Goal: Task Accomplishment & Management: Manage account settings

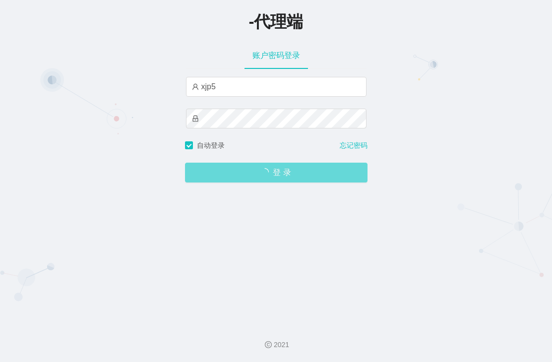
click at [255, 182] on div "登 录" at bounding box center [276, 167] width 183 height 32
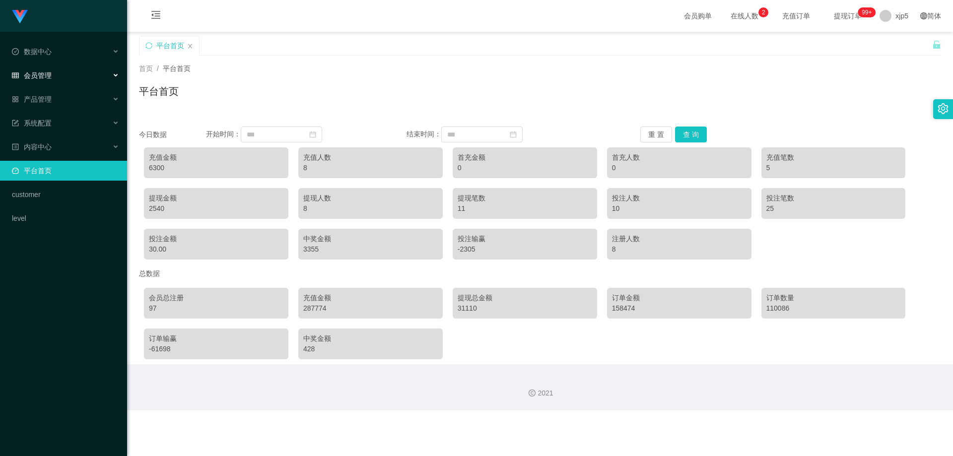
click at [54, 79] on div "会员管理" at bounding box center [63, 76] width 127 height 20
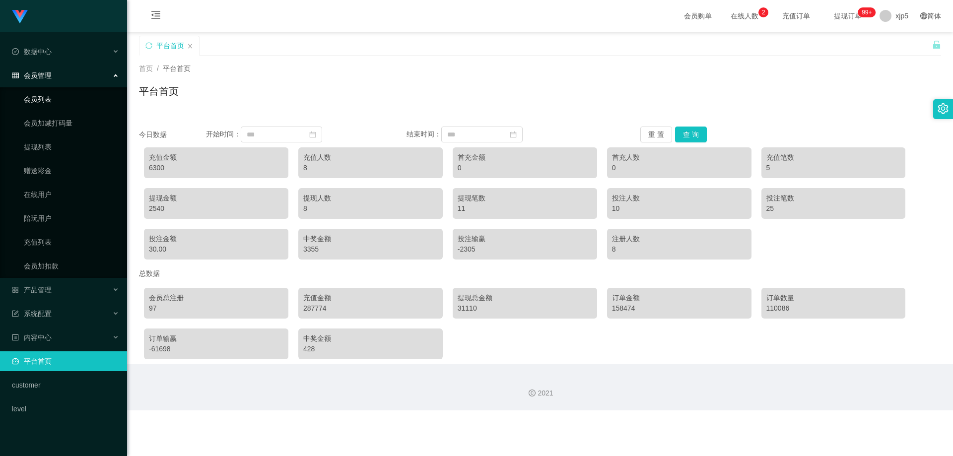
click at [49, 103] on link "会员列表" at bounding box center [71, 99] width 95 height 20
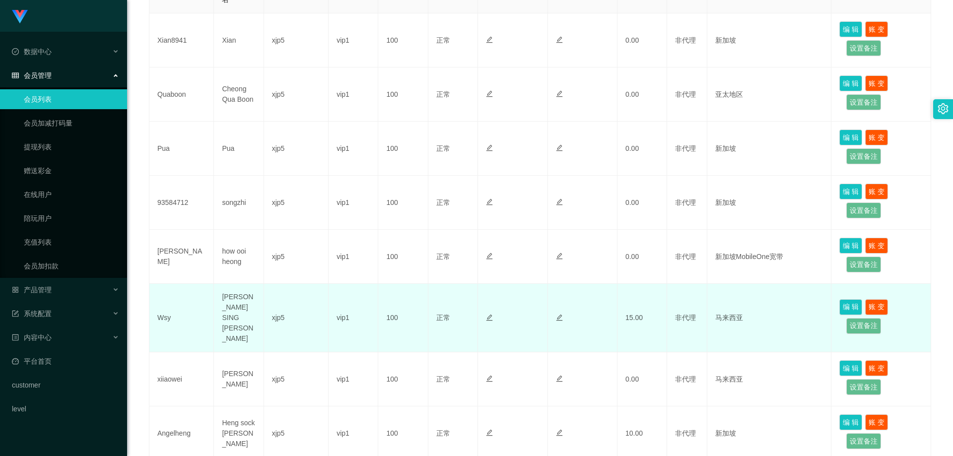
scroll to position [149, 0]
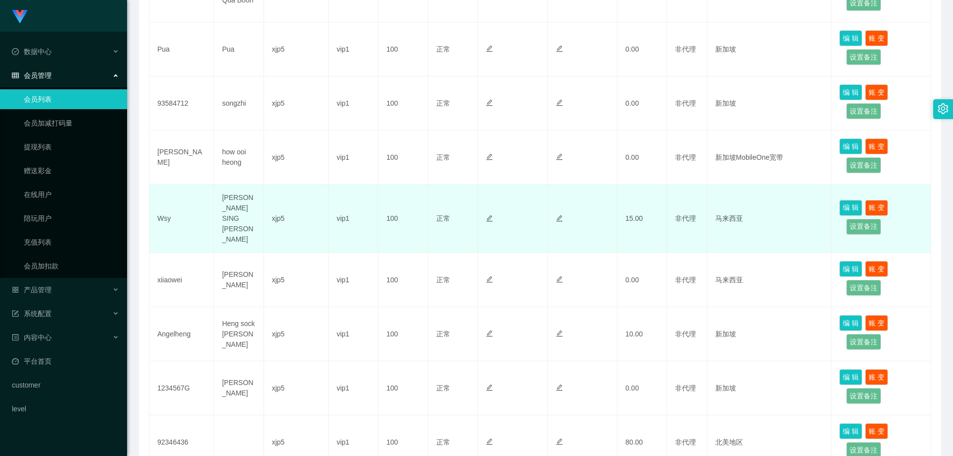
scroll to position [397, 0]
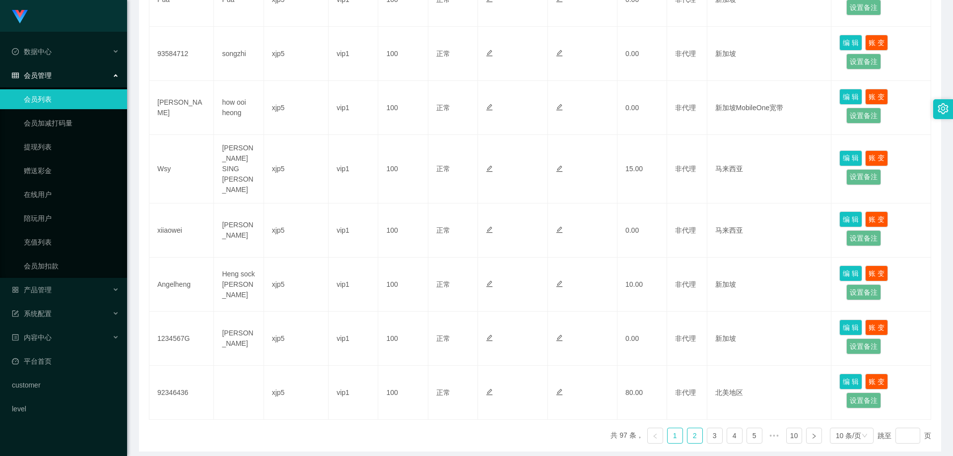
click at [687, 428] on link "2" at bounding box center [694, 435] width 15 height 15
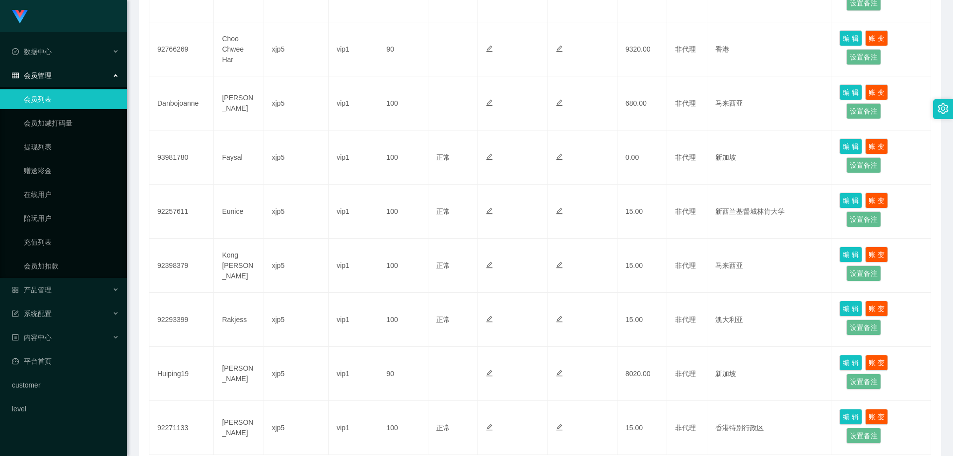
scroll to position [424, 0]
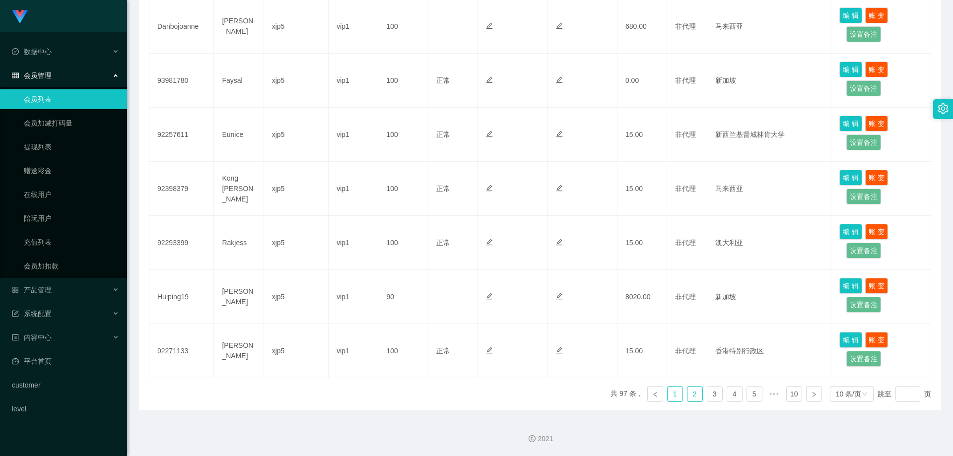
click at [667, 393] on link "1" at bounding box center [674, 394] width 15 height 15
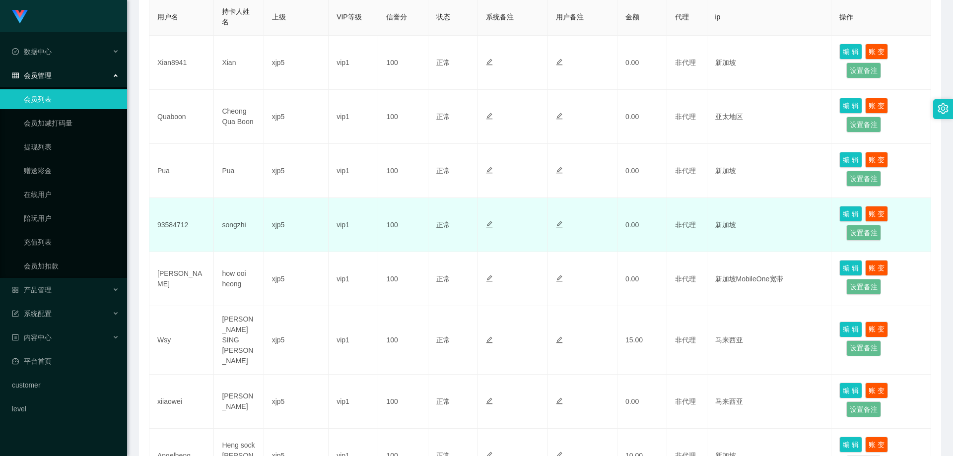
scroll to position [176, 0]
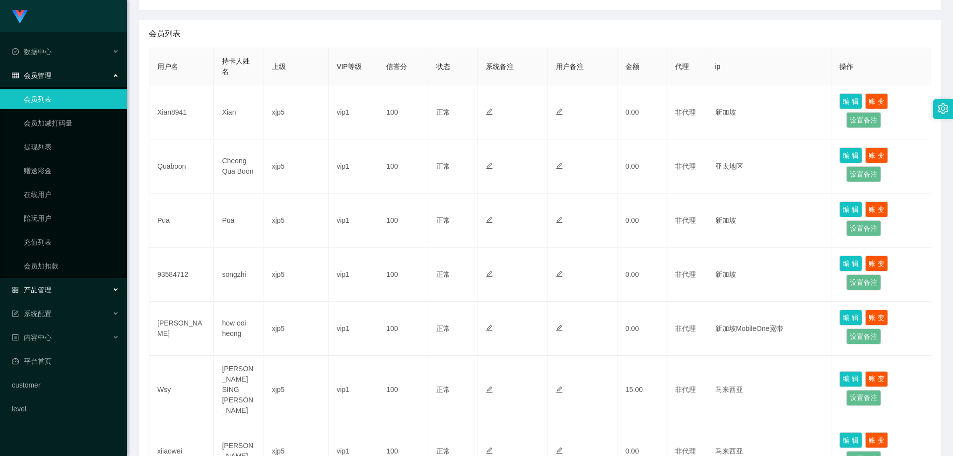
click at [65, 286] on div "产品管理" at bounding box center [63, 290] width 127 height 20
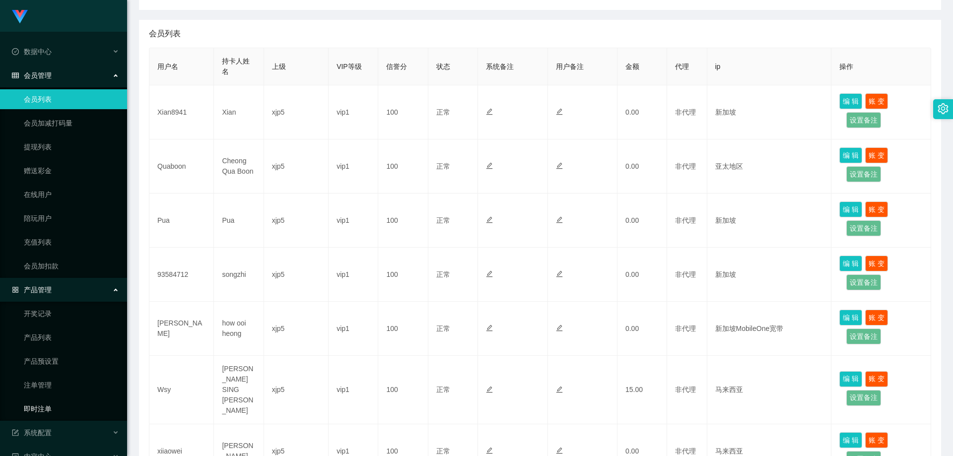
click at [59, 410] on link "即时注单" at bounding box center [71, 409] width 95 height 20
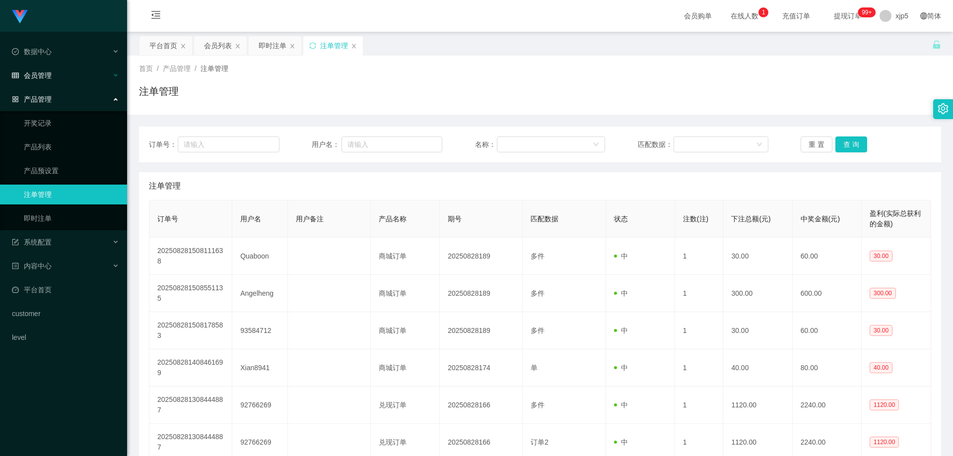
click at [39, 82] on div "会员管理" at bounding box center [63, 76] width 127 height 20
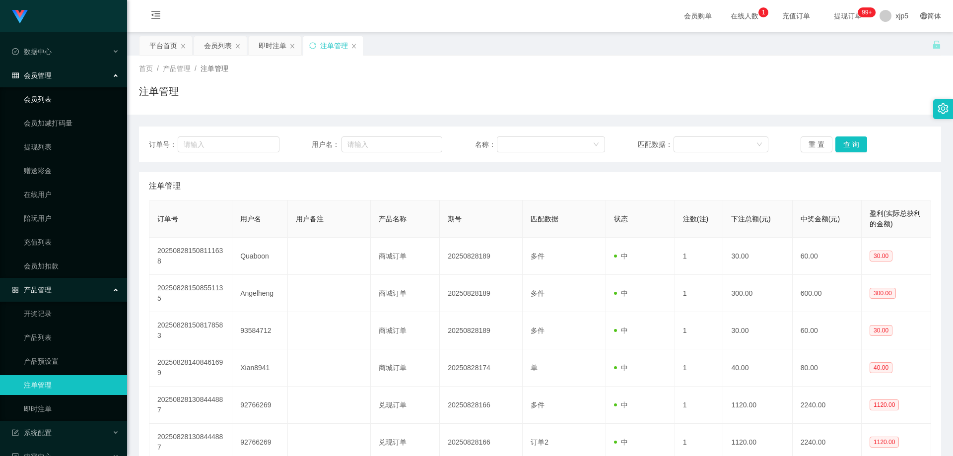
click at [51, 107] on link "会员列表" at bounding box center [71, 99] width 95 height 20
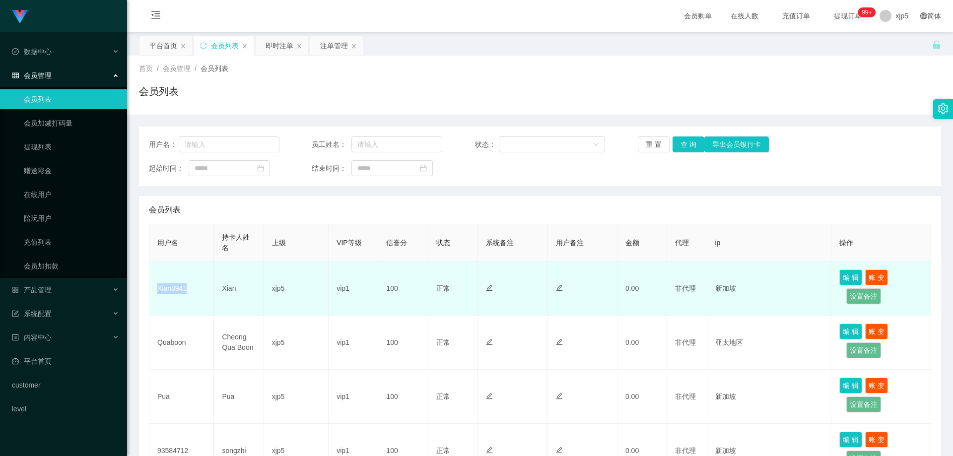
drag, startPoint x: 183, startPoint y: 291, endPoint x: 156, endPoint y: 288, distance: 27.0
click at [156, 288] on td "Xian8941" at bounding box center [181, 289] width 65 height 54
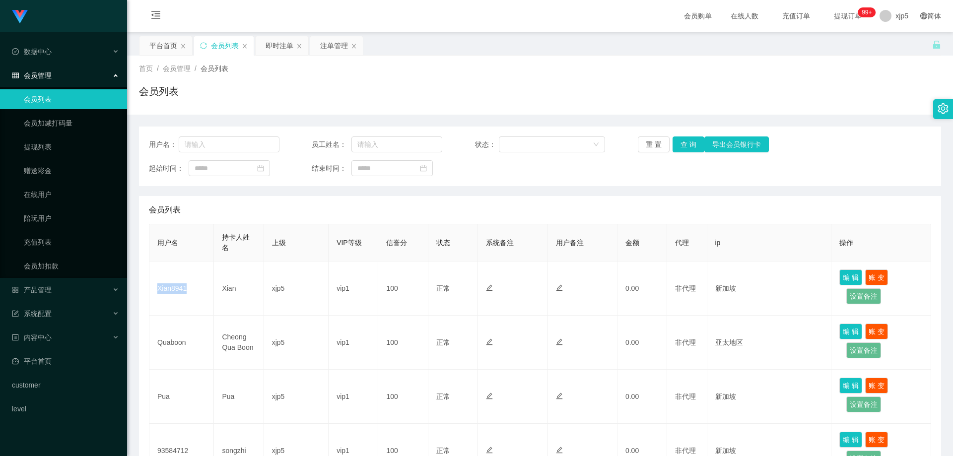
copy td "Xian8941"
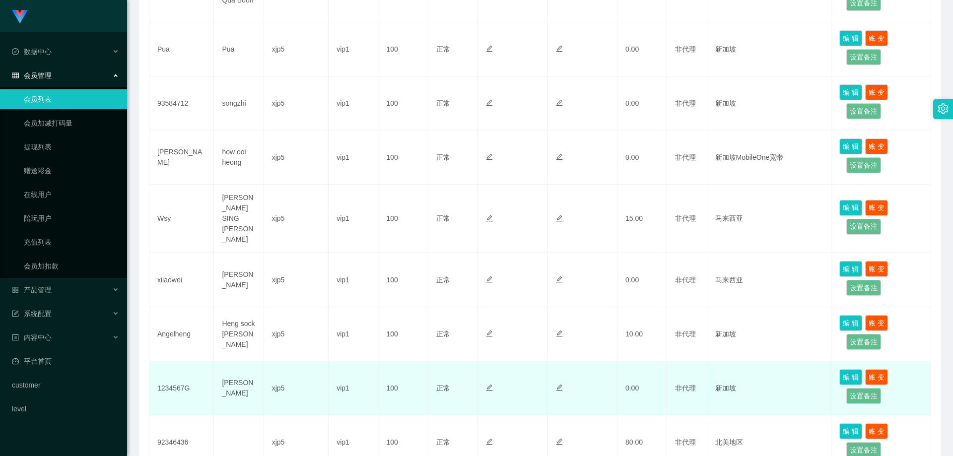
scroll to position [424, 0]
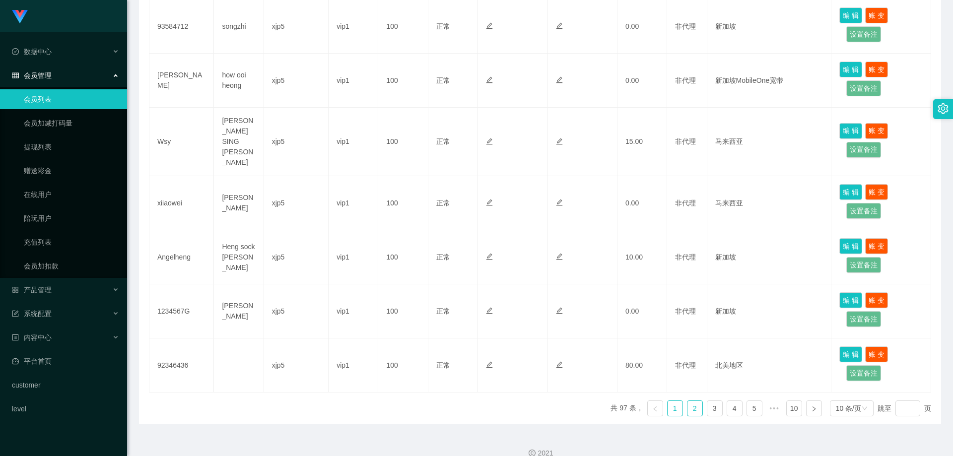
click at [687, 401] on link "2" at bounding box center [694, 408] width 15 height 15
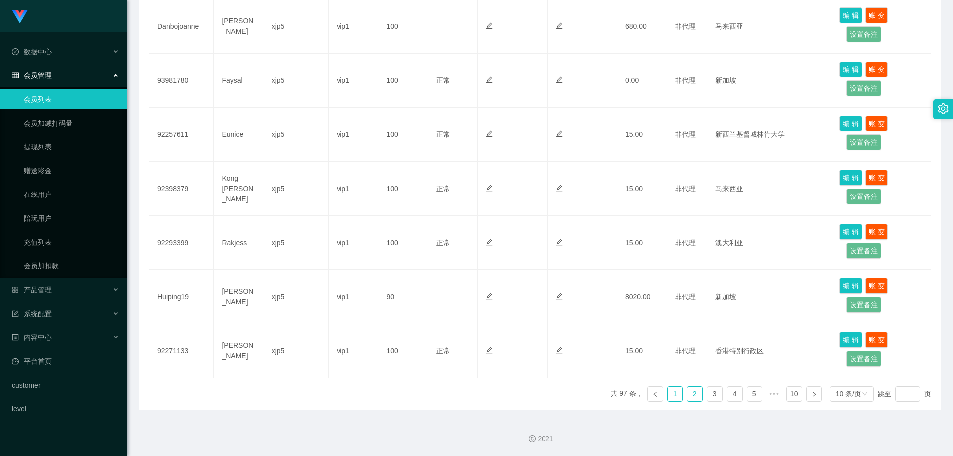
click at [672, 396] on link "1" at bounding box center [674, 394] width 15 height 15
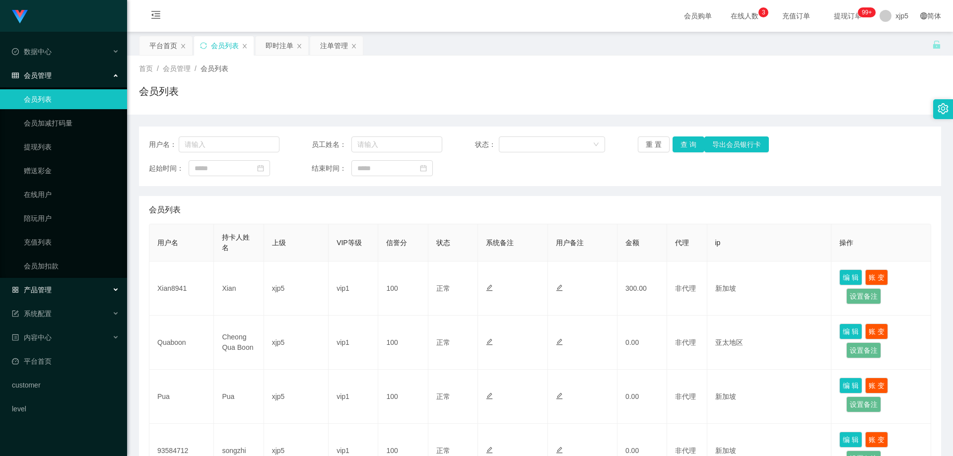
click at [53, 292] on div "产品管理" at bounding box center [63, 290] width 127 height 20
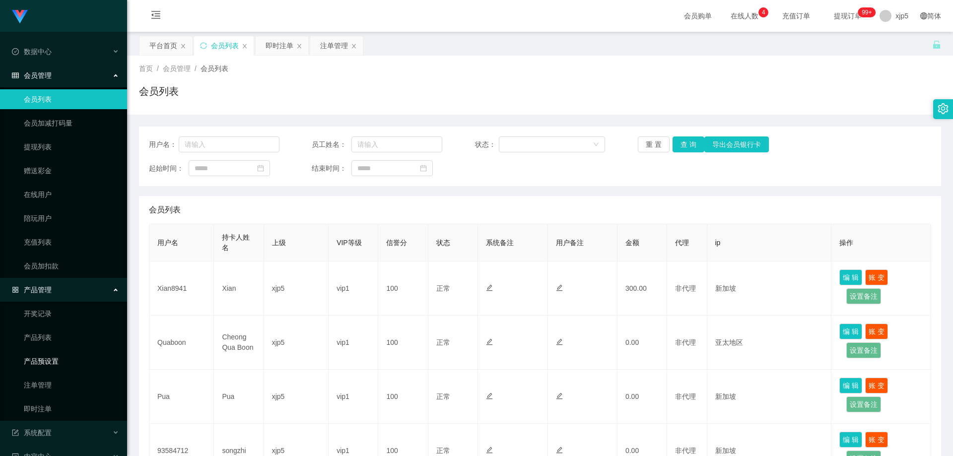
click at [61, 357] on link "产品预设置" at bounding box center [71, 361] width 95 height 20
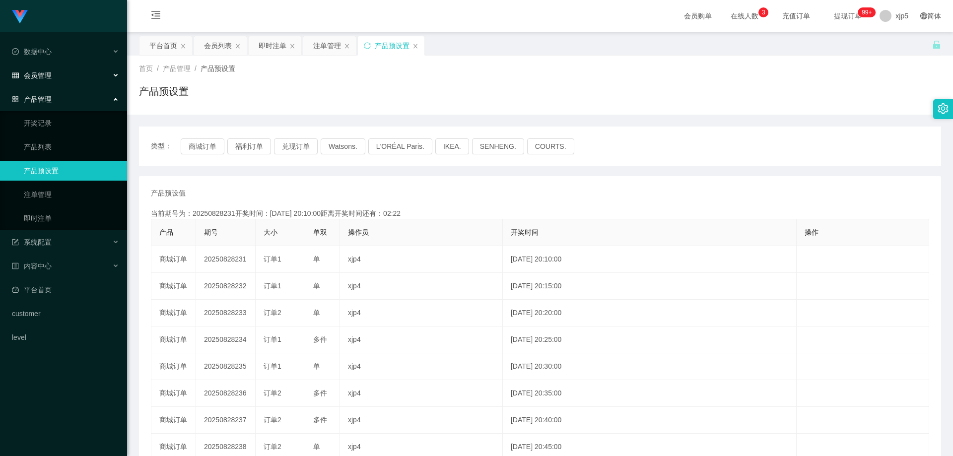
drag, startPoint x: 49, startPoint y: 72, endPoint x: 52, endPoint y: 85, distance: 13.8
click at [47, 70] on div "会员管理" at bounding box center [63, 76] width 127 height 20
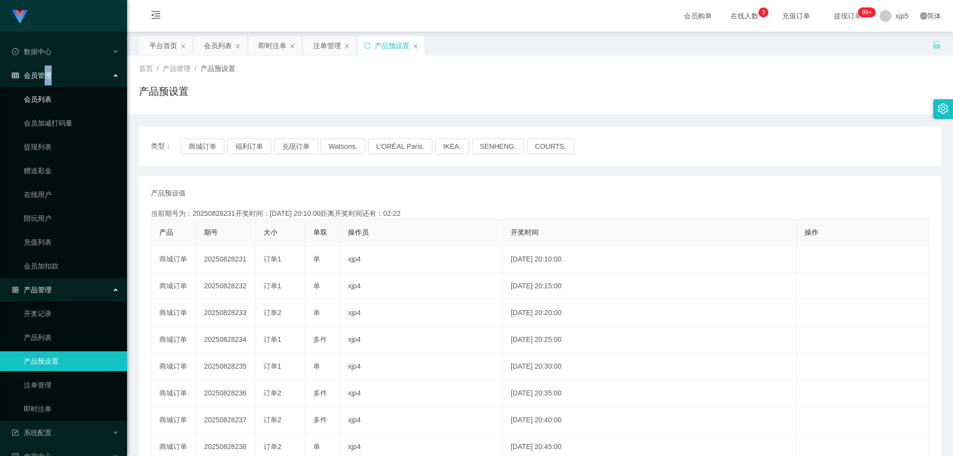
click at [47, 106] on link "会员列表" at bounding box center [71, 99] width 95 height 20
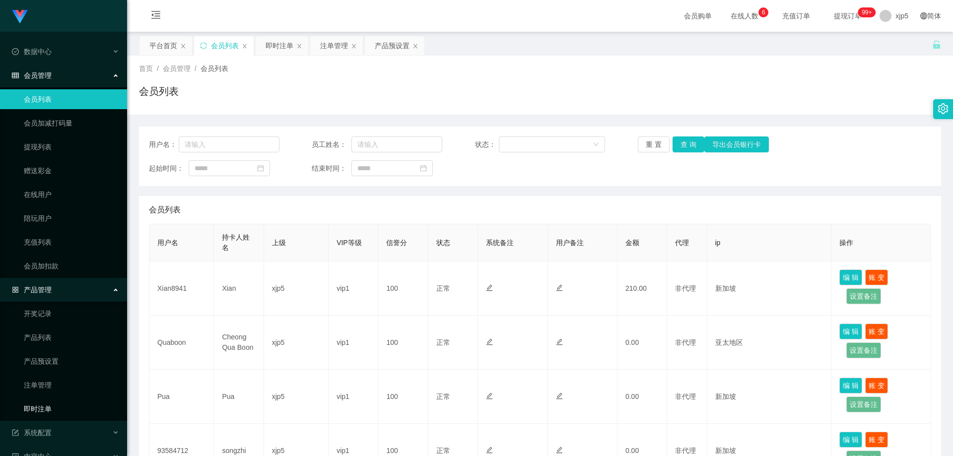
click at [54, 404] on link "即时注单" at bounding box center [71, 409] width 95 height 20
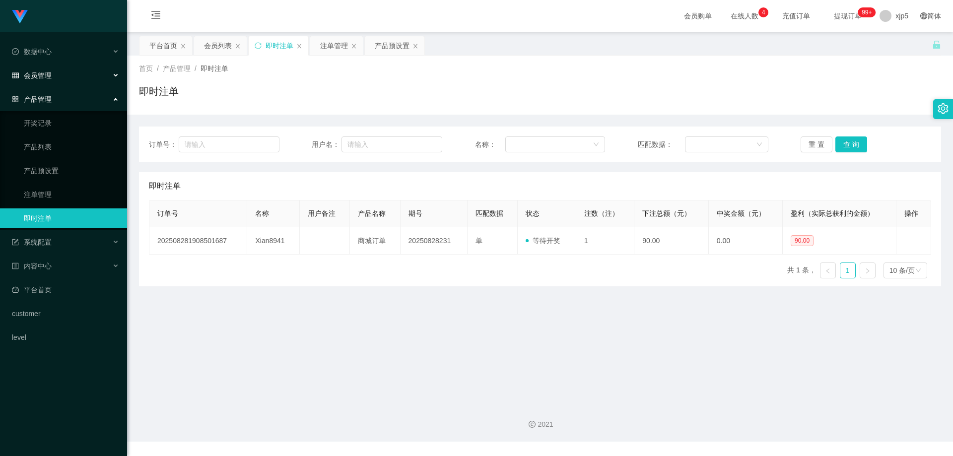
click at [55, 75] on div "会员管理" at bounding box center [63, 76] width 127 height 20
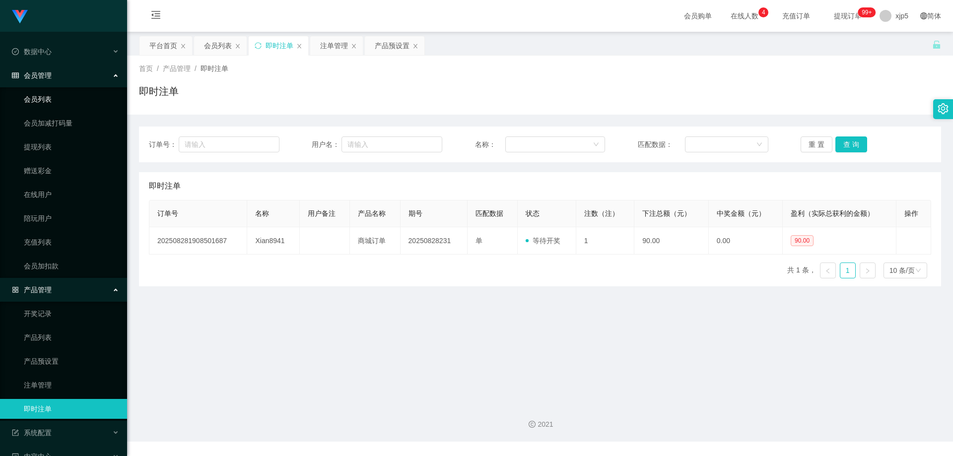
click at [52, 95] on link "会员列表" at bounding box center [71, 99] width 95 height 20
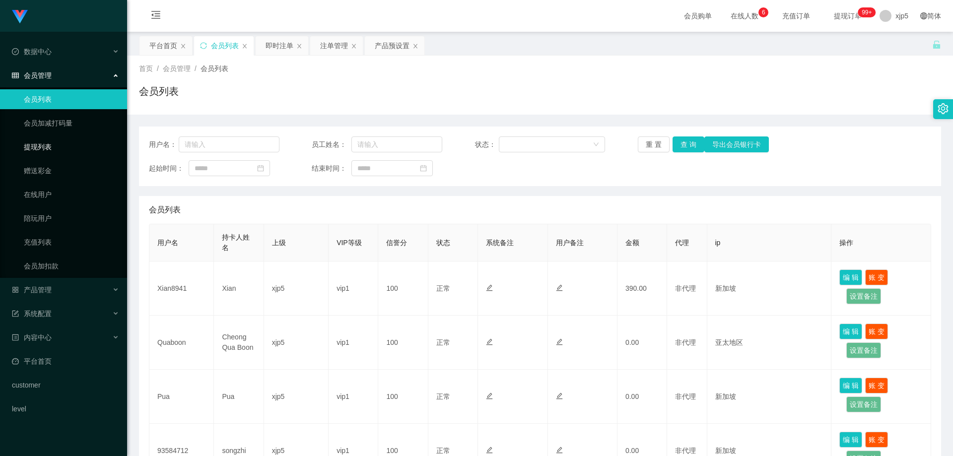
click at [62, 142] on link "提现列表" at bounding box center [71, 147] width 95 height 20
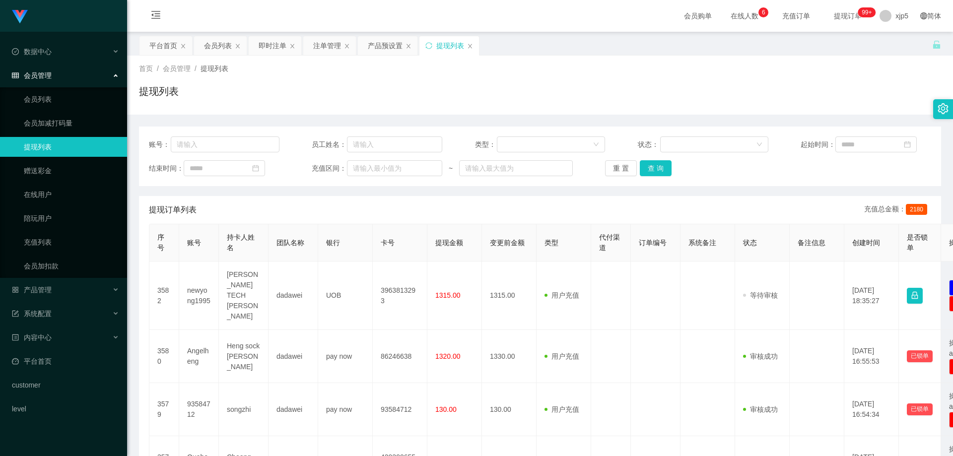
click at [184, 280] on td "newyong1995" at bounding box center [199, 296] width 40 height 68
click at [62, 290] on div "产品管理" at bounding box center [63, 290] width 127 height 20
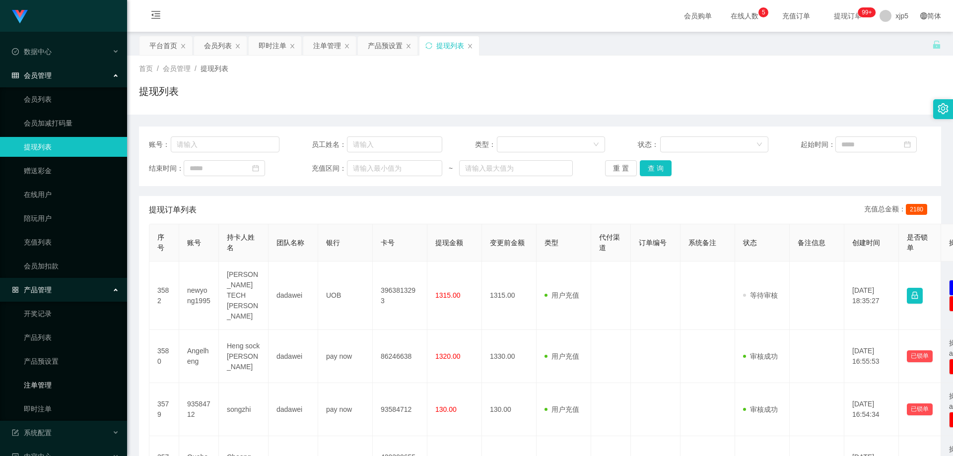
click at [66, 381] on link "注单管理" at bounding box center [71, 385] width 95 height 20
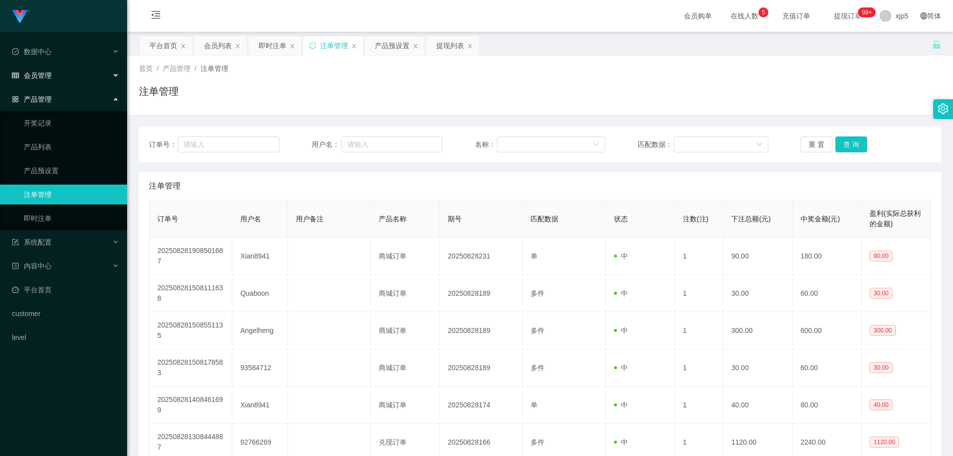
click at [53, 77] on div "会员管理" at bounding box center [63, 76] width 127 height 20
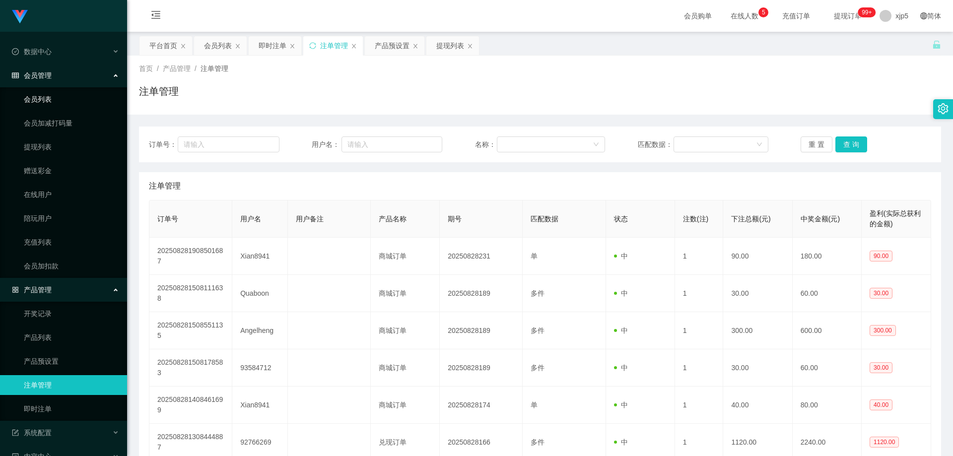
click at [47, 100] on link "会员列表" at bounding box center [71, 99] width 95 height 20
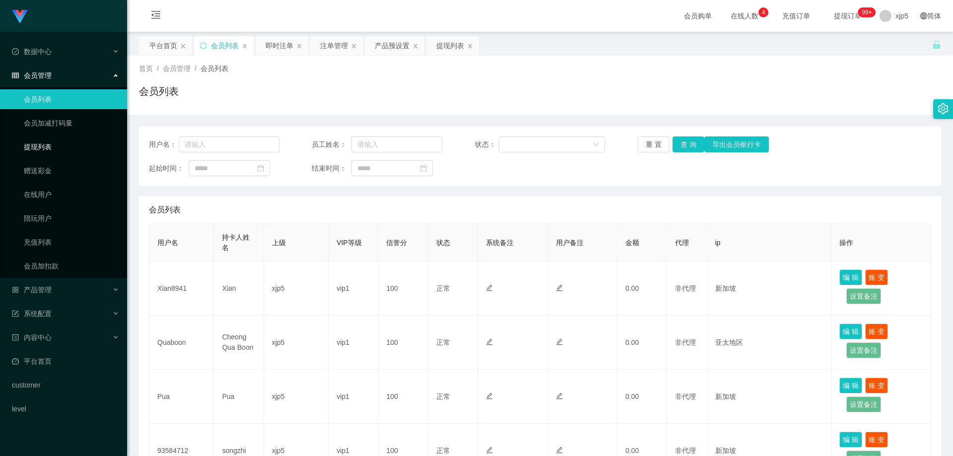
click at [34, 147] on link "提现列表" at bounding box center [71, 147] width 95 height 20
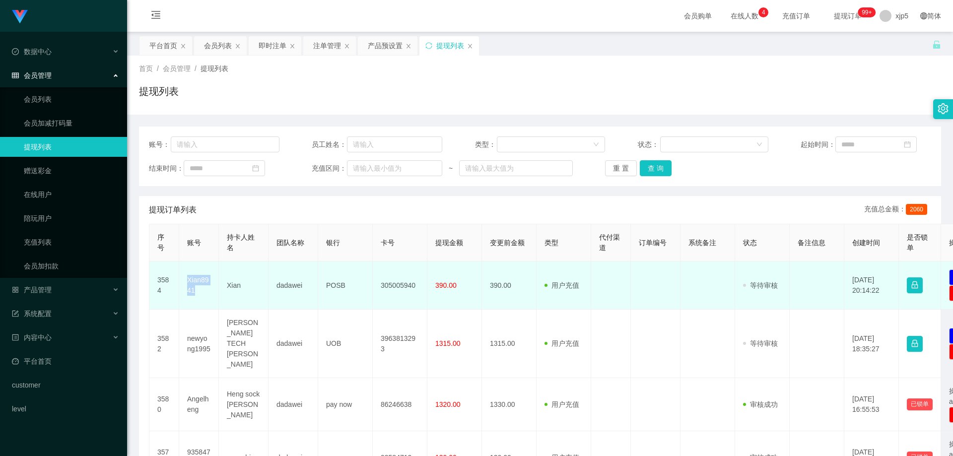
drag, startPoint x: 206, startPoint y: 286, endPoint x: 183, endPoint y: 275, distance: 26.4
click at [183, 275] on td "Xian8941" at bounding box center [199, 286] width 40 height 48
copy td "Xian8941"
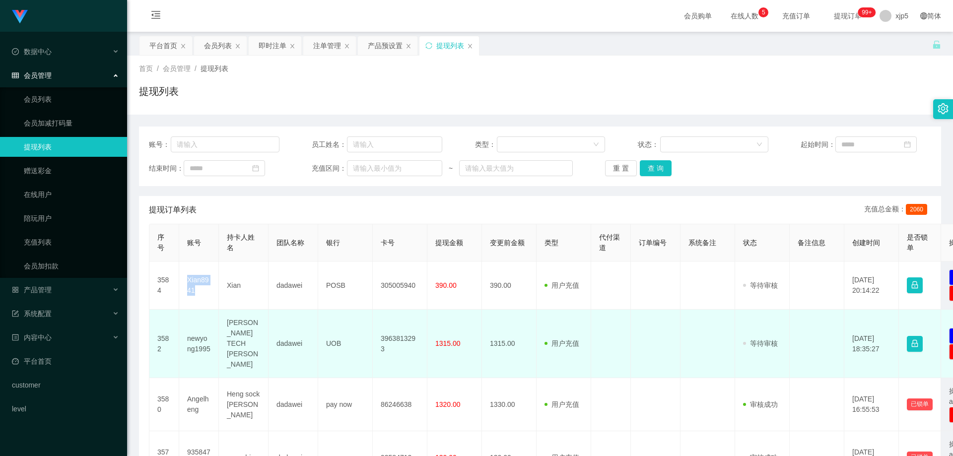
scroll to position [50, 0]
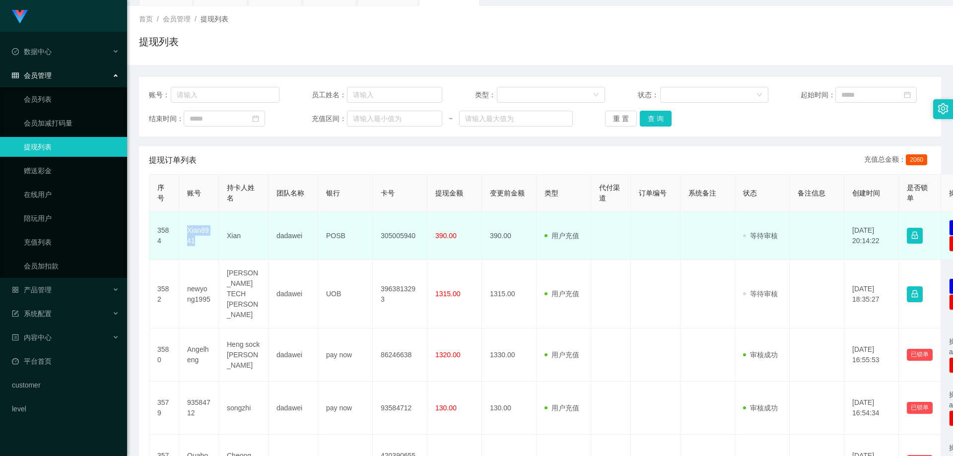
click at [200, 243] on td "Xian8941" at bounding box center [199, 236] width 40 height 48
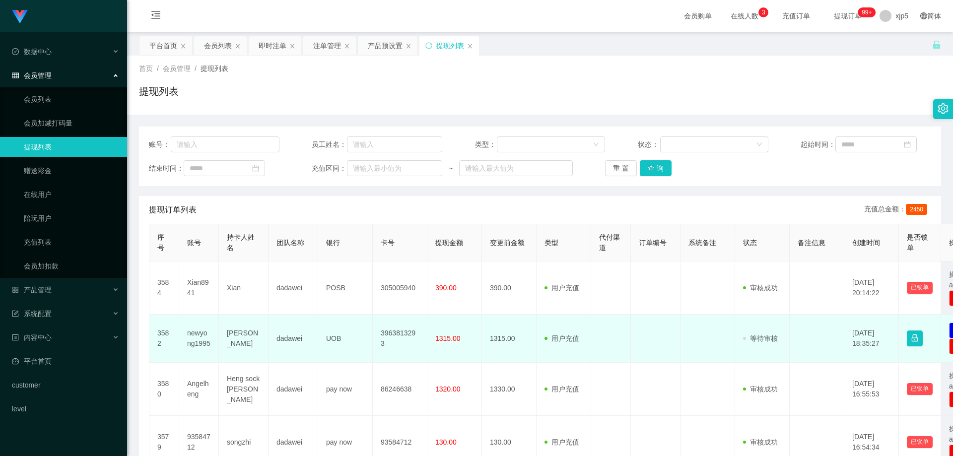
scroll to position [99, 0]
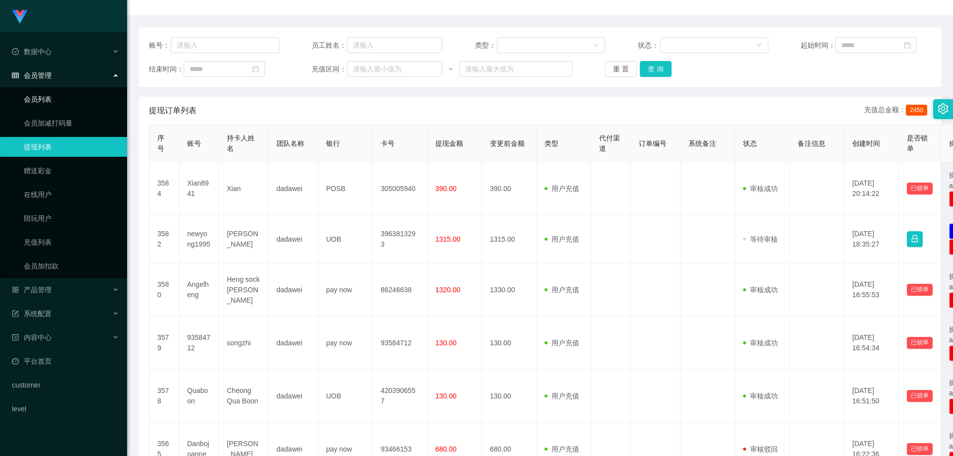
drag, startPoint x: 54, startPoint y: 99, endPoint x: 60, endPoint y: 99, distance: 6.0
click at [54, 99] on link "会员列表" at bounding box center [71, 99] width 95 height 20
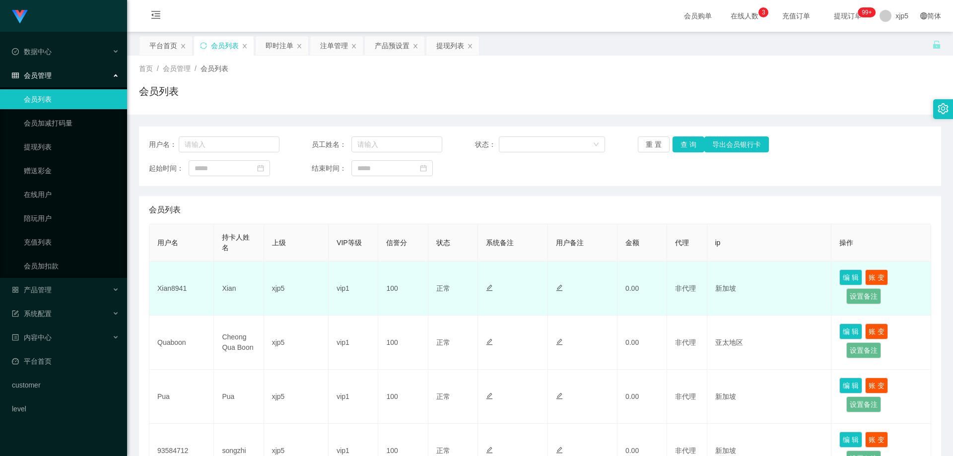
click at [246, 315] on td "Xian" at bounding box center [239, 289] width 50 height 54
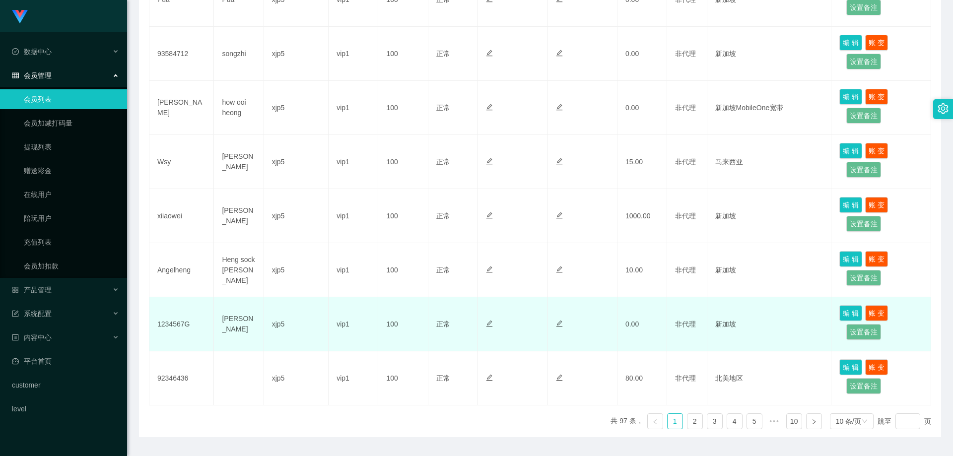
scroll to position [424, 0]
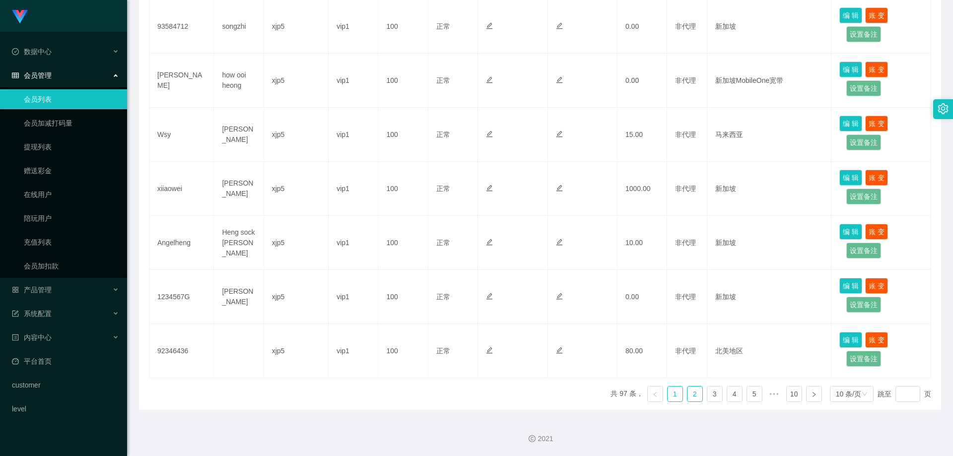
click at [689, 393] on link "2" at bounding box center [694, 394] width 15 height 15
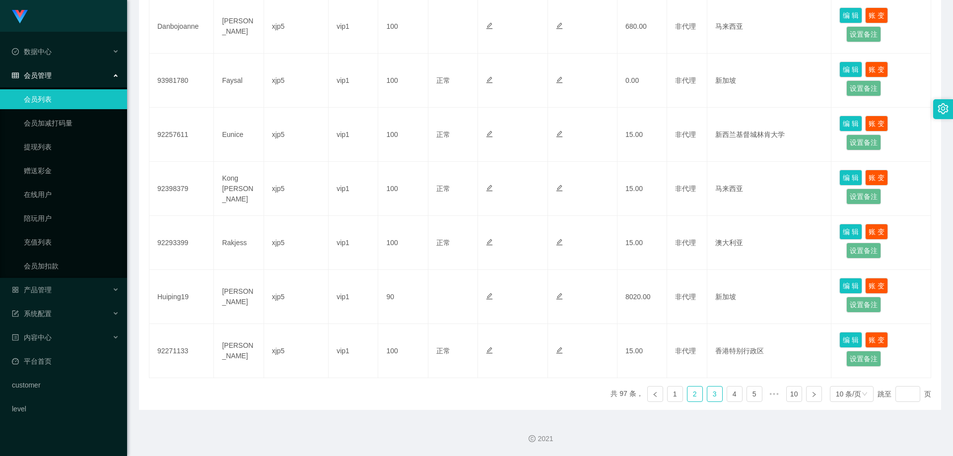
click at [707, 394] on link "3" at bounding box center [714, 394] width 15 height 15
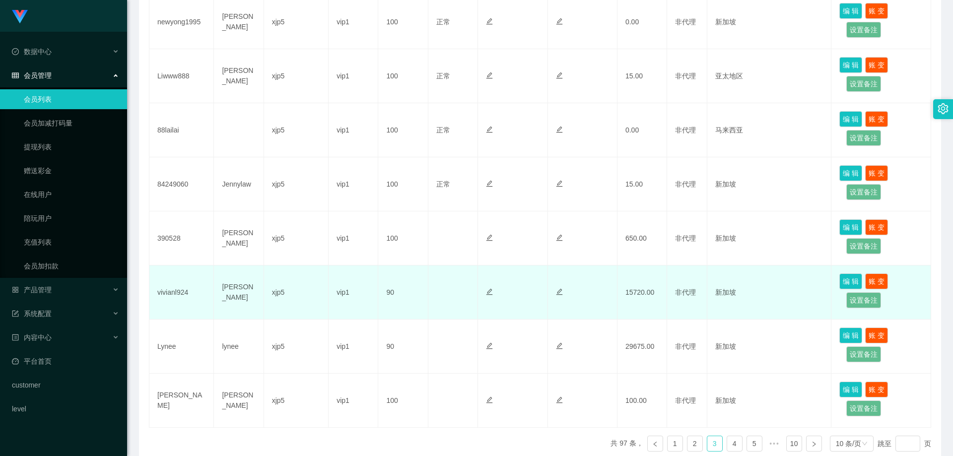
scroll to position [325, 0]
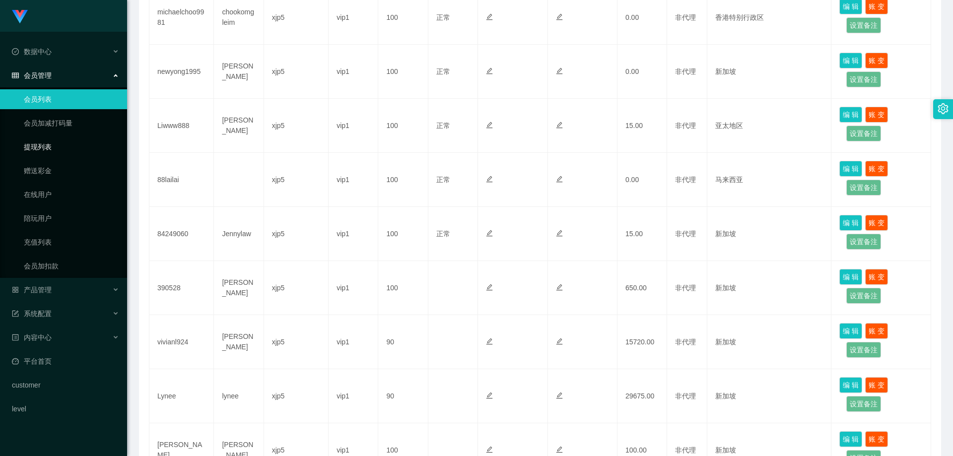
click at [58, 146] on link "提现列表" at bounding box center [71, 147] width 95 height 20
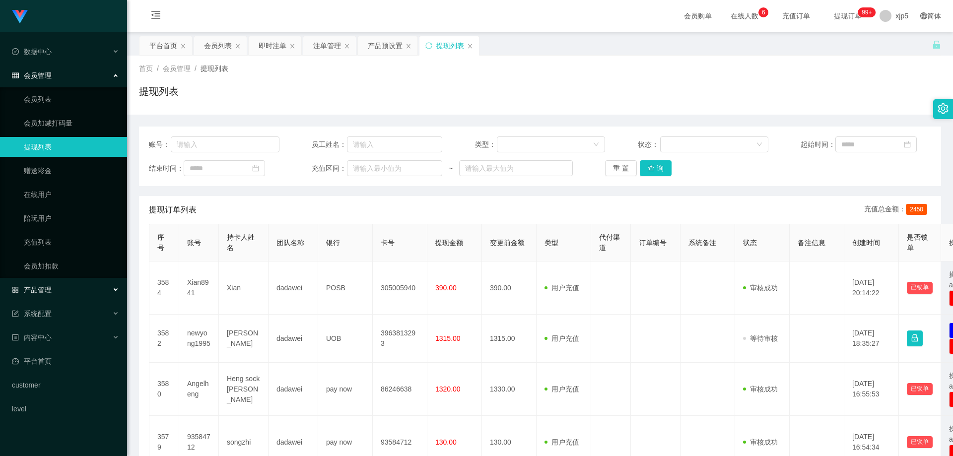
click at [87, 286] on div "产品管理" at bounding box center [63, 290] width 127 height 20
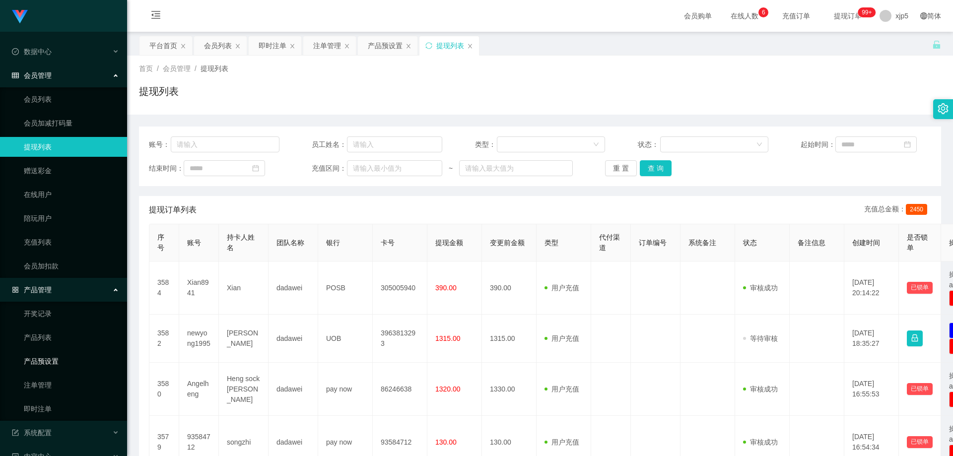
click at [63, 362] on link "产品预设置" at bounding box center [71, 361] width 95 height 20
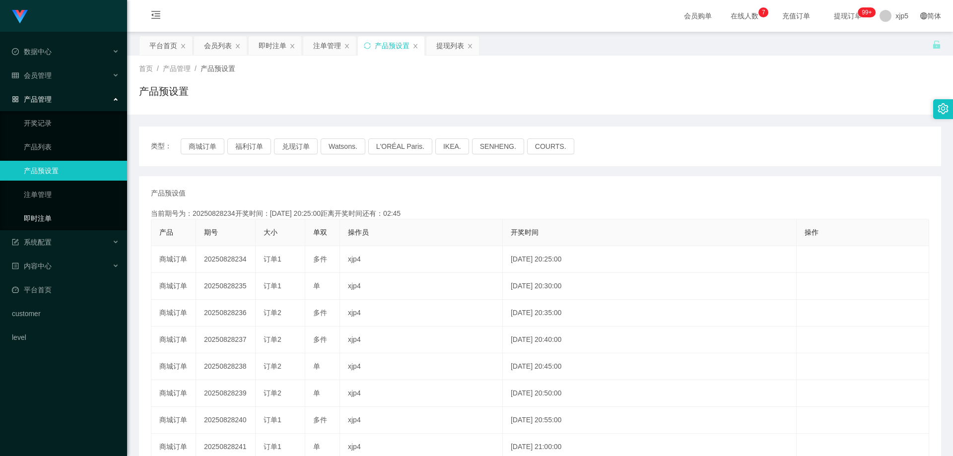
click at [47, 222] on link "即时注单" at bounding box center [71, 218] width 95 height 20
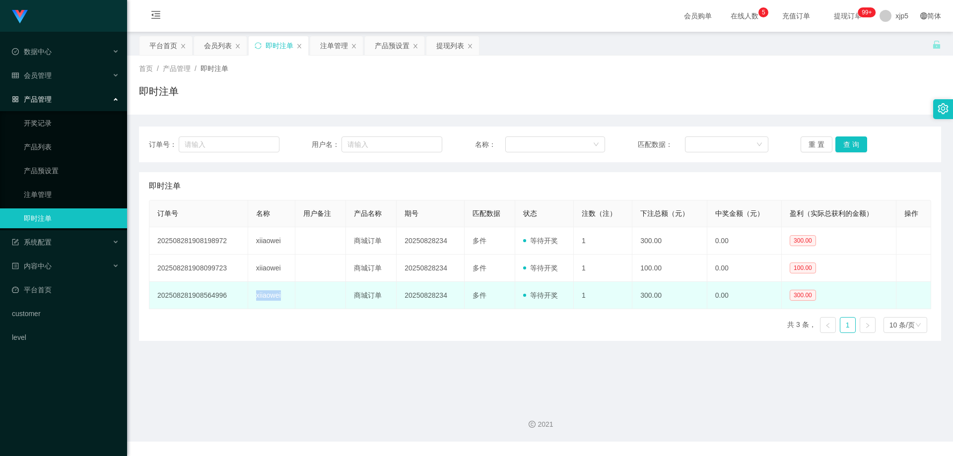
click at [249, 295] on td "xiiaowei" at bounding box center [271, 295] width 47 height 27
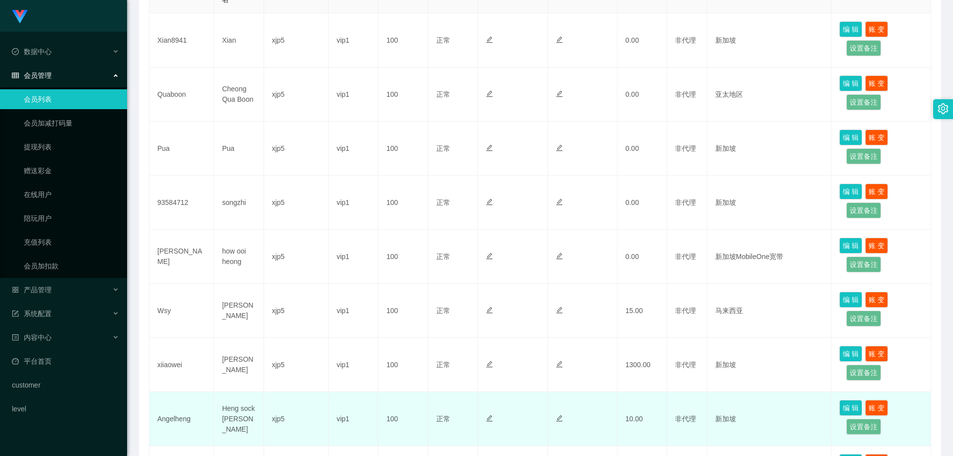
scroll to position [298, 0]
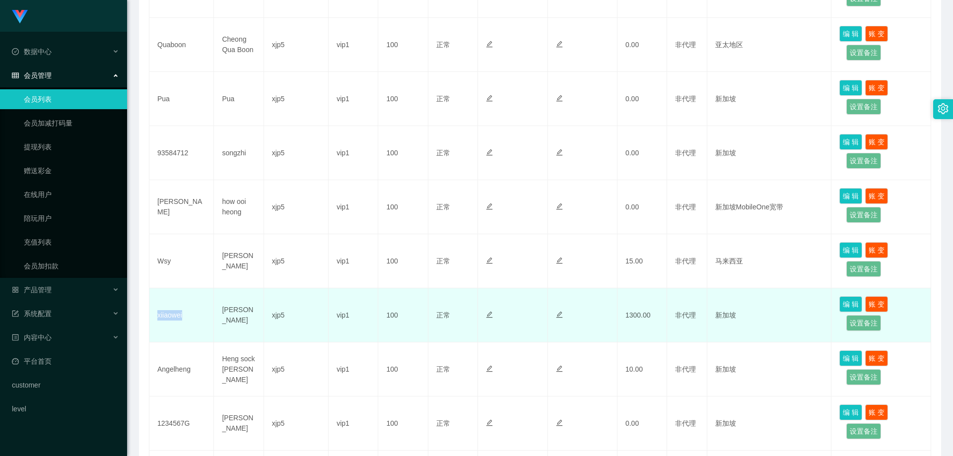
drag, startPoint x: 188, startPoint y: 324, endPoint x: 155, endPoint y: 320, distance: 33.0
click at [155, 320] on td "xiiaowei" at bounding box center [181, 315] width 65 height 54
click at [195, 315] on td "xiiaowei" at bounding box center [181, 315] width 65 height 54
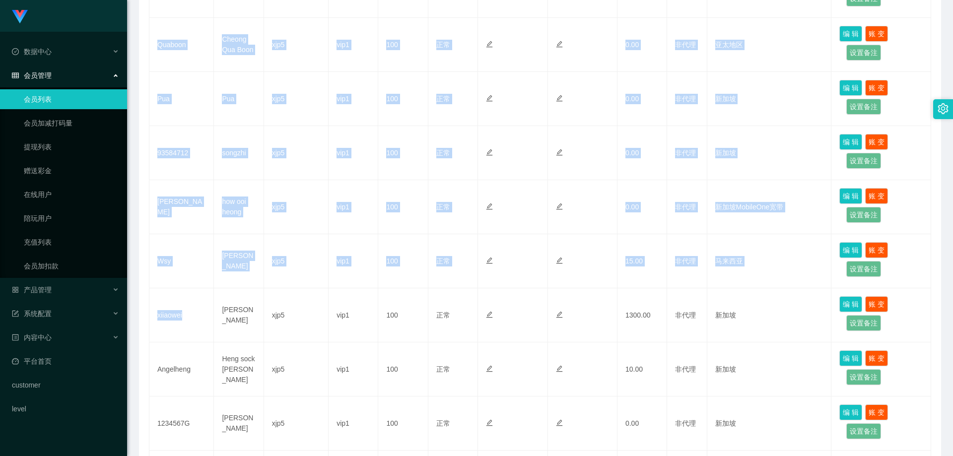
drag, startPoint x: 194, startPoint y: 316, endPoint x: 147, endPoint y: 313, distance: 46.8
click at [147, 313] on div "会员列表 用户名 持卡人姓名 上级 VIP等级 信誉分 状态 系统备注 用户备注 金额 代理 ip 操作 Xian8941 Xian xjp5 vip1 10…" at bounding box center [540, 217] width 802 height 638
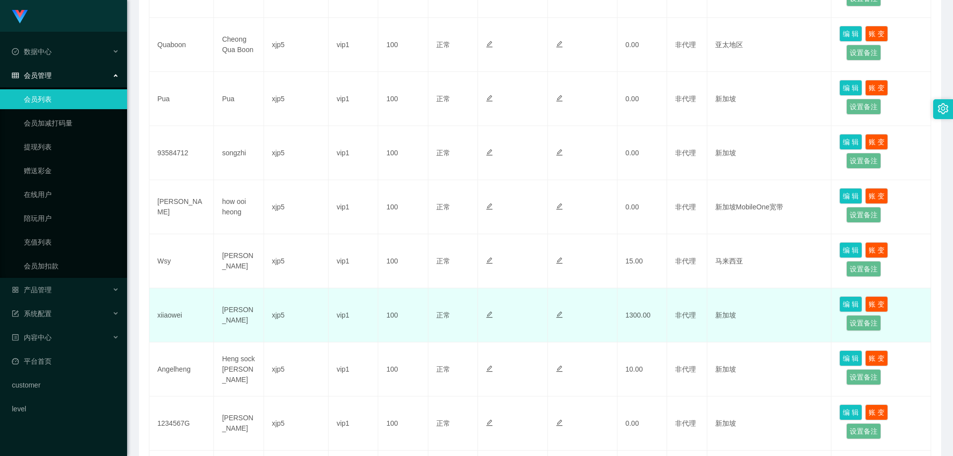
click at [215, 324] on td "[PERSON_NAME]" at bounding box center [239, 315] width 50 height 54
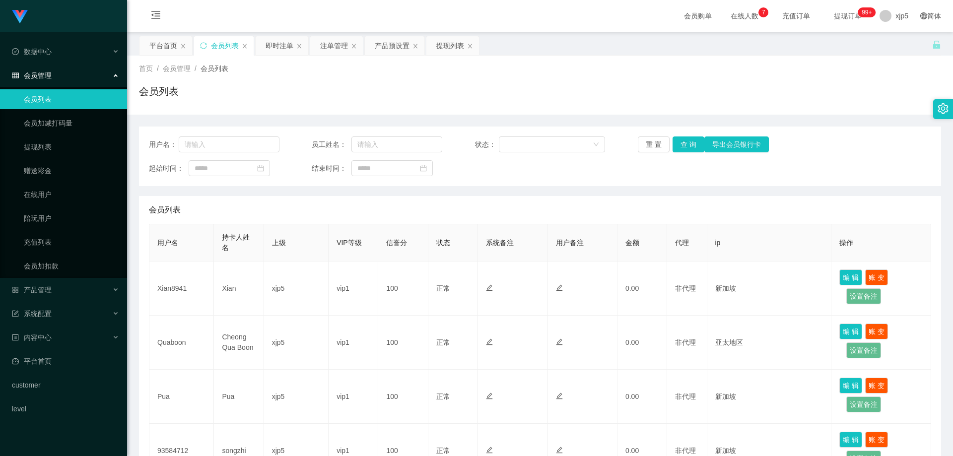
scroll to position [248, 0]
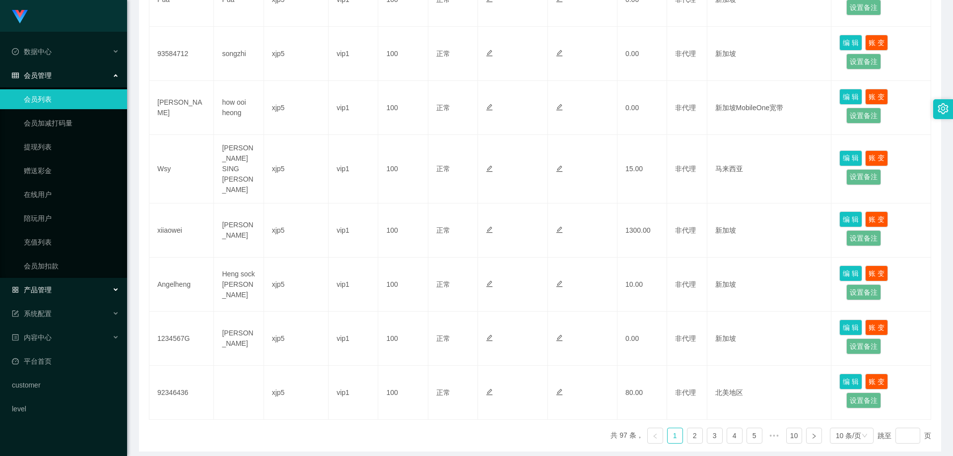
click at [63, 288] on div "产品管理" at bounding box center [63, 290] width 127 height 20
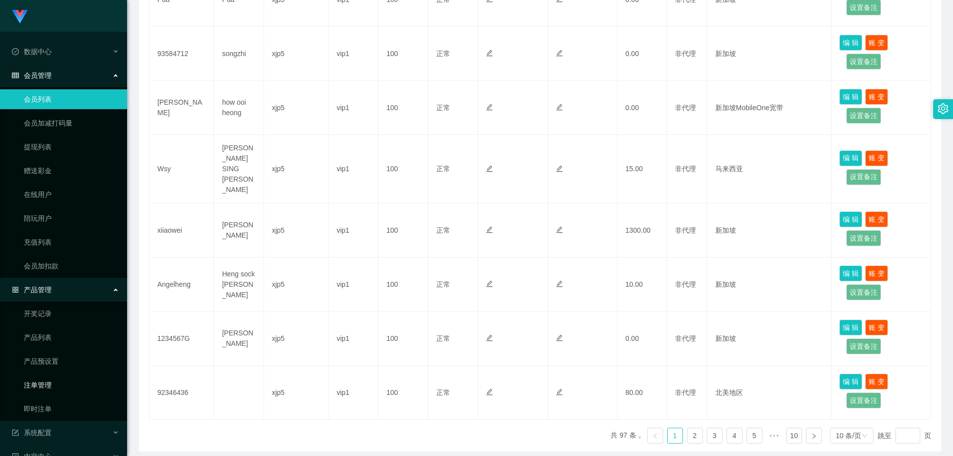
click at [54, 388] on link "注单管理" at bounding box center [71, 385] width 95 height 20
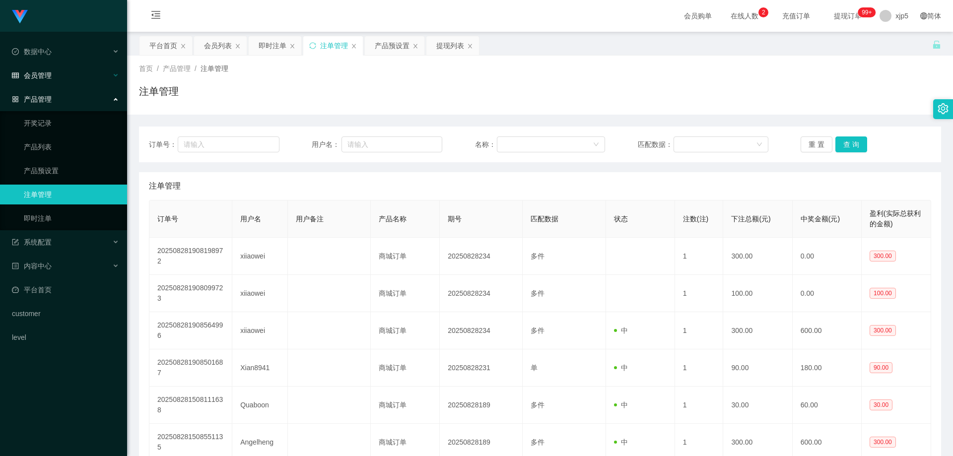
click at [55, 76] on div "会员管理" at bounding box center [63, 76] width 127 height 20
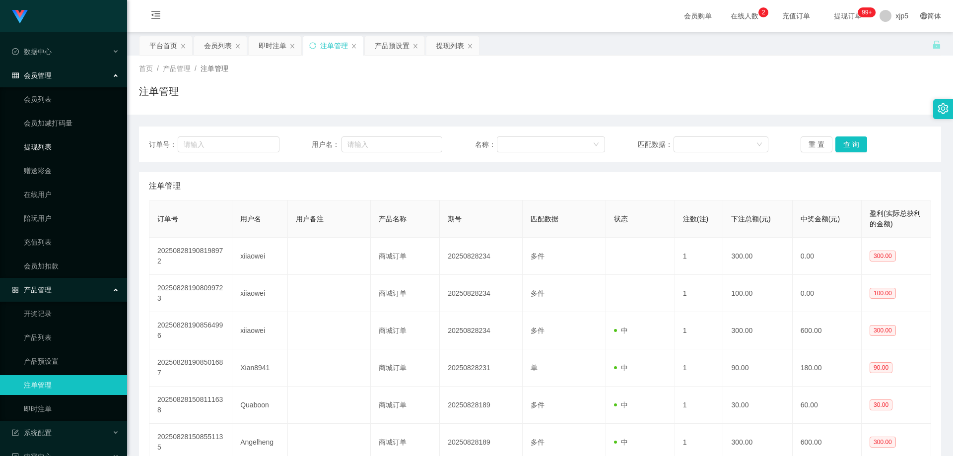
click at [51, 149] on link "提现列表" at bounding box center [71, 147] width 95 height 20
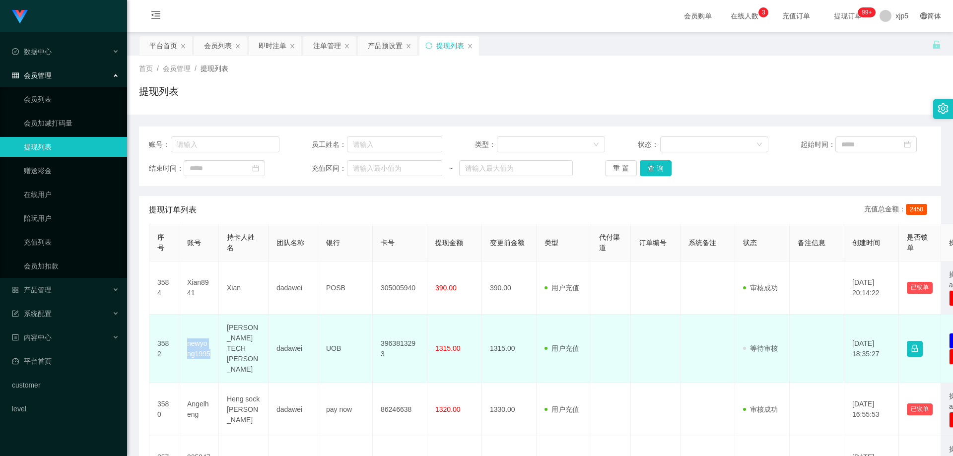
drag, startPoint x: 209, startPoint y: 344, endPoint x: 186, endPoint y: 336, distance: 24.5
click at [186, 336] on td "newyong1995" at bounding box center [199, 349] width 40 height 68
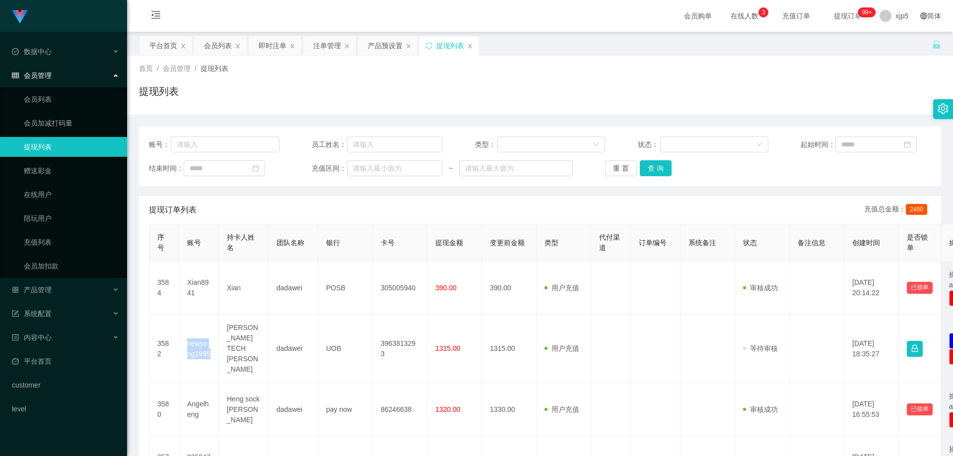
copy td "newyong1995"
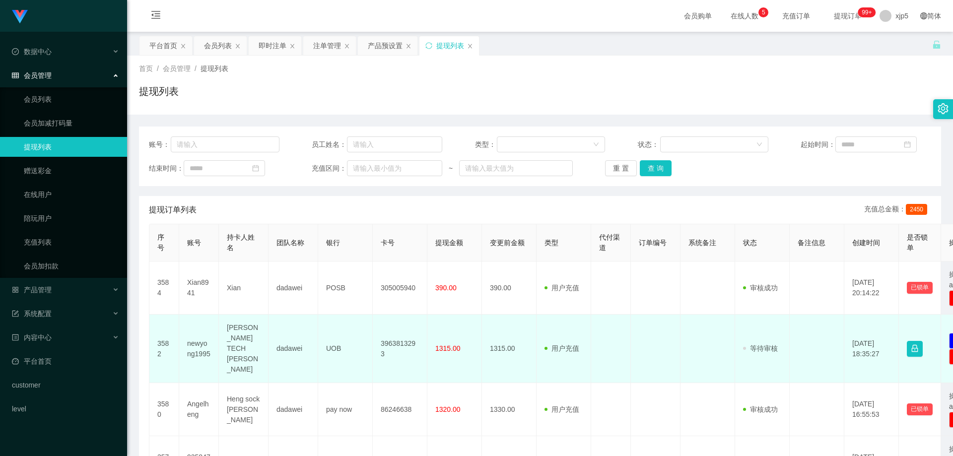
click at [384, 342] on td "3963813293" at bounding box center [400, 349] width 55 height 68
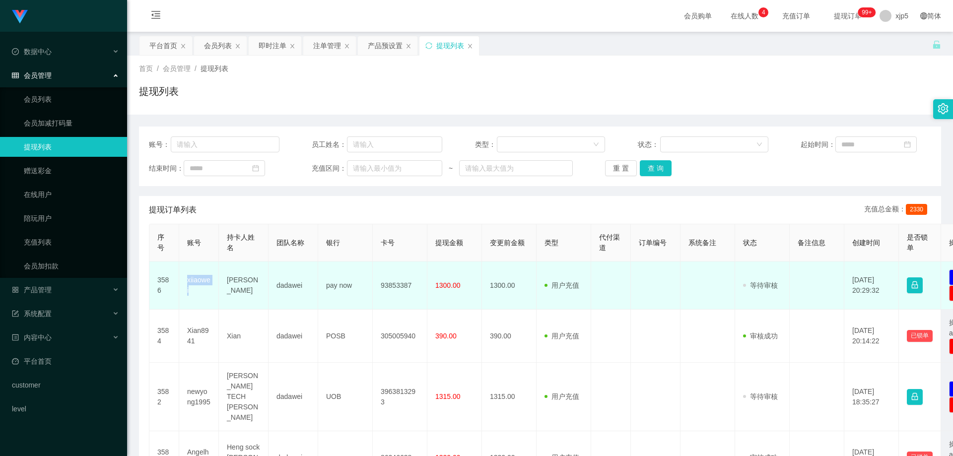
click at [184, 279] on td "xiiaowei" at bounding box center [199, 286] width 40 height 48
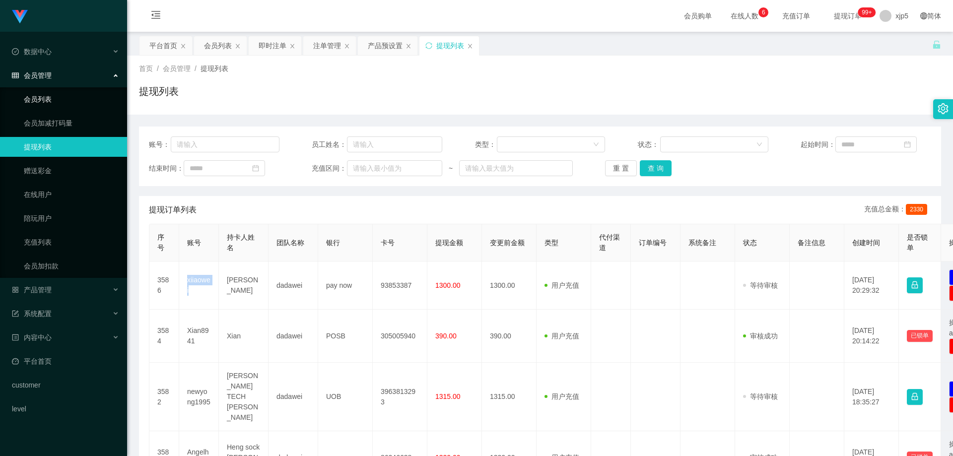
click at [52, 96] on link "会员列表" at bounding box center [71, 99] width 95 height 20
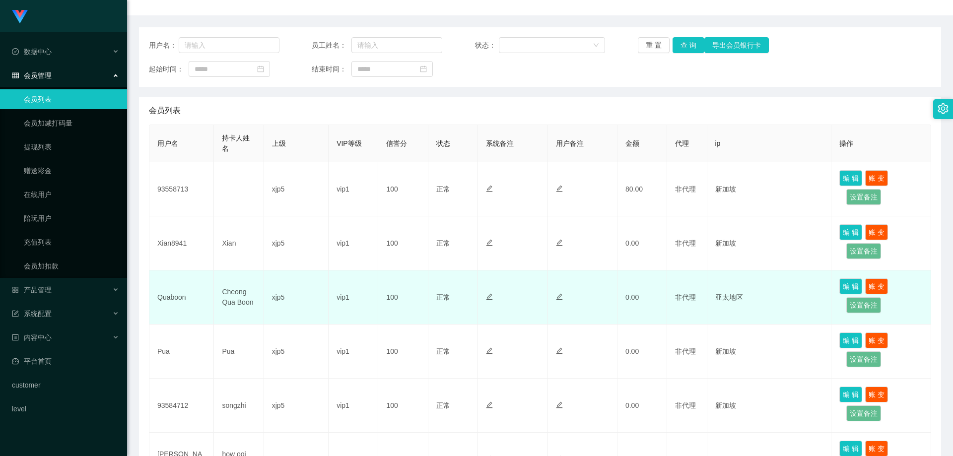
scroll to position [424, 0]
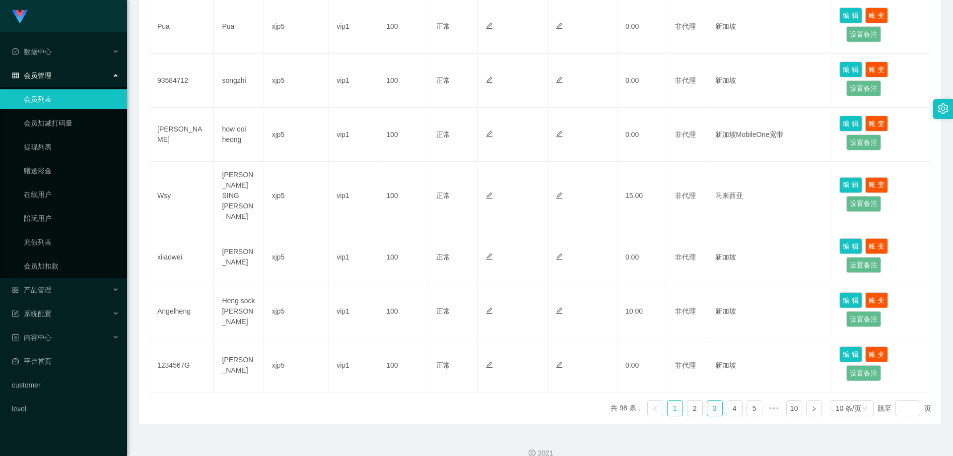
click at [709, 401] on link "3" at bounding box center [714, 408] width 15 height 15
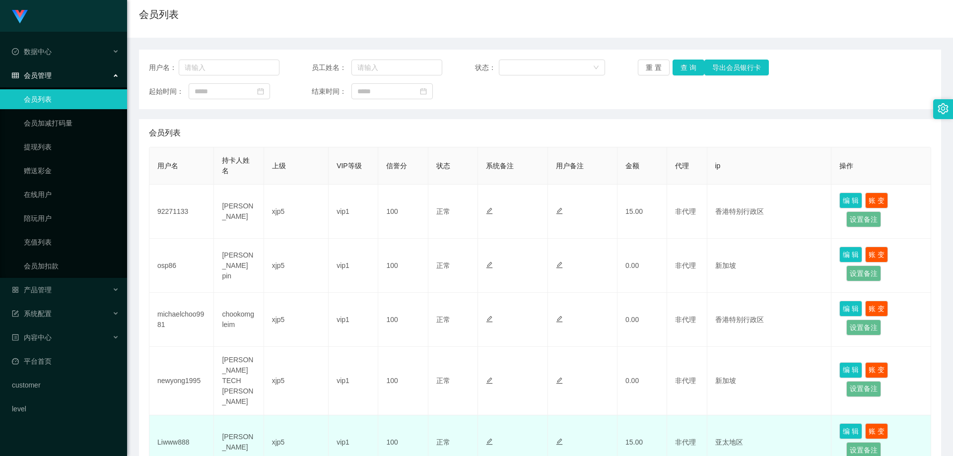
scroll to position [226, 0]
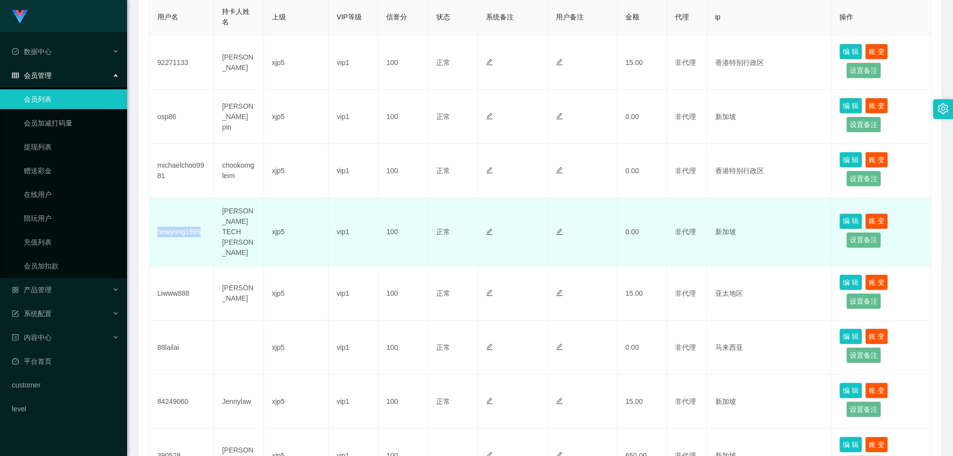
drag, startPoint x: 190, startPoint y: 225, endPoint x: 156, endPoint y: 220, distance: 34.1
click at [156, 220] on td "newyong1995" at bounding box center [181, 232] width 65 height 68
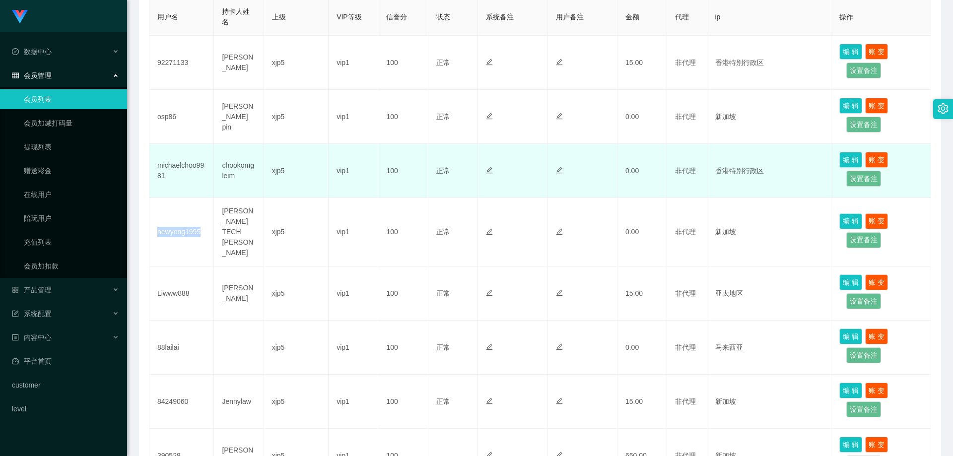
copy td "newyong1995"
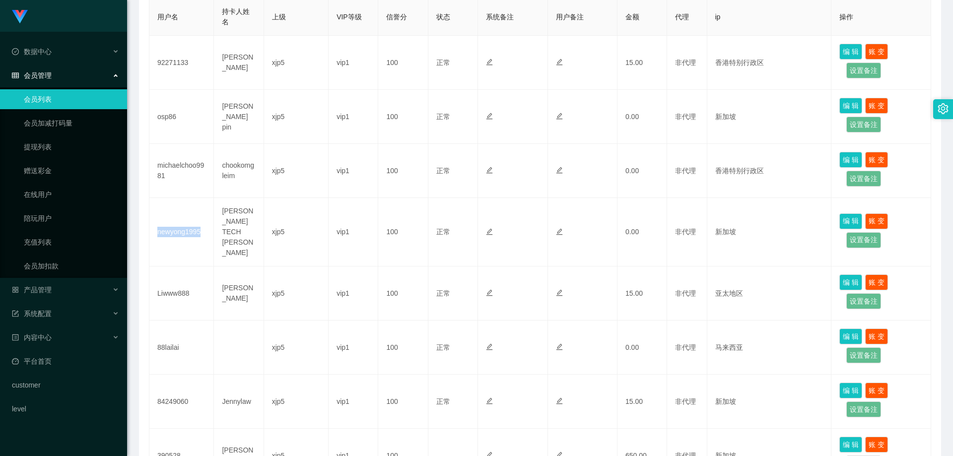
scroll to position [0, 0]
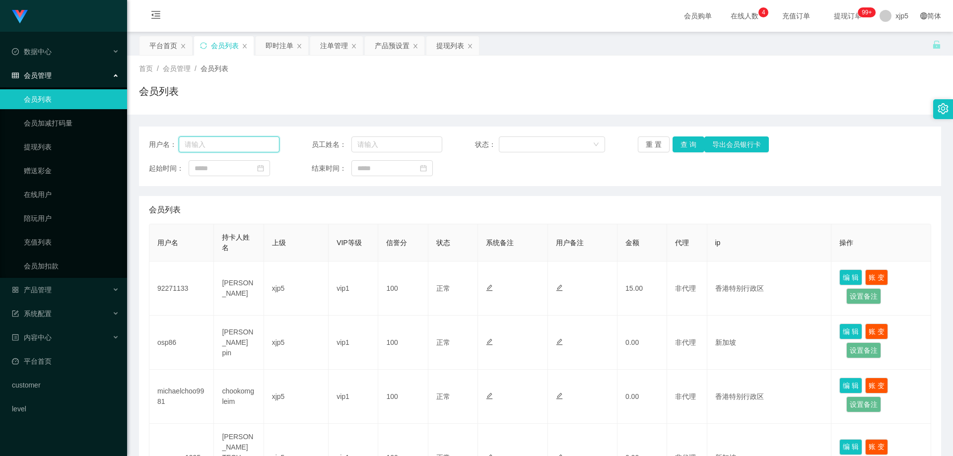
click at [239, 139] on input "text" at bounding box center [229, 144] width 101 height 16
paste input "newyong1995"
type input "newyong1995"
click at [677, 150] on button "查 询" at bounding box center [688, 144] width 32 height 16
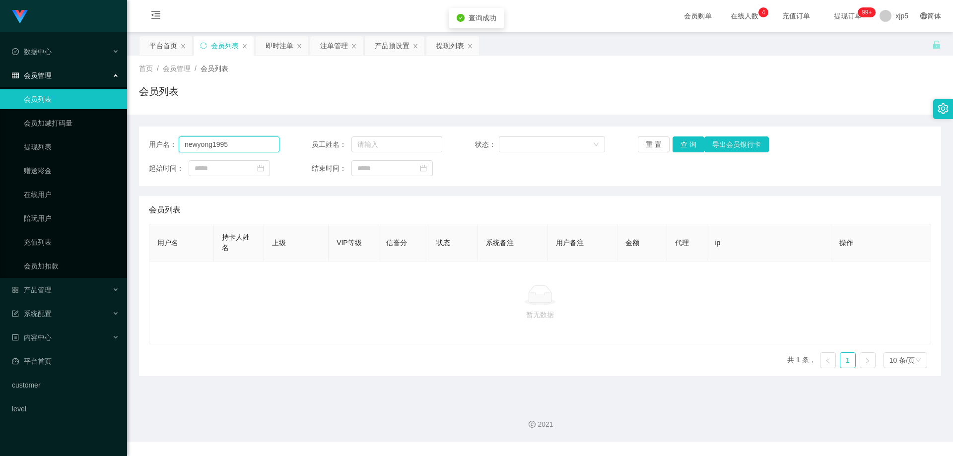
drag, startPoint x: 231, startPoint y: 144, endPoint x: 175, endPoint y: 144, distance: 56.1
click at [175, 144] on div "用户名： newyong1995" at bounding box center [214, 144] width 131 height 16
click at [416, 145] on input "text" at bounding box center [396, 144] width 91 height 16
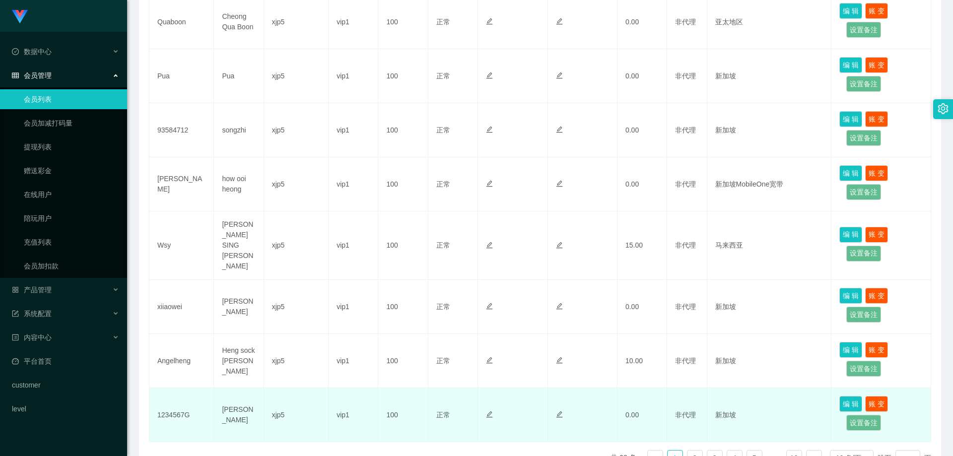
scroll to position [424, 0]
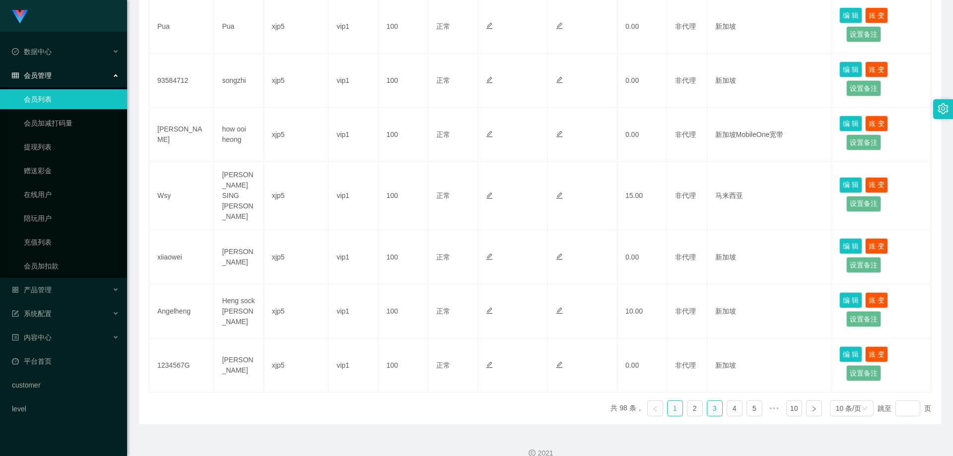
click at [712, 401] on link "3" at bounding box center [714, 408] width 15 height 15
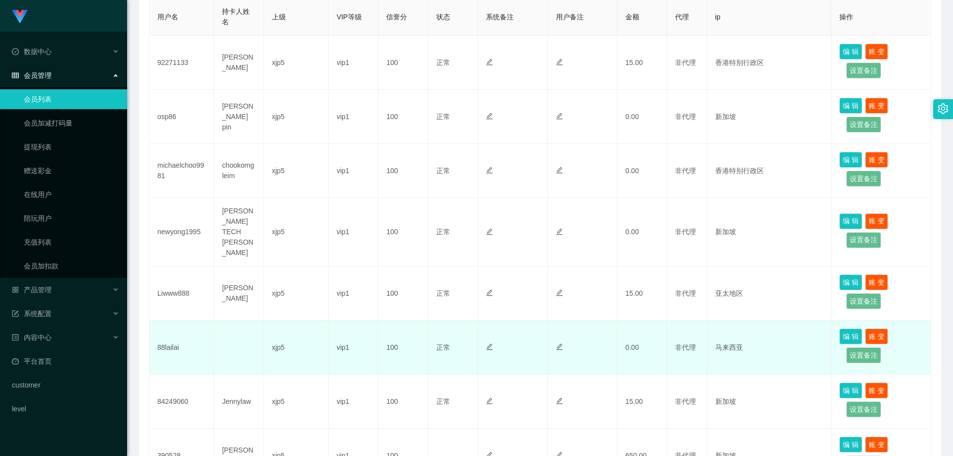
scroll to position [275, 0]
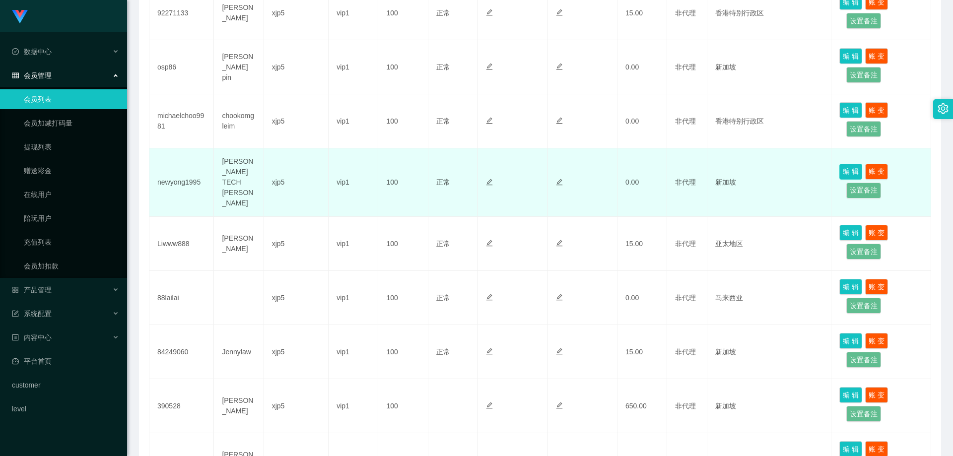
click at [849, 164] on button "编 辑" at bounding box center [850, 172] width 23 height 16
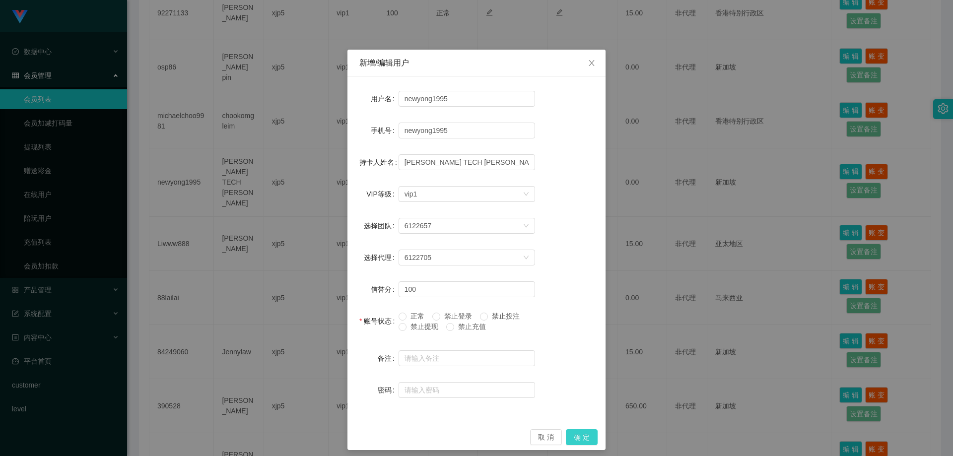
click at [576, 437] on button "确 定" at bounding box center [582, 437] width 32 height 16
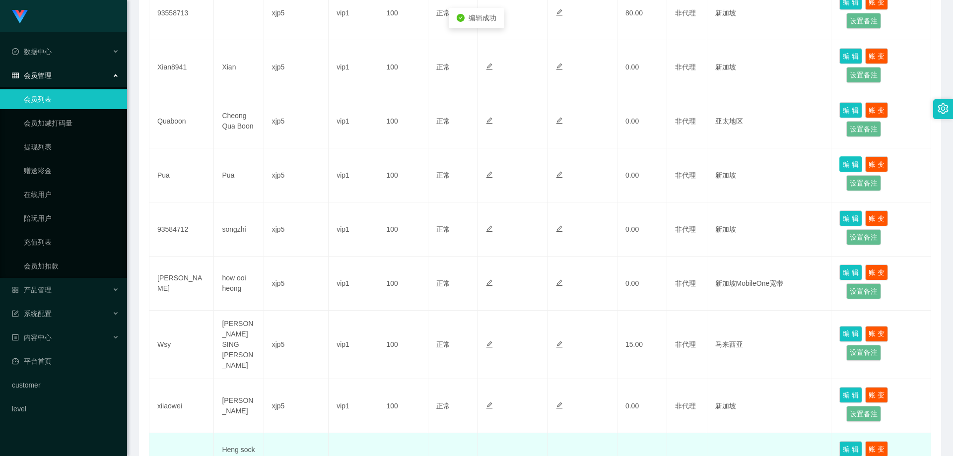
scroll to position [424, 0]
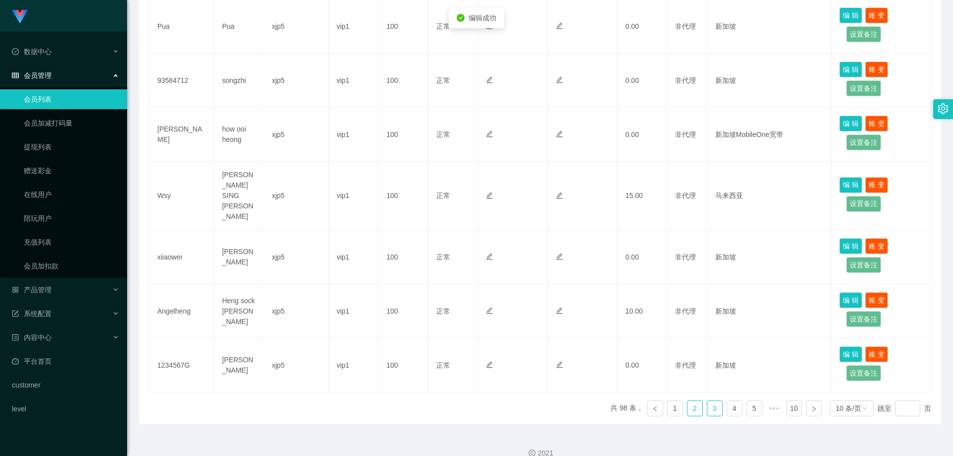
click at [691, 401] on link "2" at bounding box center [694, 408] width 15 height 15
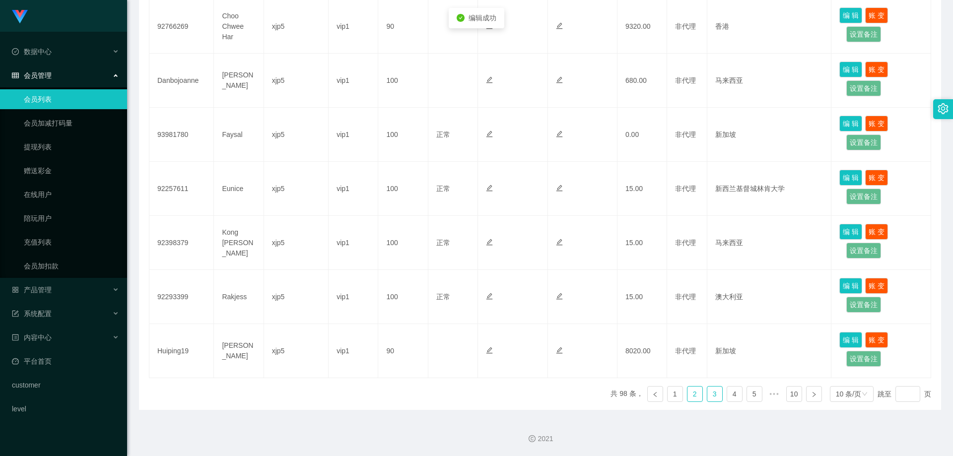
click at [707, 394] on link "3" at bounding box center [714, 394] width 15 height 15
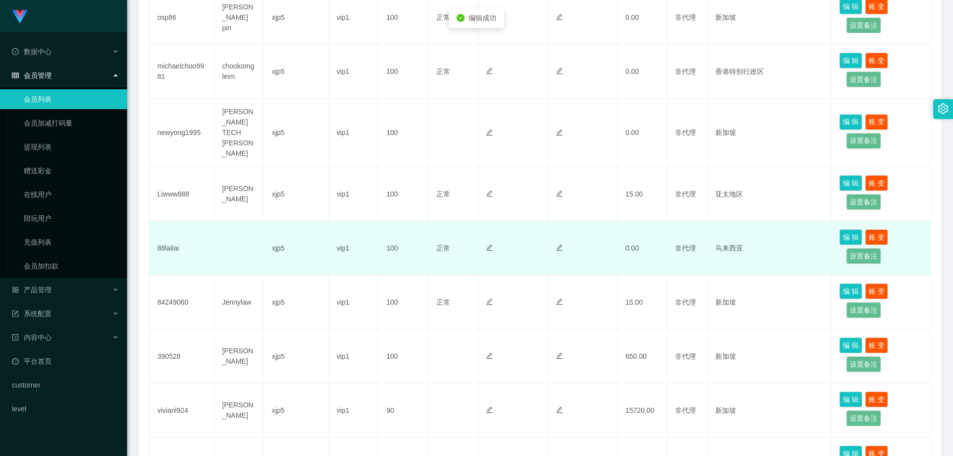
scroll to position [275, 0]
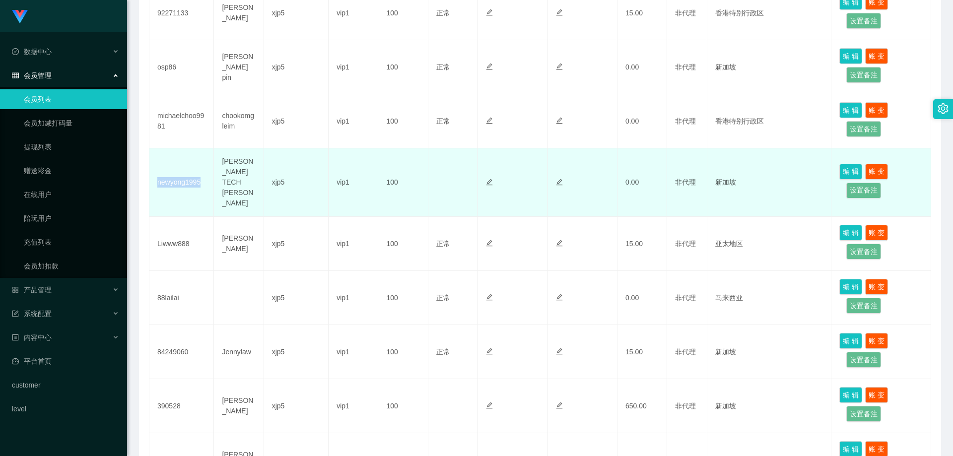
drag, startPoint x: 205, startPoint y: 179, endPoint x: 158, endPoint y: 178, distance: 47.2
click at [158, 178] on td "newyong1995" at bounding box center [181, 182] width 65 height 68
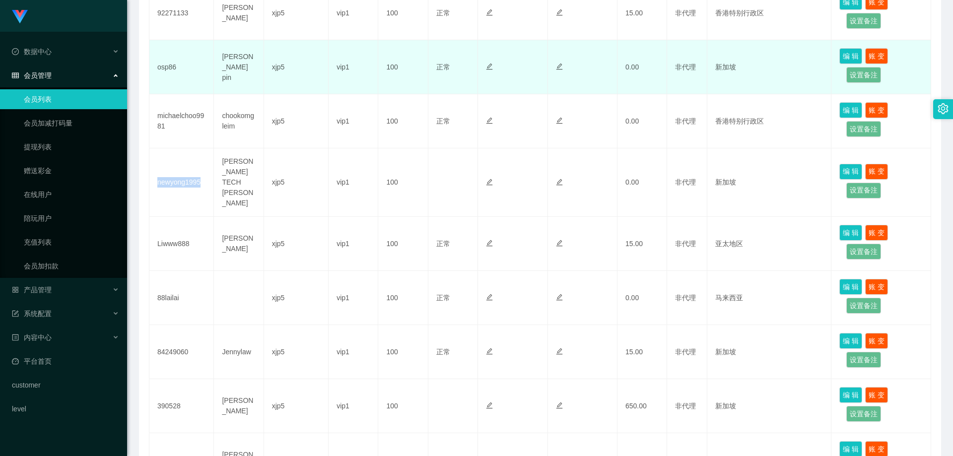
copy td "newyong1995"
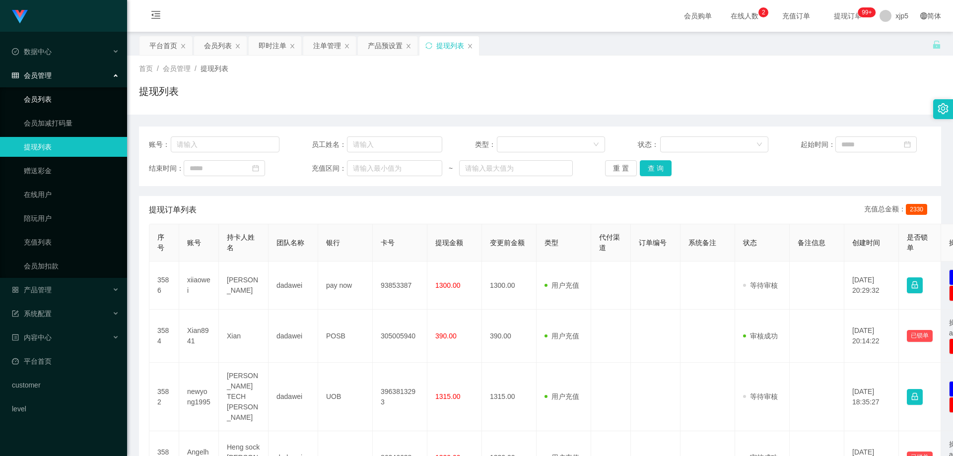
click at [49, 101] on link "会员列表" at bounding box center [71, 99] width 95 height 20
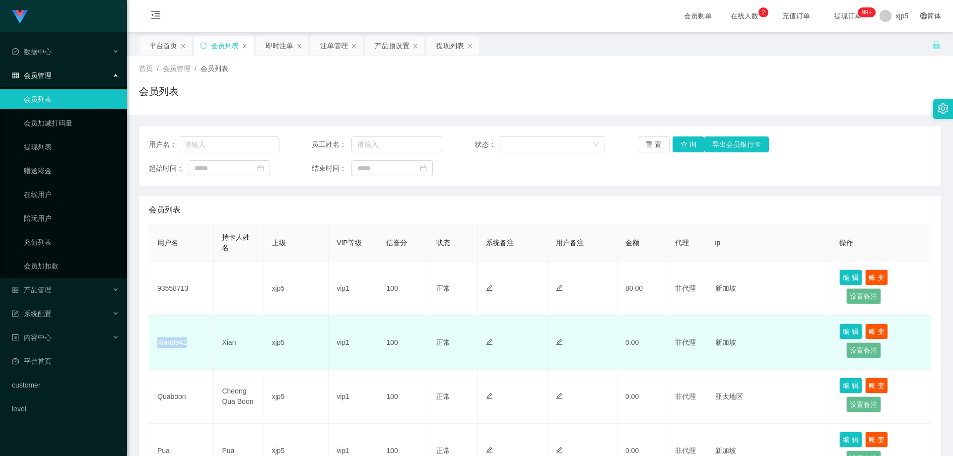
drag, startPoint x: 191, startPoint y: 345, endPoint x: 158, endPoint y: 345, distance: 32.8
click at [158, 345] on td "Xian8941" at bounding box center [181, 343] width 65 height 54
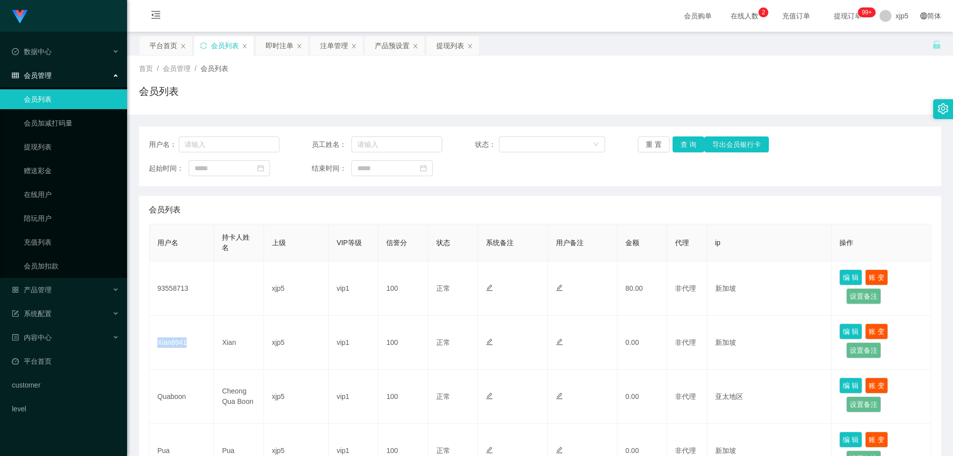
copy td "Xian8941"
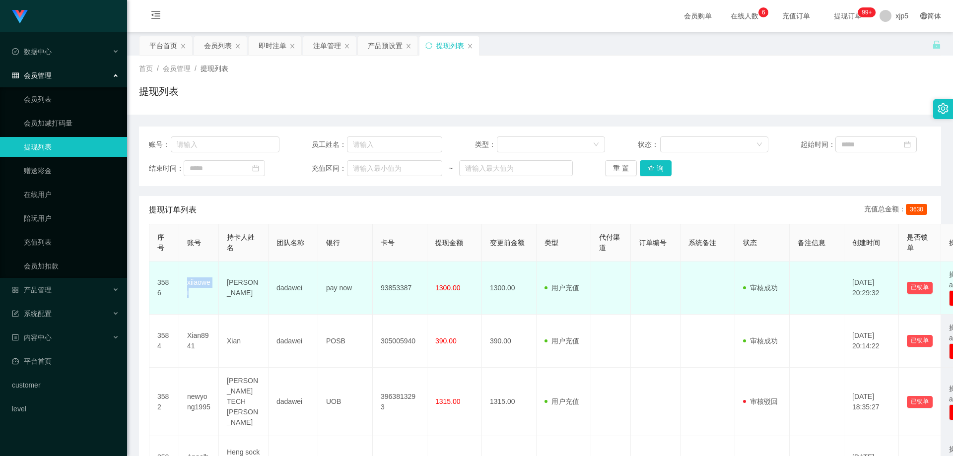
drag, startPoint x: 194, startPoint y: 294, endPoint x: 183, endPoint y: 283, distance: 15.1
click at [183, 283] on td "xiiaowei" at bounding box center [199, 288] width 40 height 53
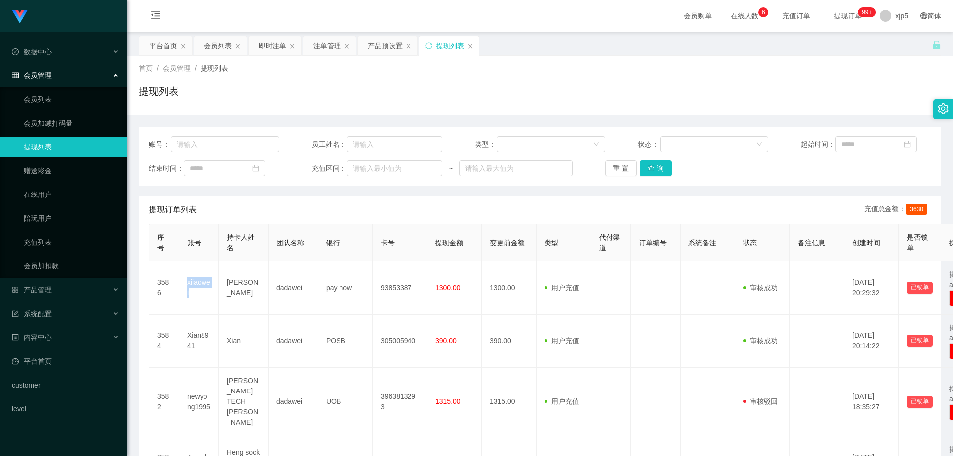
copy td "xiiaowei"
click at [43, 100] on link "会员列表" at bounding box center [71, 99] width 95 height 20
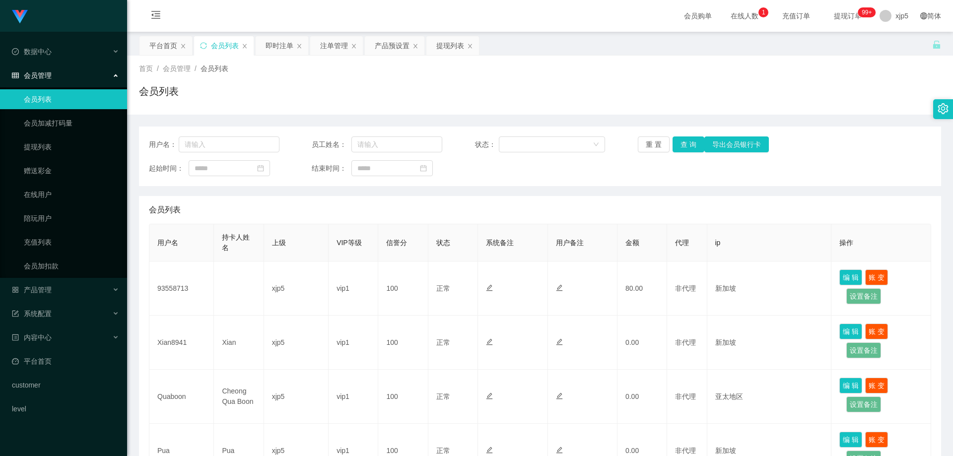
scroll to position [198, 0]
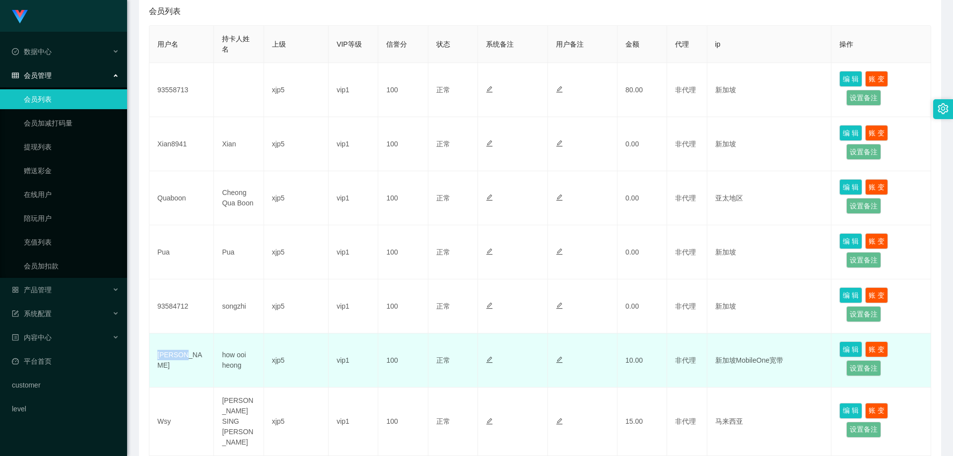
drag, startPoint x: 194, startPoint y: 363, endPoint x: 154, endPoint y: 364, distance: 39.7
click at [154, 364] on td "[PERSON_NAME]" at bounding box center [181, 360] width 65 height 54
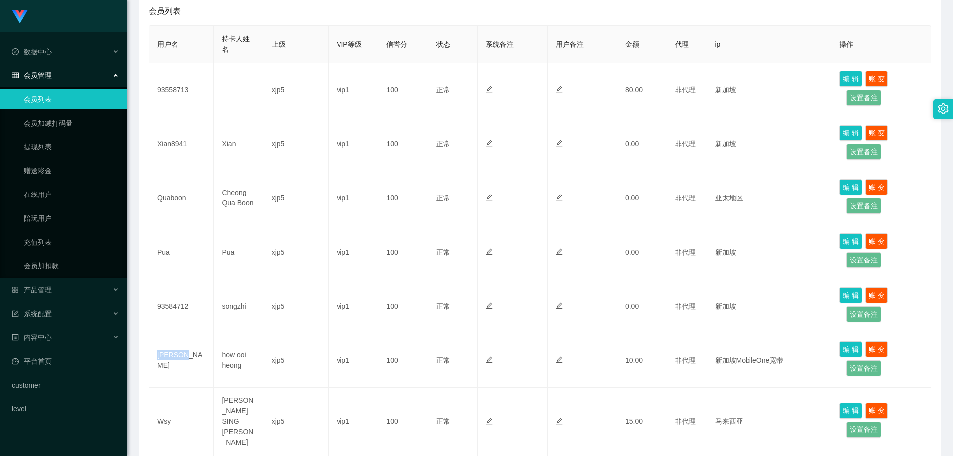
copy td "joeyhow"
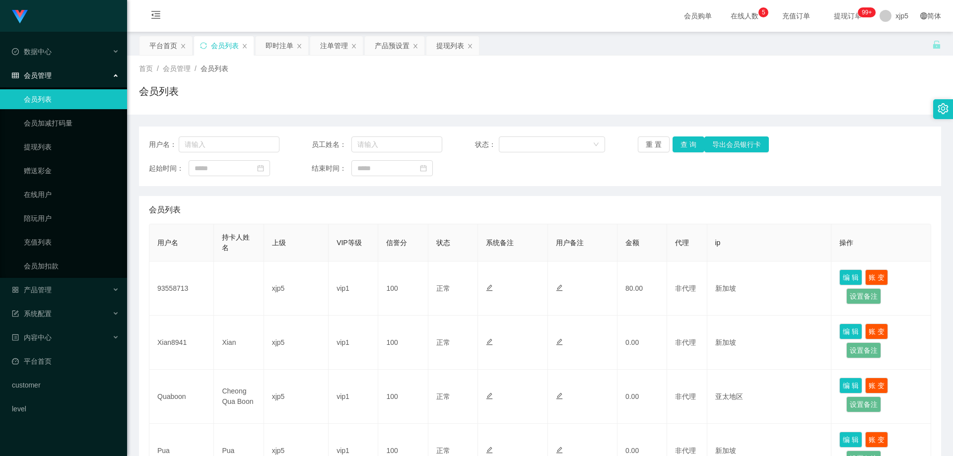
scroll to position [248, 0]
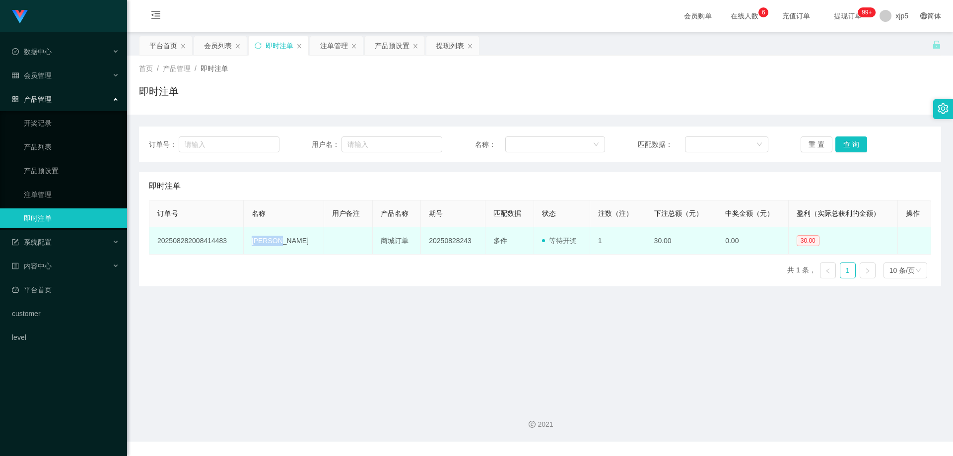
drag, startPoint x: 267, startPoint y: 243, endPoint x: 253, endPoint y: 240, distance: 15.3
click at [252, 242] on td "[PERSON_NAME]" at bounding box center [284, 240] width 80 height 27
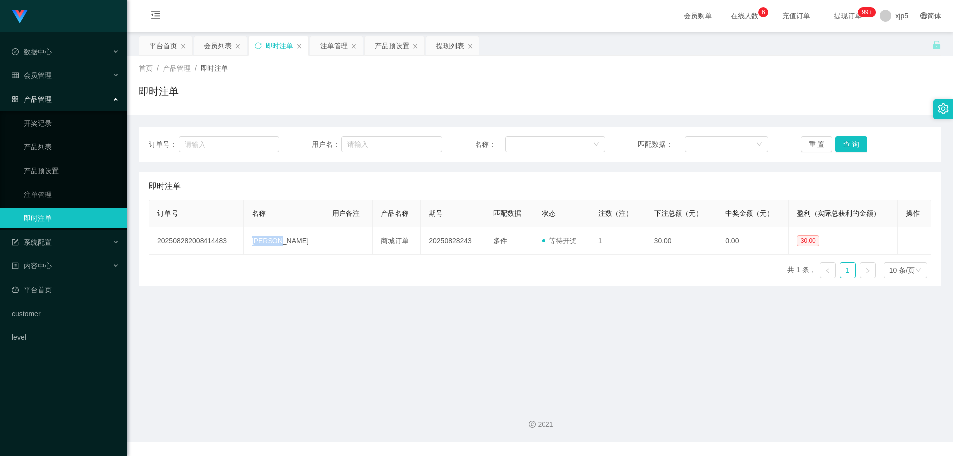
copy td "[PERSON_NAME]"
click at [282, 258] on div "订单号 名称 用户备注 产品名称 期号 匹配数据 状态 注数（注） 下注总额（元） 中奖金额（元） 盈利（实际总获利的金额） 操作 2025082820084…" at bounding box center [540, 243] width 782 height 86
click at [56, 75] on div "会员管理" at bounding box center [63, 76] width 127 height 20
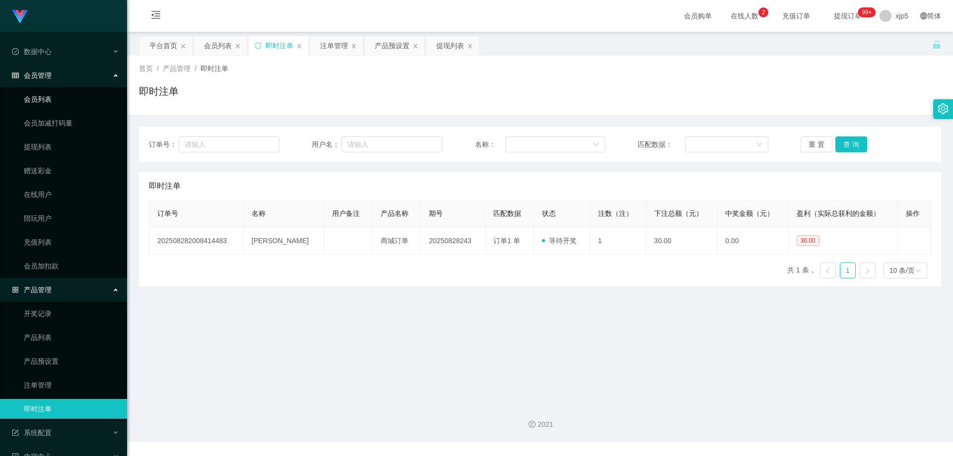
click at [52, 97] on link "会员列表" at bounding box center [71, 99] width 95 height 20
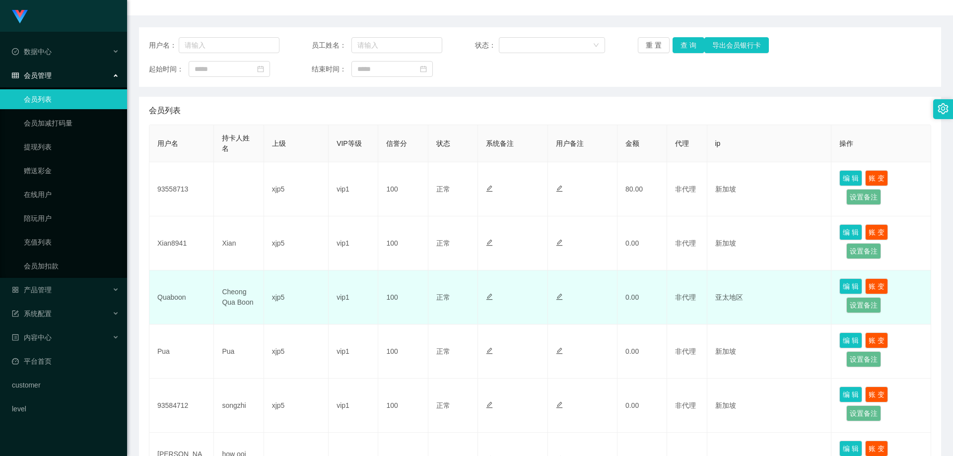
scroll to position [149, 0]
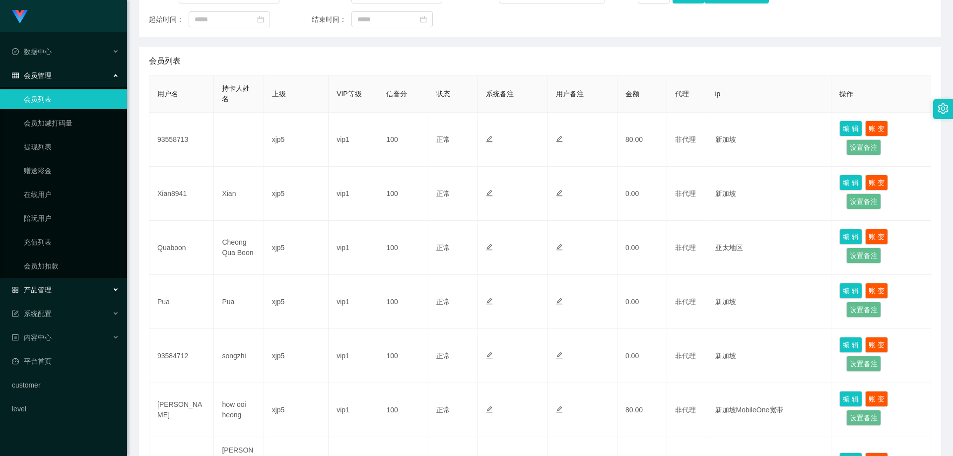
drag, startPoint x: 59, startPoint y: 290, endPoint x: 67, endPoint y: 311, distance: 22.9
click at [60, 290] on div "产品管理" at bounding box center [63, 290] width 127 height 20
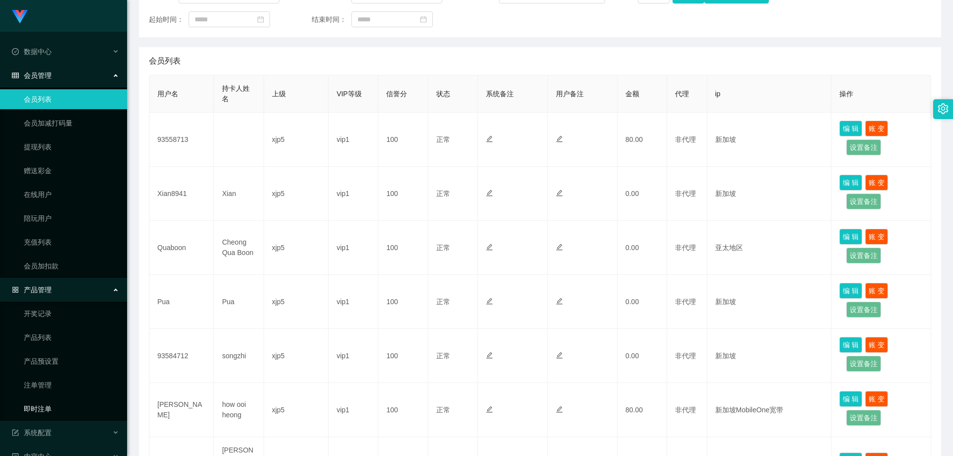
click at [49, 406] on link "即时注单" at bounding box center [71, 409] width 95 height 20
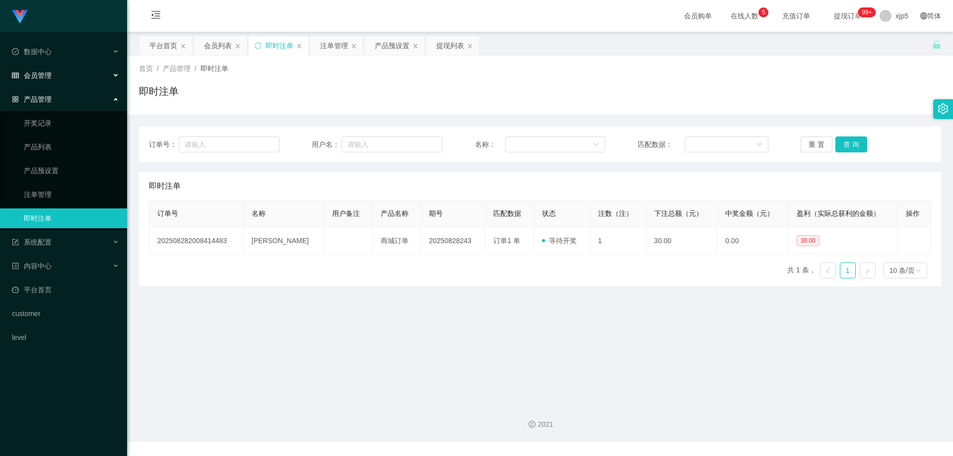
drag, startPoint x: 63, startPoint y: 75, endPoint x: 63, endPoint y: 86, distance: 11.4
click at [63, 74] on div "会员管理" at bounding box center [63, 76] width 127 height 20
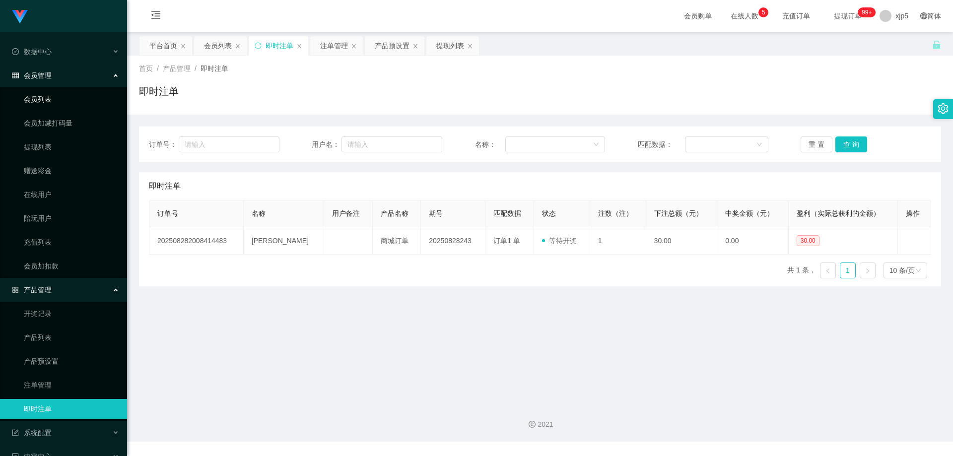
click at [53, 99] on link "会员列表" at bounding box center [71, 99] width 95 height 20
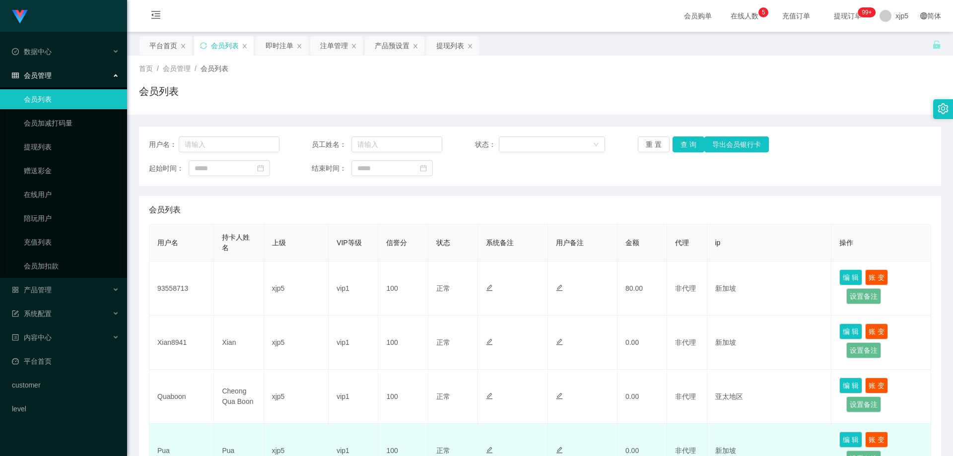
scroll to position [198, 0]
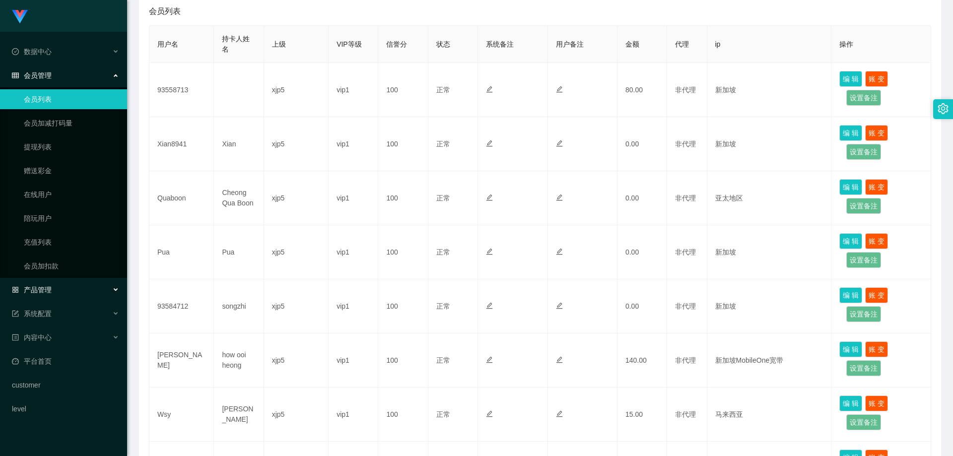
click at [81, 285] on div "产品管理" at bounding box center [63, 290] width 127 height 20
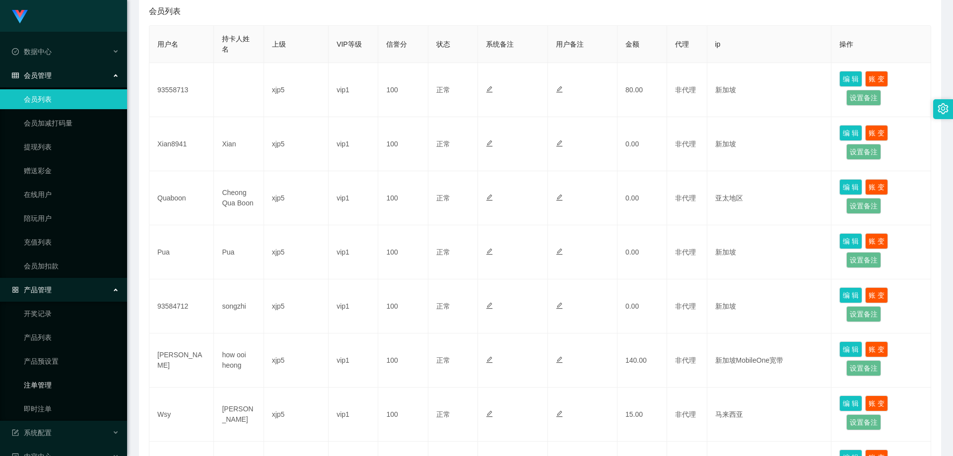
drag, startPoint x: 55, startPoint y: 389, endPoint x: 95, endPoint y: 375, distance: 42.5
click at [55, 389] on link "注单管理" at bounding box center [71, 385] width 95 height 20
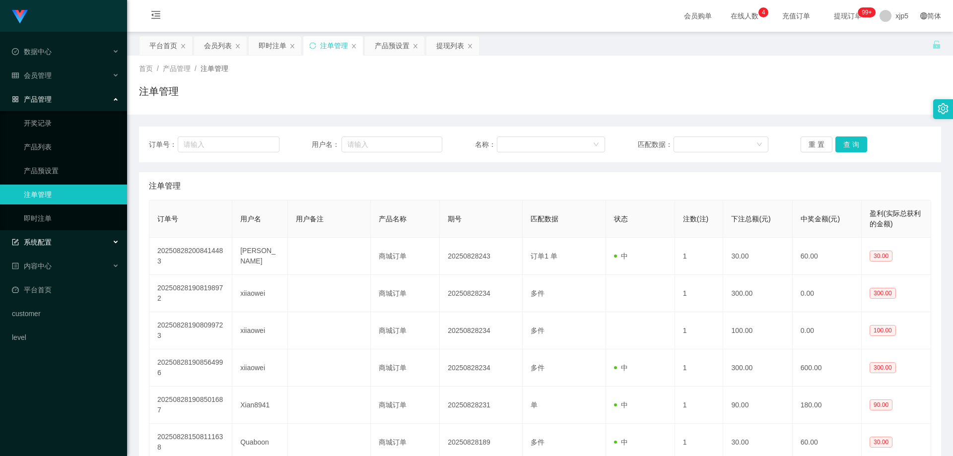
click at [50, 245] on span "系统配置" at bounding box center [32, 242] width 40 height 8
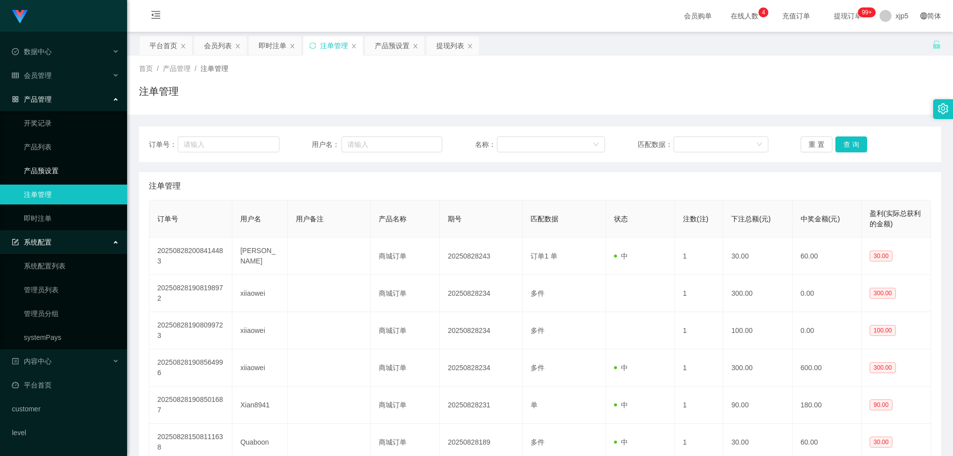
click at [62, 165] on link "产品预设置" at bounding box center [71, 171] width 95 height 20
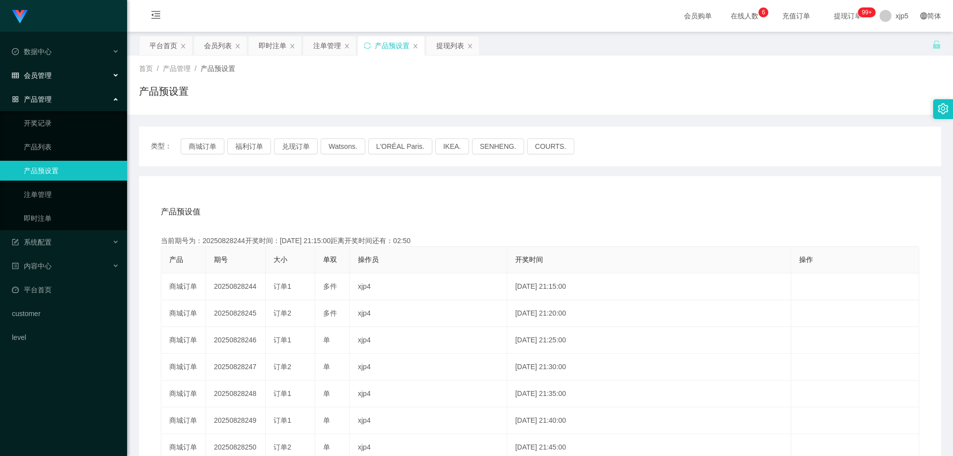
click at [53, 76] on div "会员管理" at bounding box center [63, 76] width 127 height 20
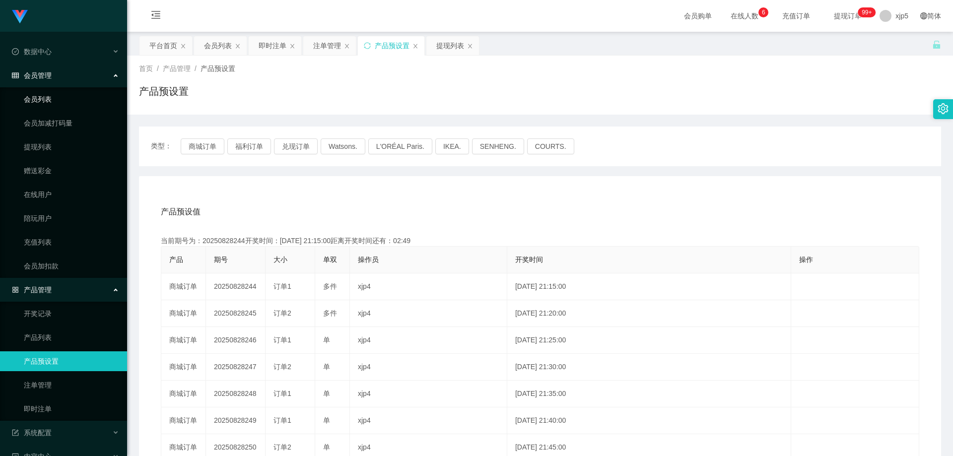
click at [49, 95] on link "会员列表" at bounding box center [71, 99] width 95 height 20
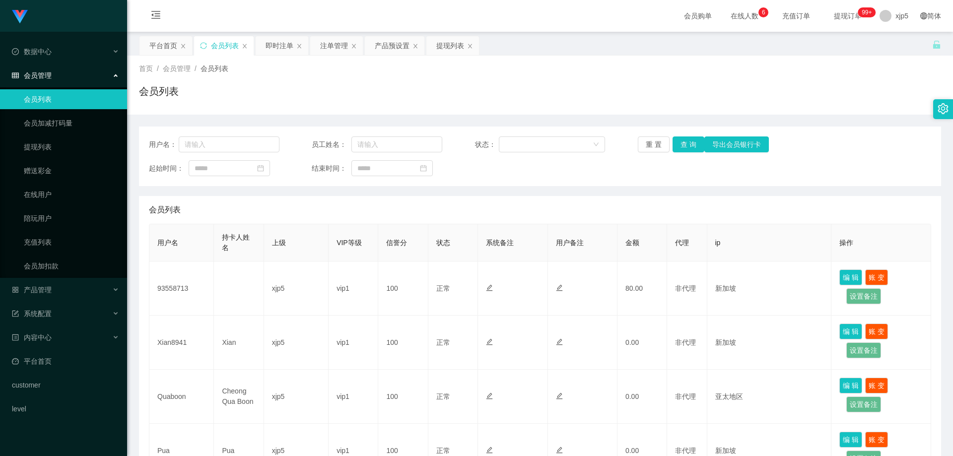
scroll to position [248, 0]
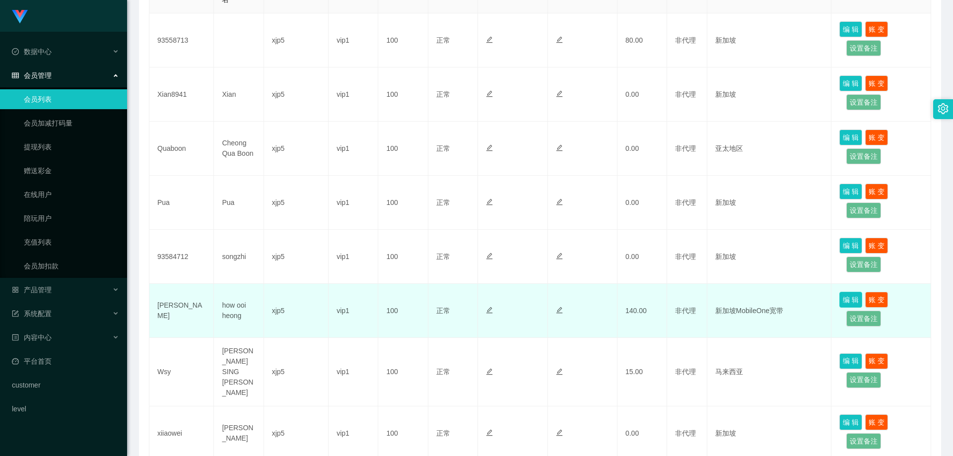
click at [850, 300] on button "编 辑" at bounding box center [850, 300] width 23 height 16
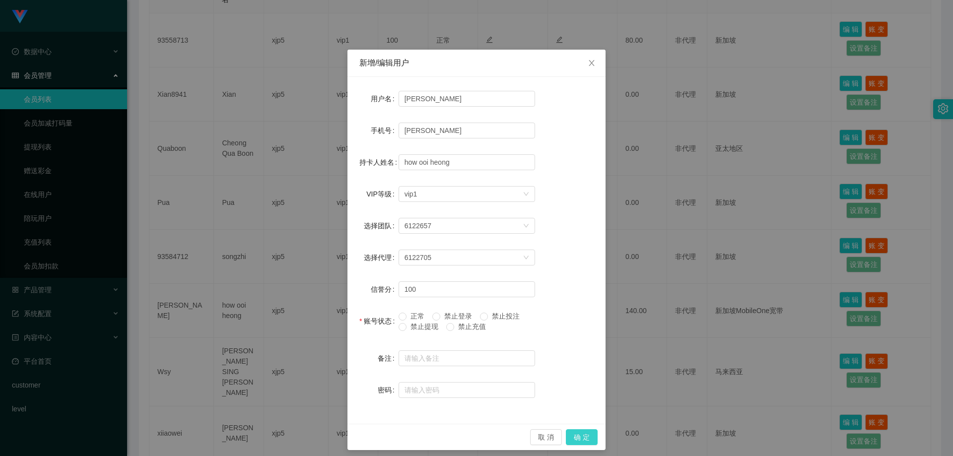
click at [584, 435] on button "确 定" at bounding box center [582, 437] width 32 height 16
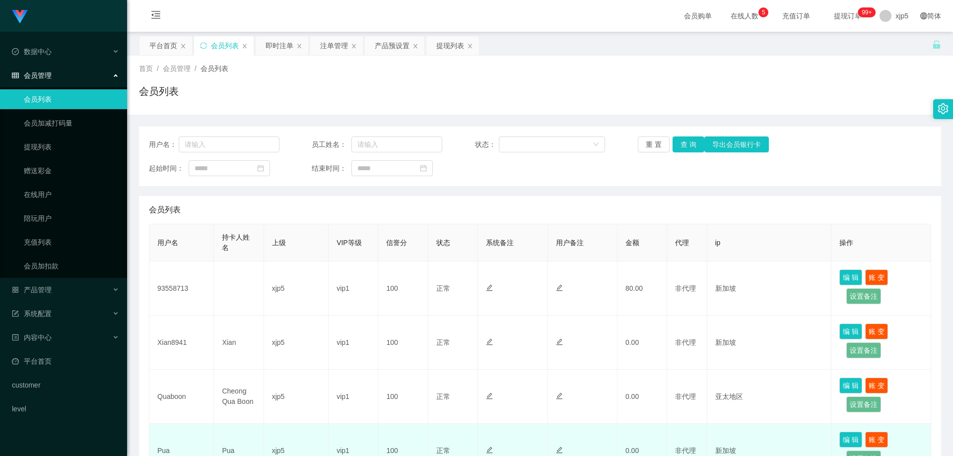
scroll to position [198, 0]
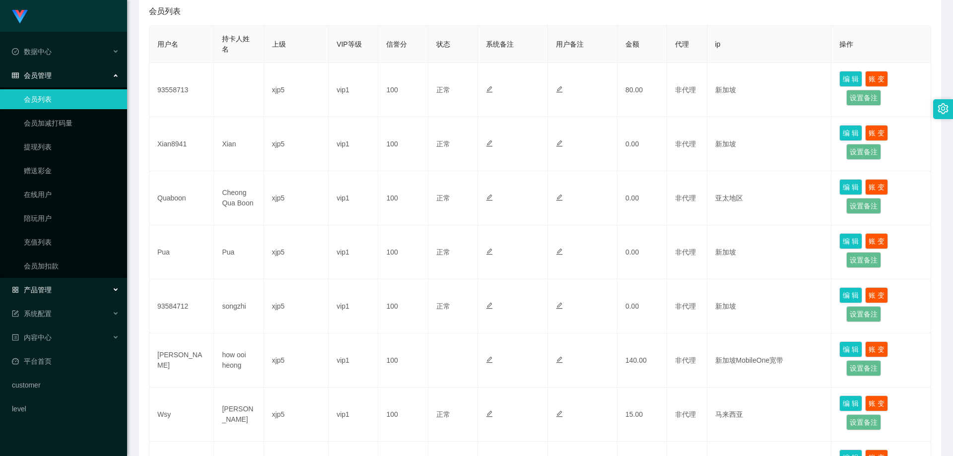
drag, startPoint x: 60, startPoint y: 290, endPoint x: 70, endPoint y: 326, distance: 36.7
click at [59, 290] on div "产品管理" at bounding box center [63, 290] width 127 height 20
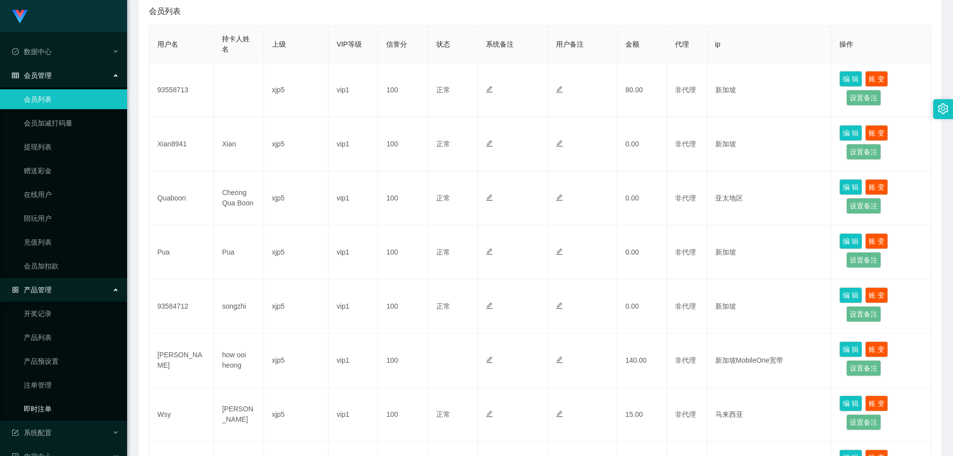
click at [49, 407] on link "即时注单" at bounding box center [71, 409] width 95 height 20
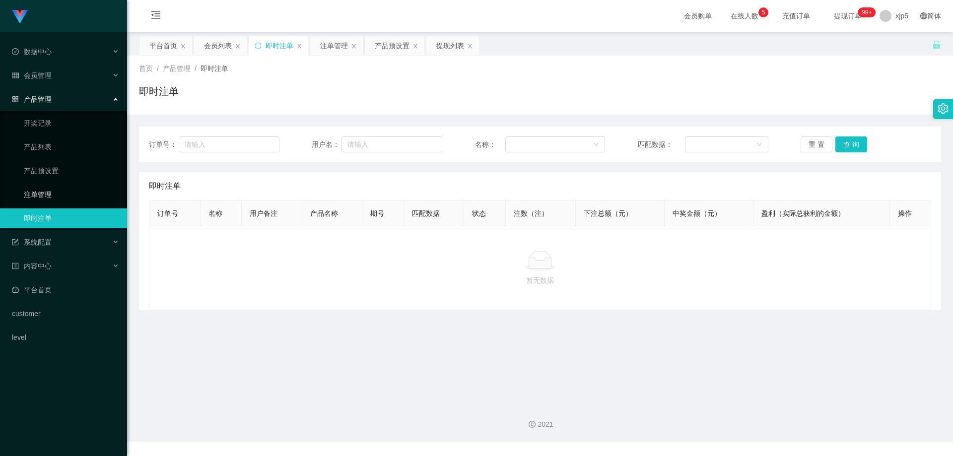
click at [52, 191] on link "注单管理" at bounding box center [71, 195] width 95 height 20
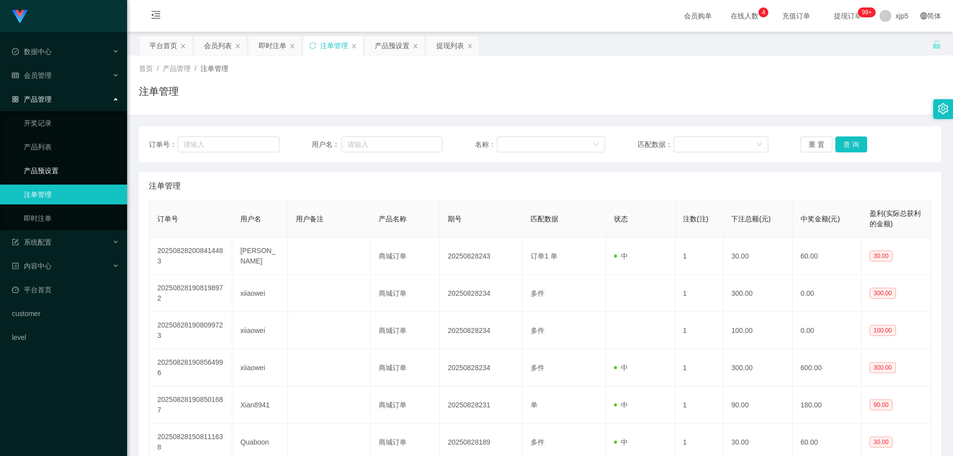
click at [47, 166] on link "产品预设置" at bounding box center [71, 171] width 95 height 20
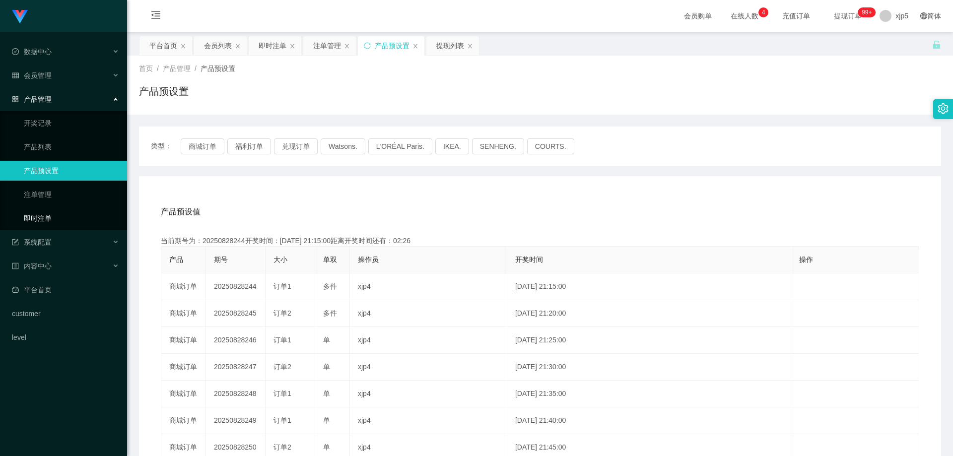
click at [49, 221] on link "即时注单" at bounding box center [71, 218] width 95 height 20
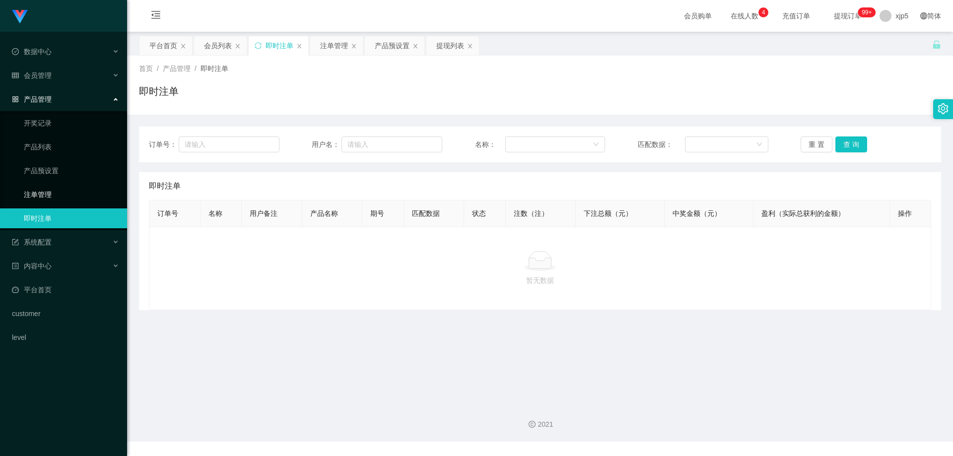
click at [53, 190] on link "注单管理" at bounding box center [71, 195] width 95 height 20
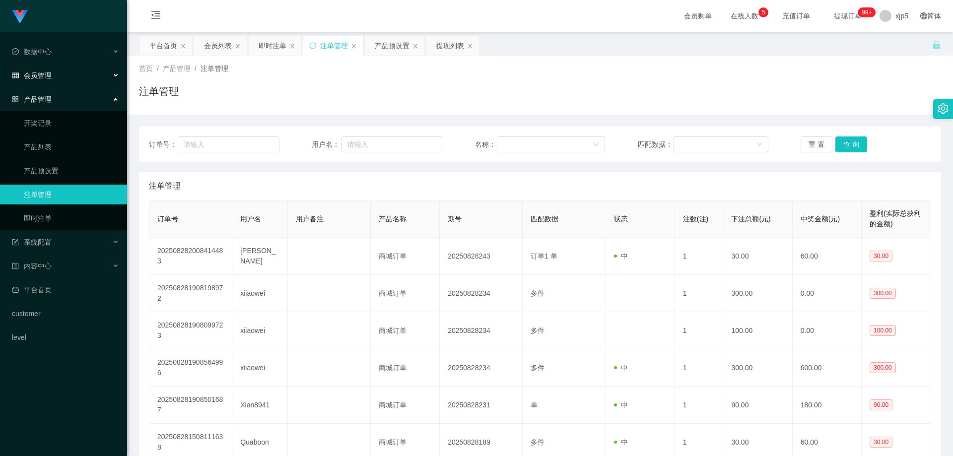
click at [54, 77] on div "会员管理" at bounding box center [63, 76] width 127 height 20
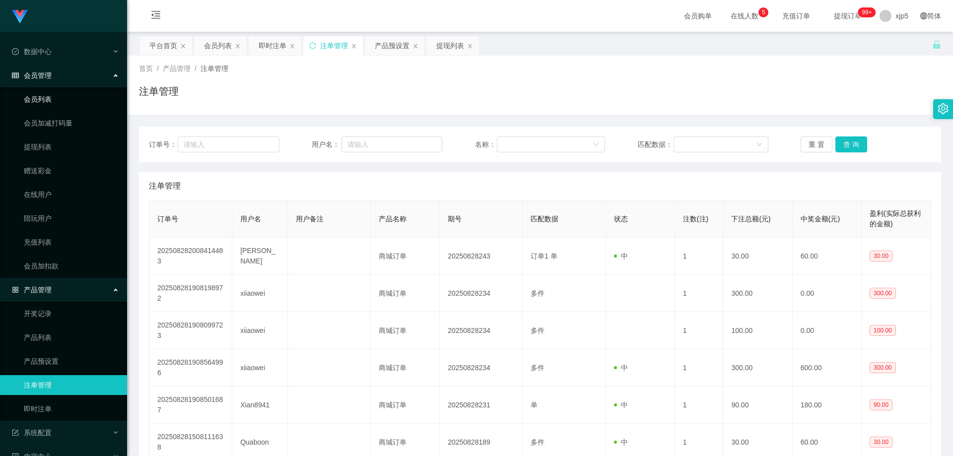
click at [45, 104] on link "会员列表" at bounding box center [71, 99] width 95 height 20
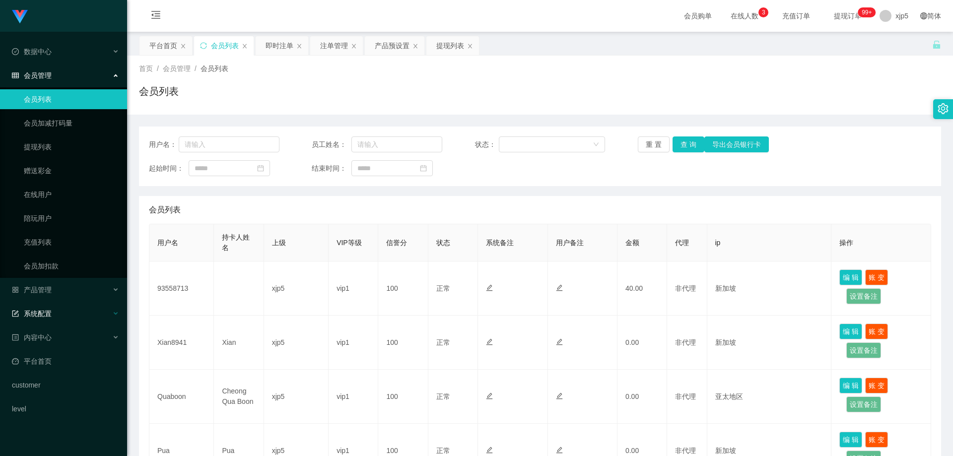
drag, startPoint x: 57, startPoint y: 296, endPoint x: 59, endPoint y: 305, distance: 9.3
click at [57, 296] on div "产品管理" at bounding box center [63, 290] width 127 height 20
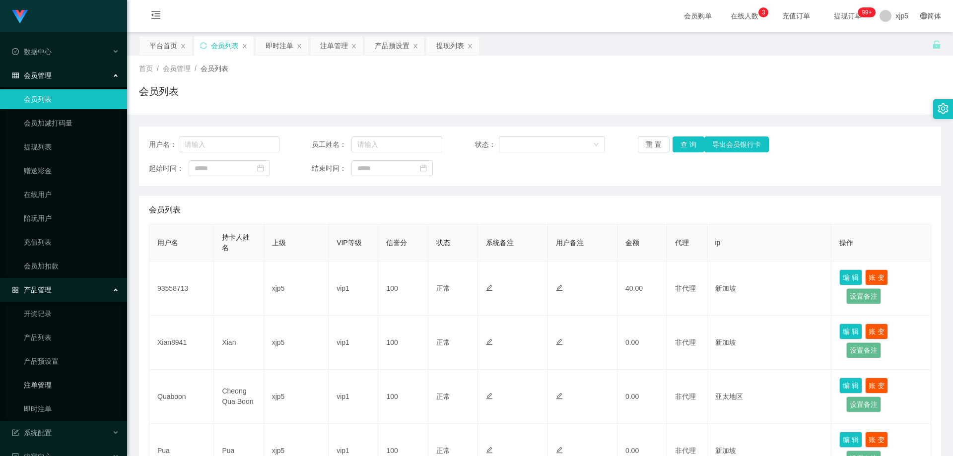
click at [50, 390] on link "注单管理" at bounding box center [71, 385] width 95 height 20
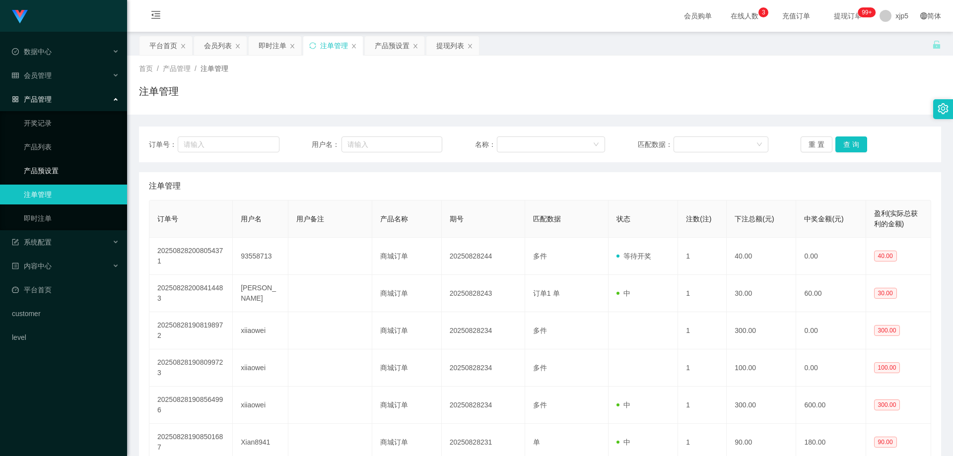
click at [60, 176] on link "产品预设置" at bounding box center [71, 171] width 95 height 20
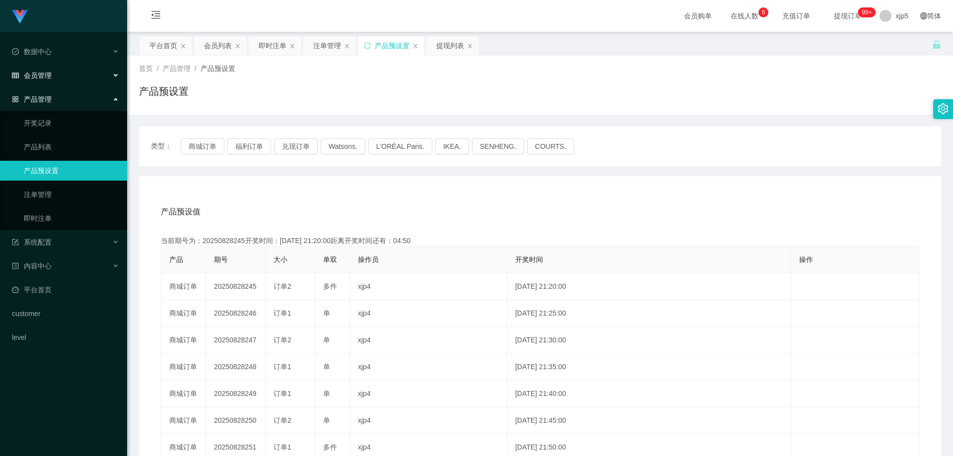
click at [46, 77] on span "会员管理" at bounding box center [32, 75] width 40 height 8
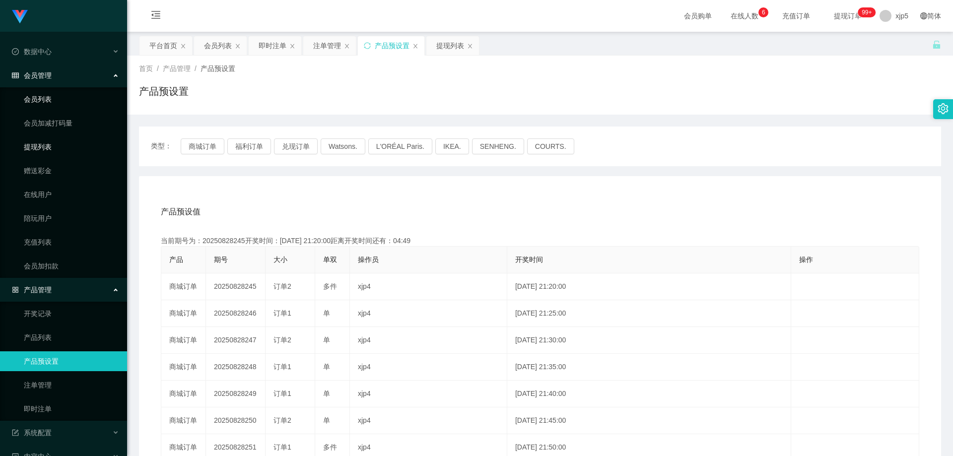
drag, startPoint x: 45, startPoint y: 149, endPoint x: 61, endPoint y: 106, distance: 45.5
click at [45, 148] on link "提现列表" at bounding box center [71, 147] width 95 height 20
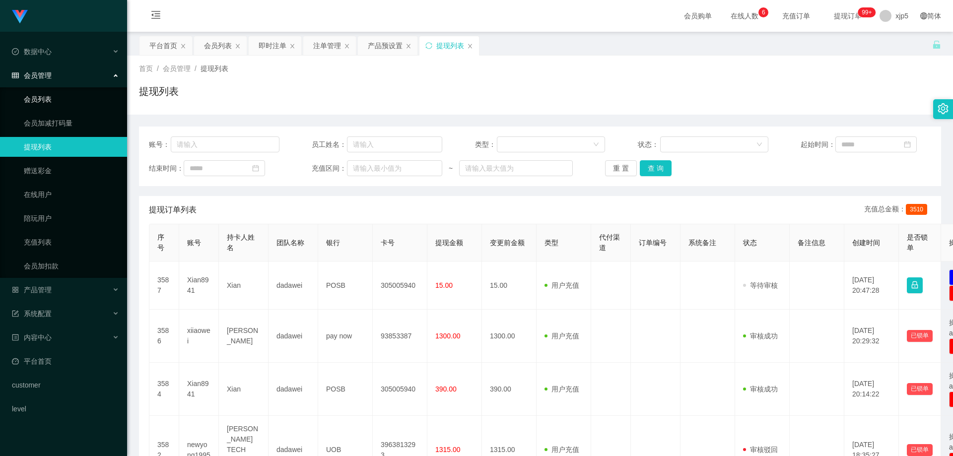
click at [53, 97] on link "会员列表" at bounding box center [71, 99] width 95 height 20
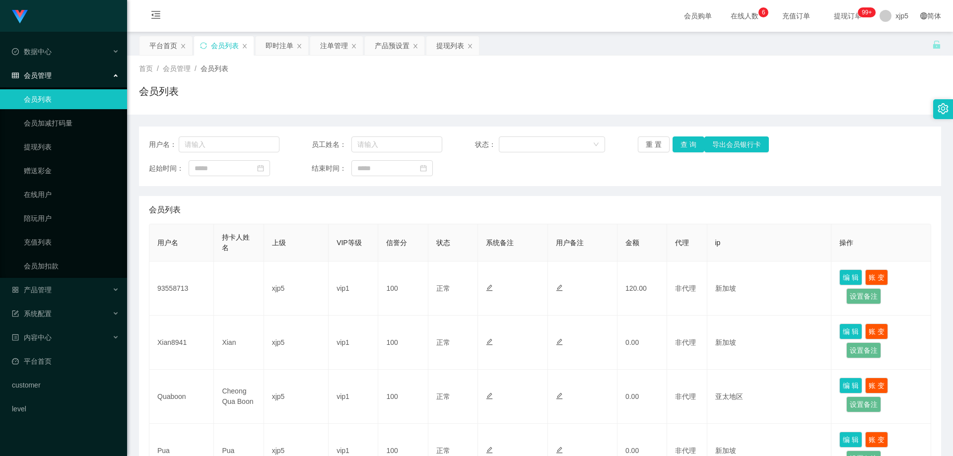
scroll to position [99, 0]
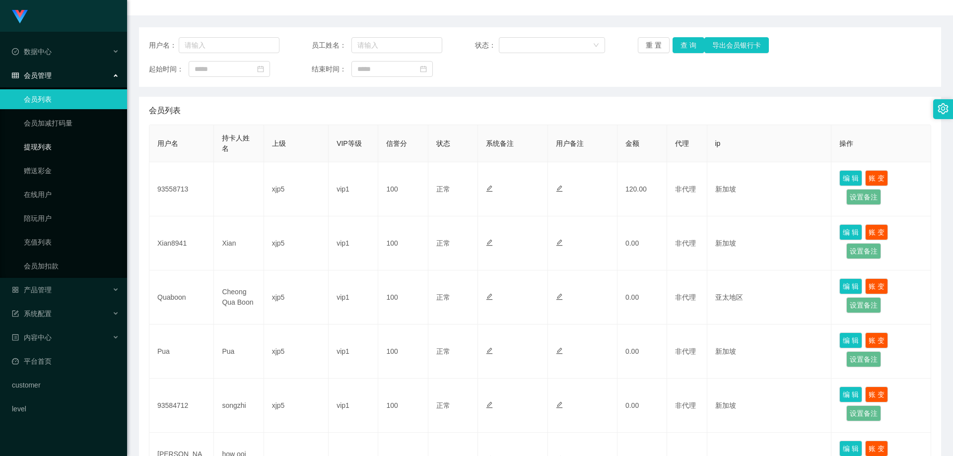
click at [63, 145] on link "提现列表" at bounding box center [71, 147] width 95 height 20
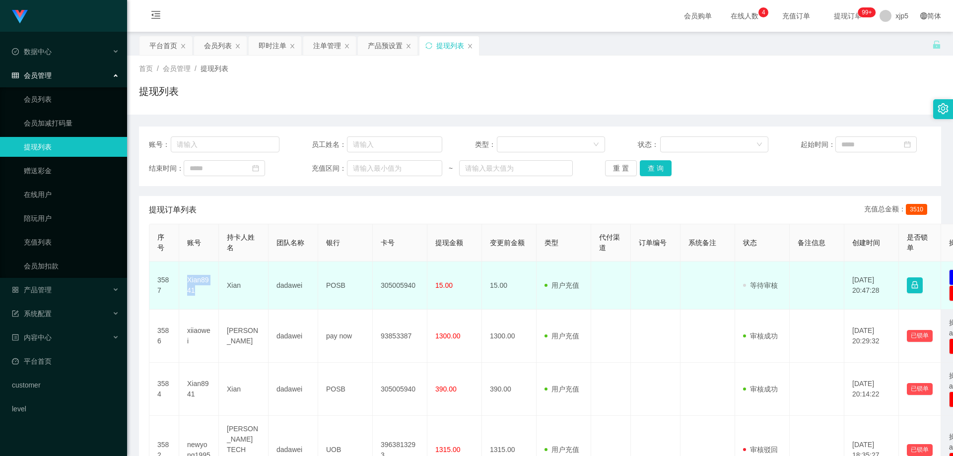
drag, startPoint x: 205, startPoint y: 292, endPoint x: 183, endPoint y: 278, distance: 25.9
click at [183, 278] on td "Xian8941" at bounding box center [199, 286] width 40 height 48
copy td "Xian8941"
click at [204, 288] on td "Xian8941" at bounding box center [199, 286] width 40 height 48
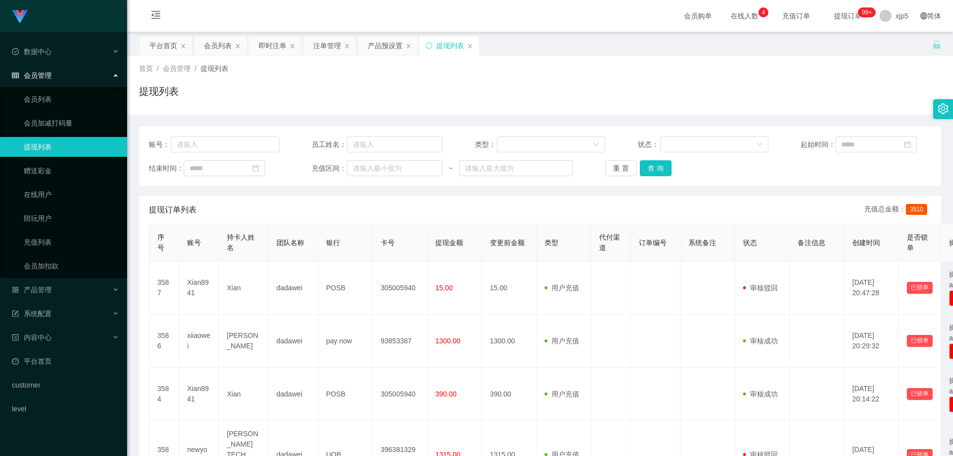
scroll to position [99, 0]
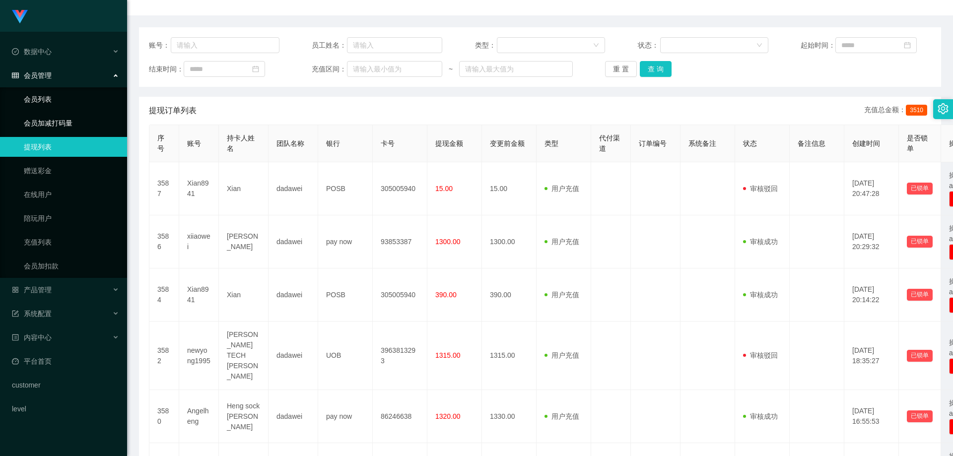
drag, startPoint x: 59, startPoint y: 101, endPoint x: 94, endPoint y: 120, distance: 40.4
click at [59, 101] on link "会员列表" at bounding box center [71, 99] width 95 height 20
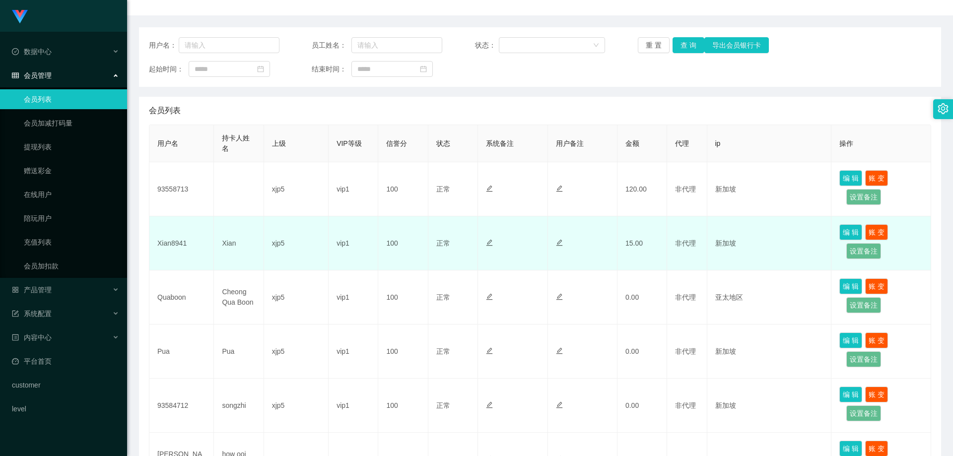
scroll to position [149, 0]
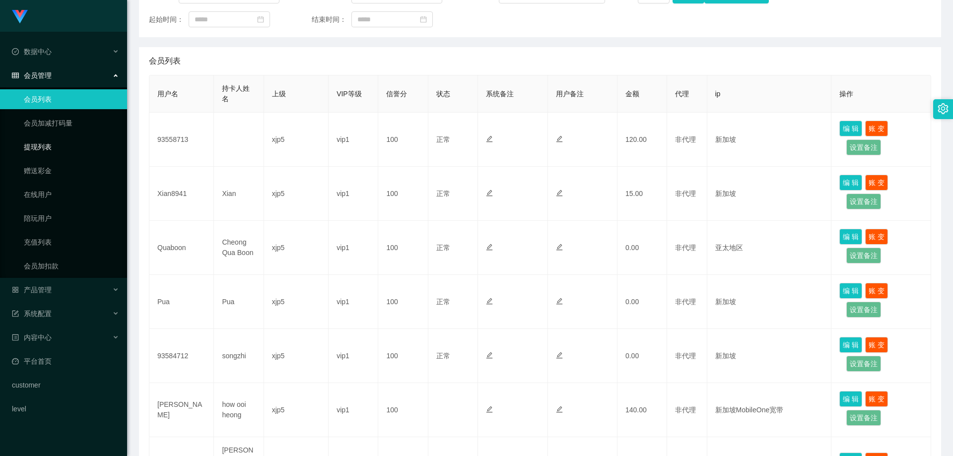
click at [64, 150] on link "提现列表" at bounding box center [71, 147] width 95 height 20
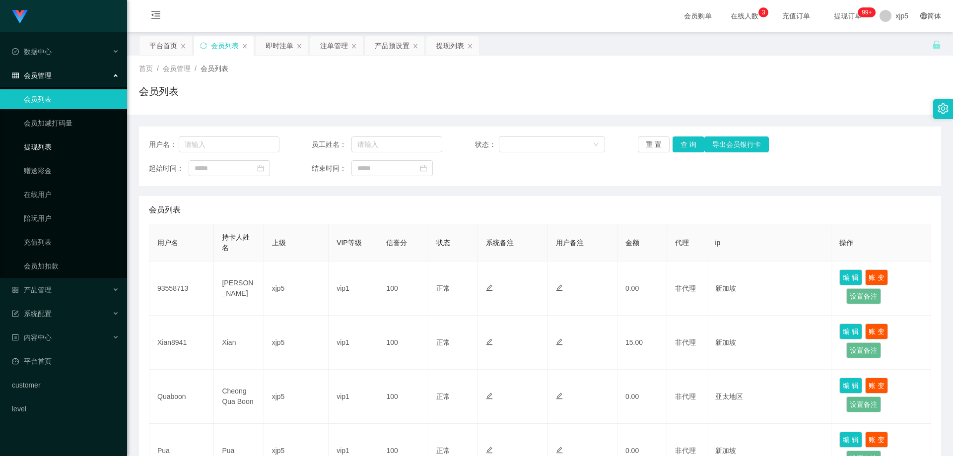
drag, startPoint x: 44, startPoint y: 152, endPoint x: 47, endPoint y: 141, distance: 11.3
click at [44, 152] on link "提现列表" at bounding box center [71, 147] width 95 height 20
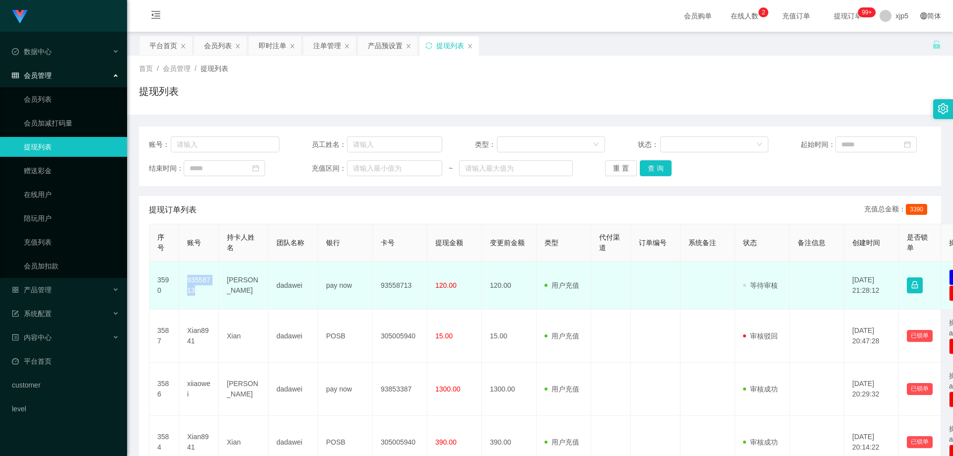
drag, startPoint x: 204, startPoint y: 294, endPoint x: 187, endPoint y: 282, distance: 21.1
click at [187, 282] on td "93558713" at bounding box center [199, 286] width 40 height 48
copy td "93558713"
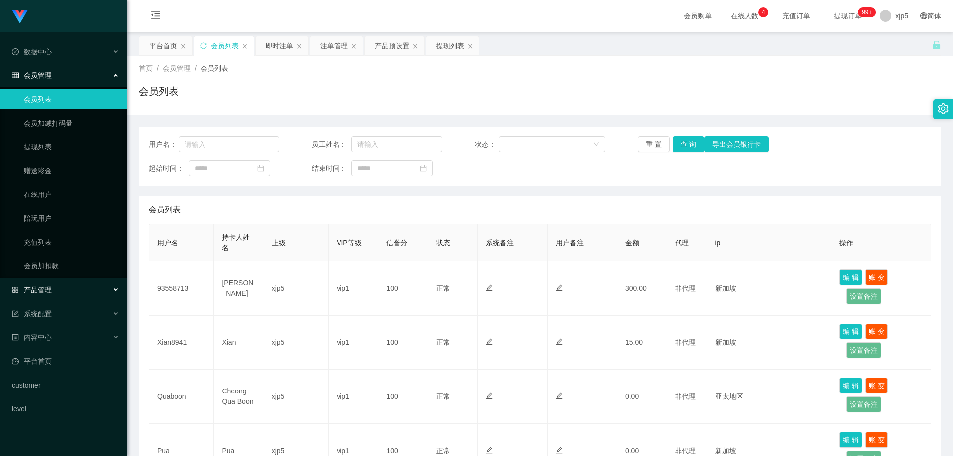
click at [59, 294] on div "产品管理" at bounding box center [63, 290] width 127 height 20
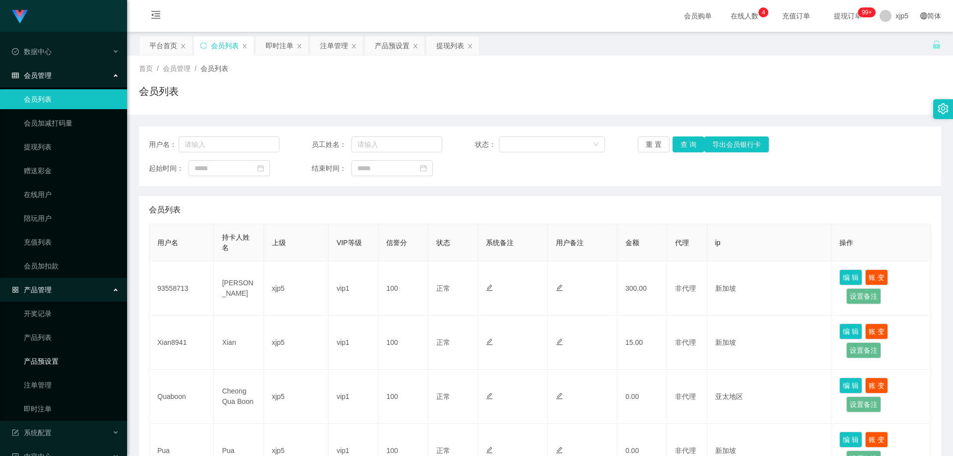
click at [68, 359] on link "产品预设置" at bounding box center [71, 361] width 95 height 20
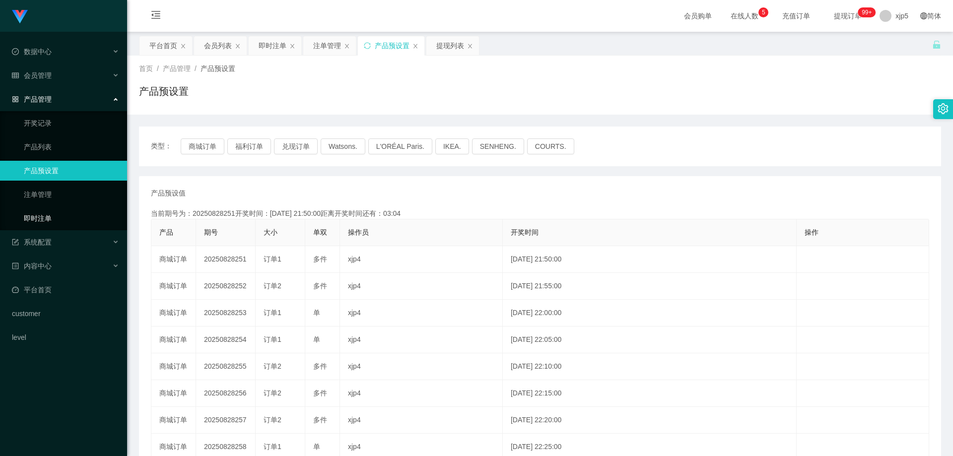
click at [59, 221] on link "即时注单" at bounding box center [71, 218] width 95 height 20
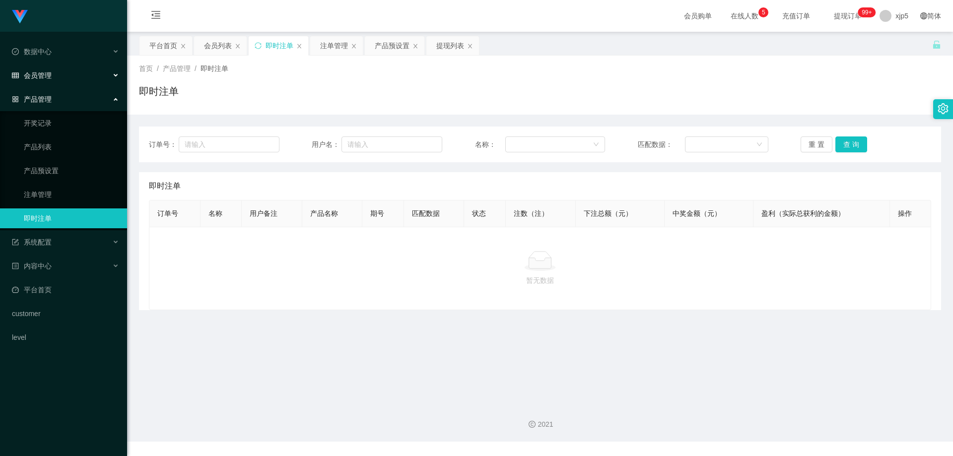
drag, startPoint x: 0, startPoint y: 0, endPoint x: 52, endPoint y: 97, distance: 109.9
click at [49, 76] on span "会员管理" at bounding box center [32, 75] width 40 height 8
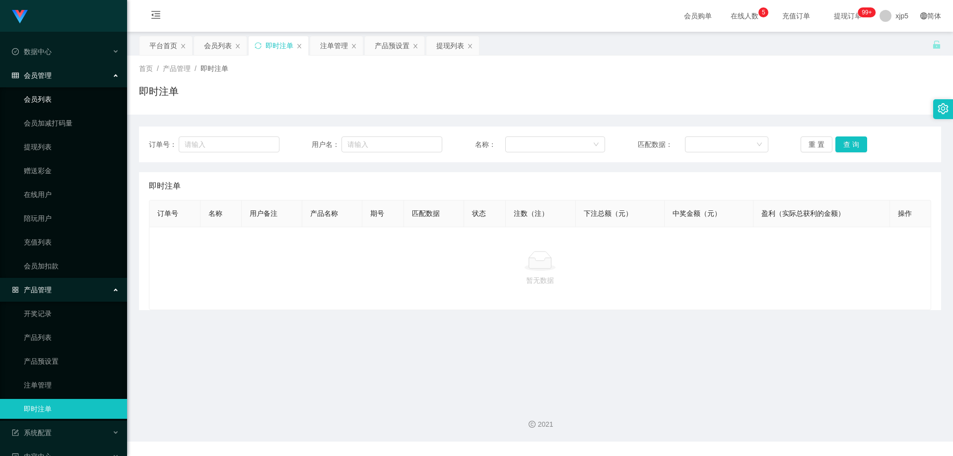
click at [49, 104] on link "会员列表" at bounding box center [71, 99] width 95 height 20
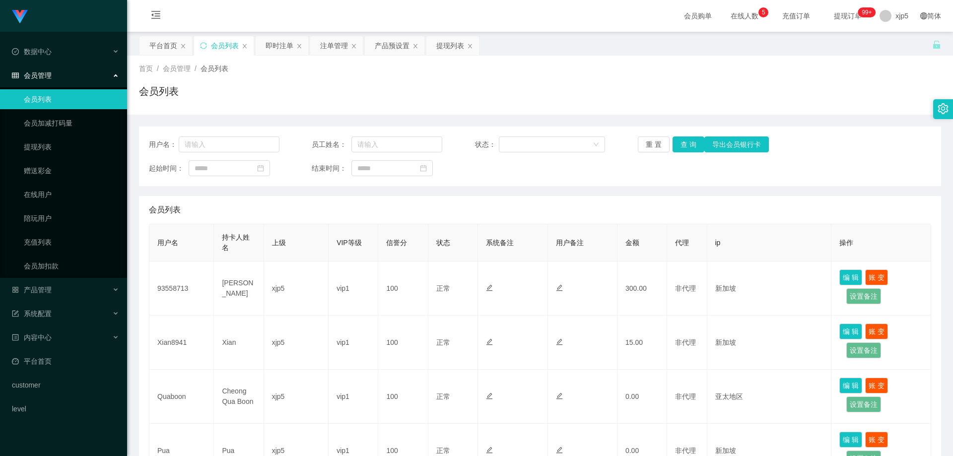
scroll to position [99, 0]
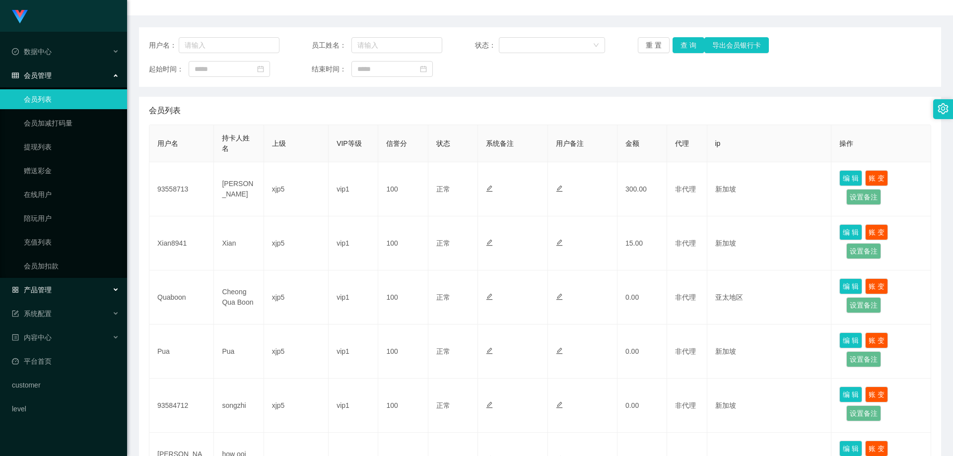
click at [57, 285] on div "产品管理" at bounding box center [63, 290] width 127 height 20
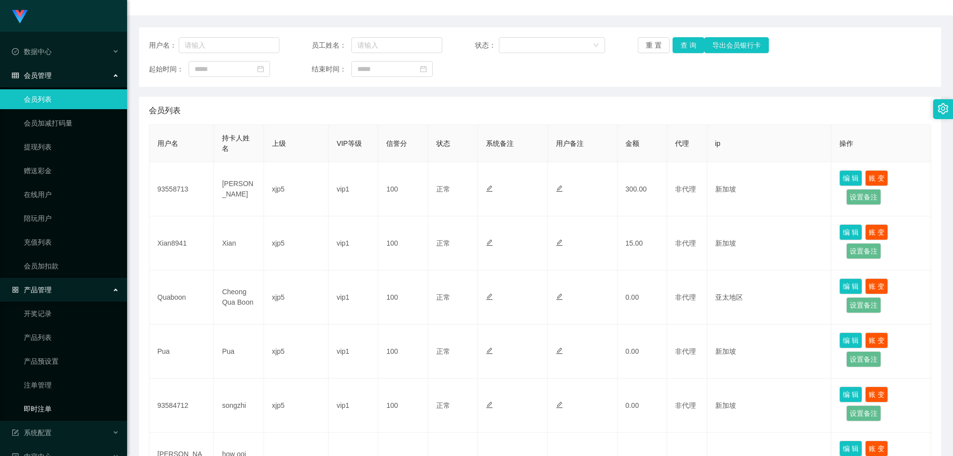
click at [44, 404] on link "即时注单" at bounding box center [71, 409] width 95 height 20
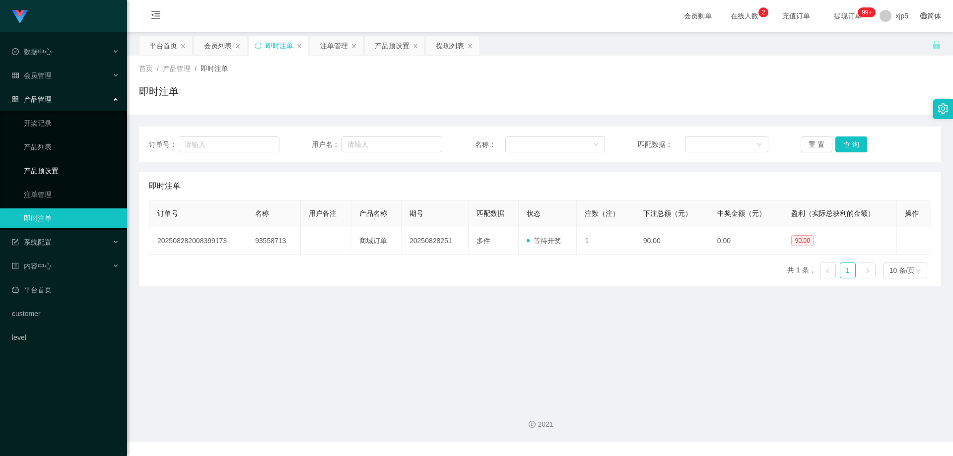
click at [72, 166] on link "产品预设置" at bounding box center [71, 171] width 95 height 20
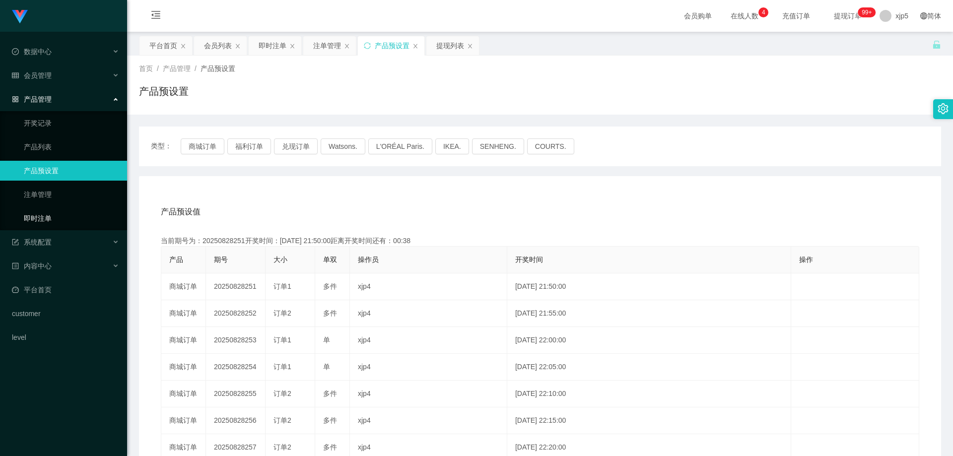
click at [62, 221] on link "即时注单" at bounding box center [71, 218] width 95 height 20
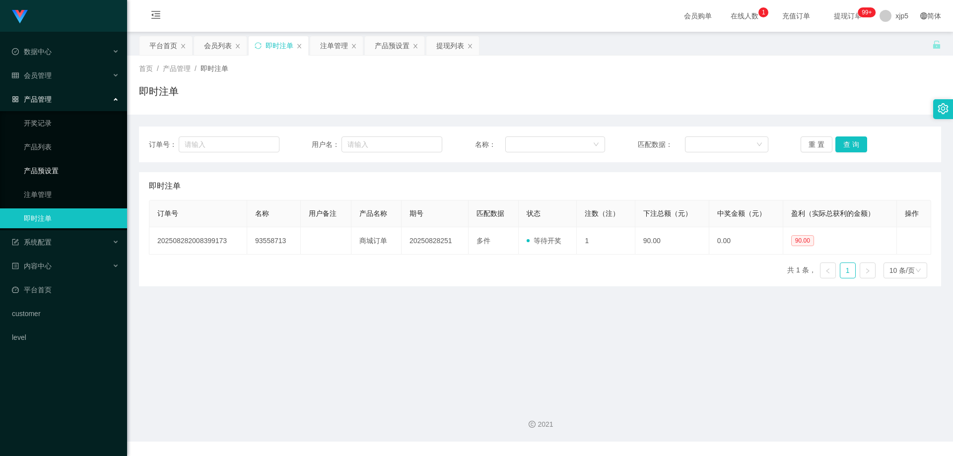
click at [69, 173] on link "产品预设置" at bounding box center [71, 171] width 95 height 20
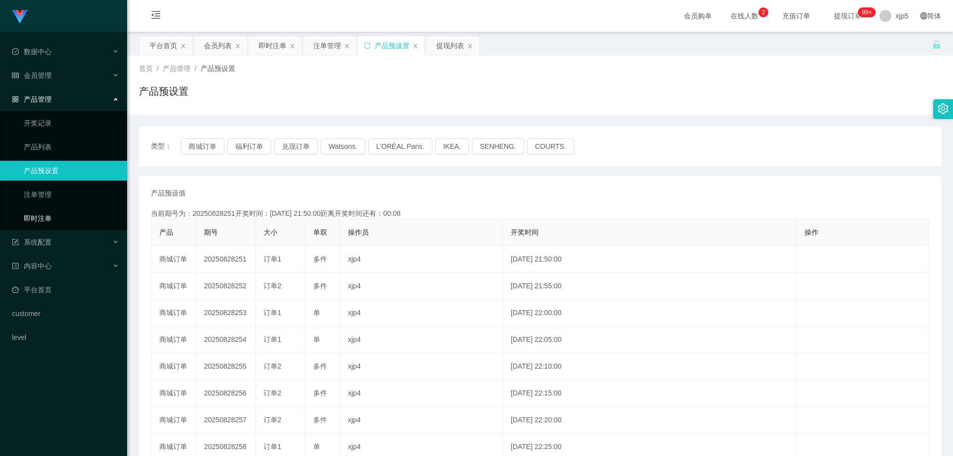
click at [49, 223] on link "即时注单" at bounding box center [71, 218] width 95 height 20
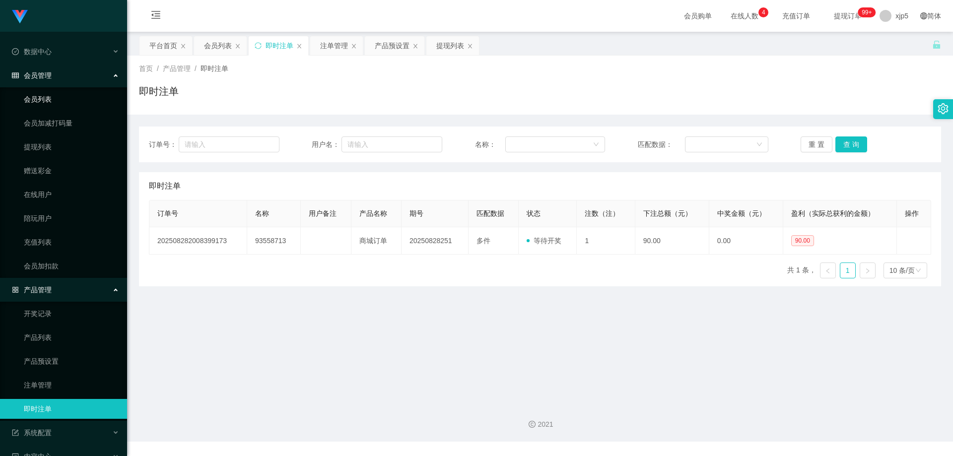
click at [56, 98] on link "会员列表" at bounding box center [71, 99] width 95 height 20
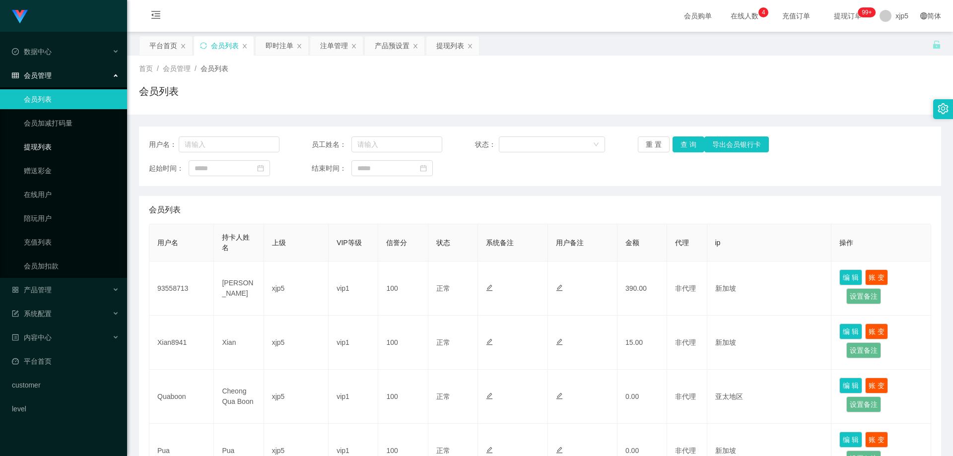
click at [46, 150] on link "提现列表" at bounding box center [71, 147] width 95 height 20
click at [37, 147] on link "提现列表" at bounding box center [71, 147] width 95 height 20
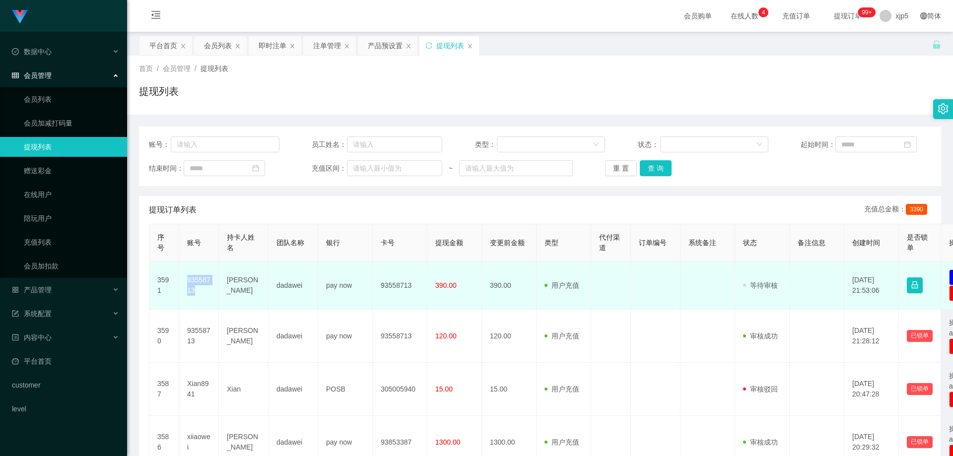
click at [196, 292] on td "93558713" at bounding box center [199, 286] width 40 height 48
drag, startPoint x: 193, startPoint y: 289, endPoint x: 186, endPoint y: 279, distance: 11.8
click at [186, 279] on td "93558713" at bounding box center [199, 286] width 40 height 48
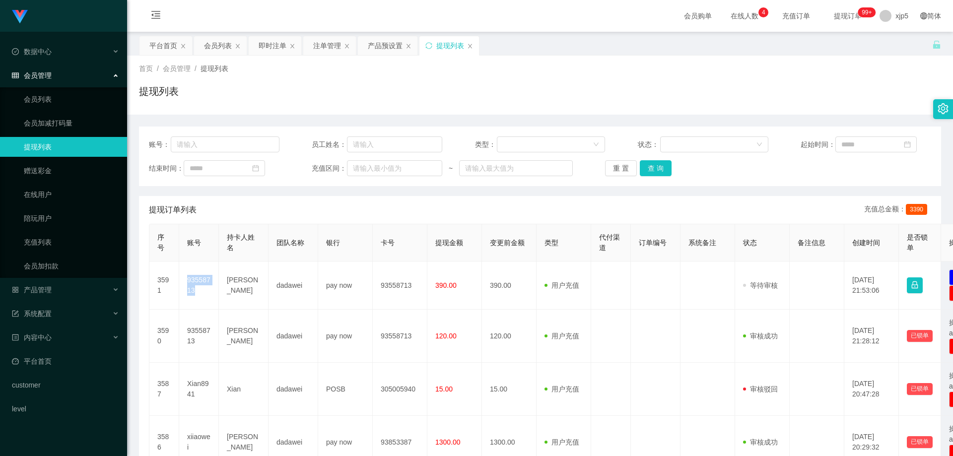
copy td "93558713"
